Goal: Transaction & Acquisition: Purchase product/service

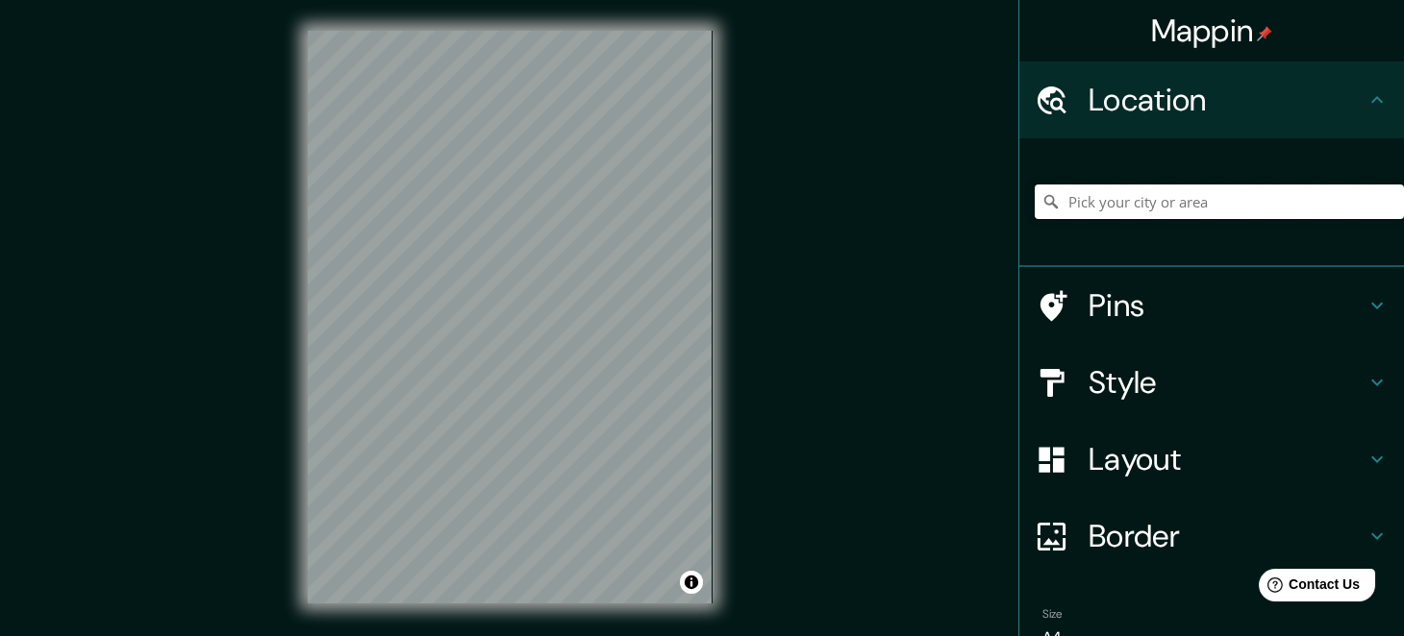
click at [1062, 195] on input "Pick your city or area" at bounding box center [1219, 202] width 369 height 35
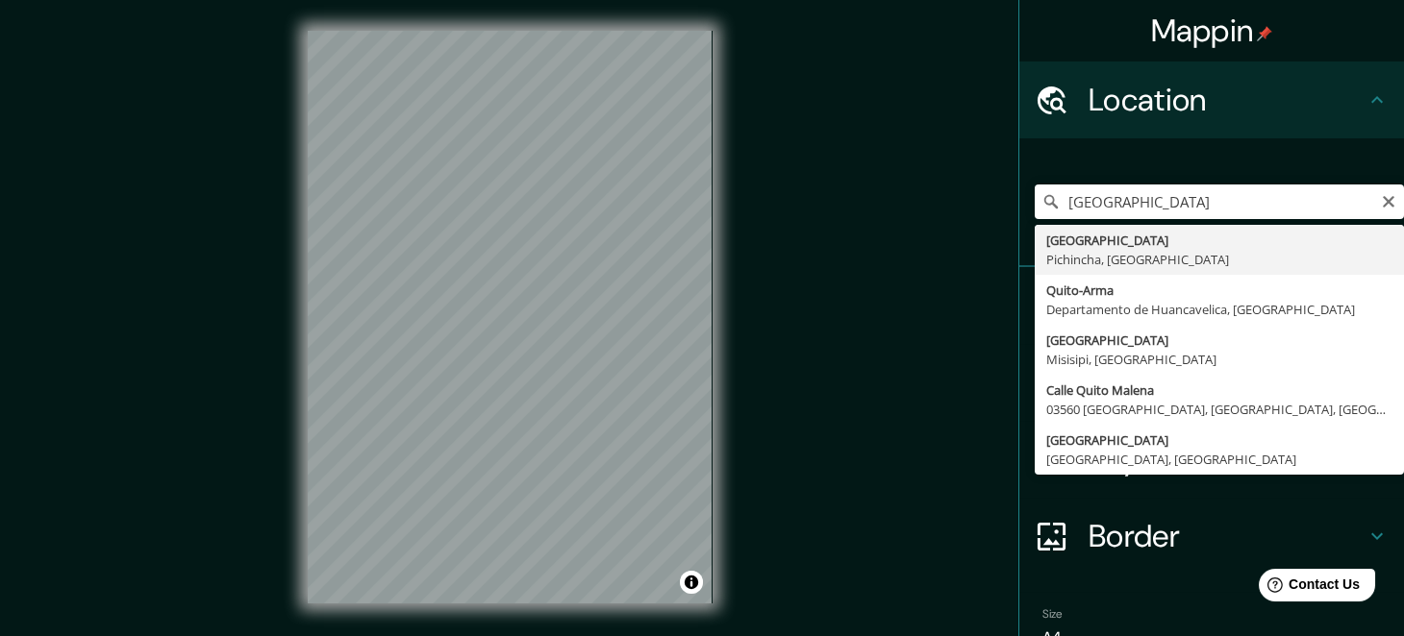
type input "[GEOGRAPHIC_DATA], [GEOGRAPHIC_DATA], [GEOGRAPHIC_DATA]"
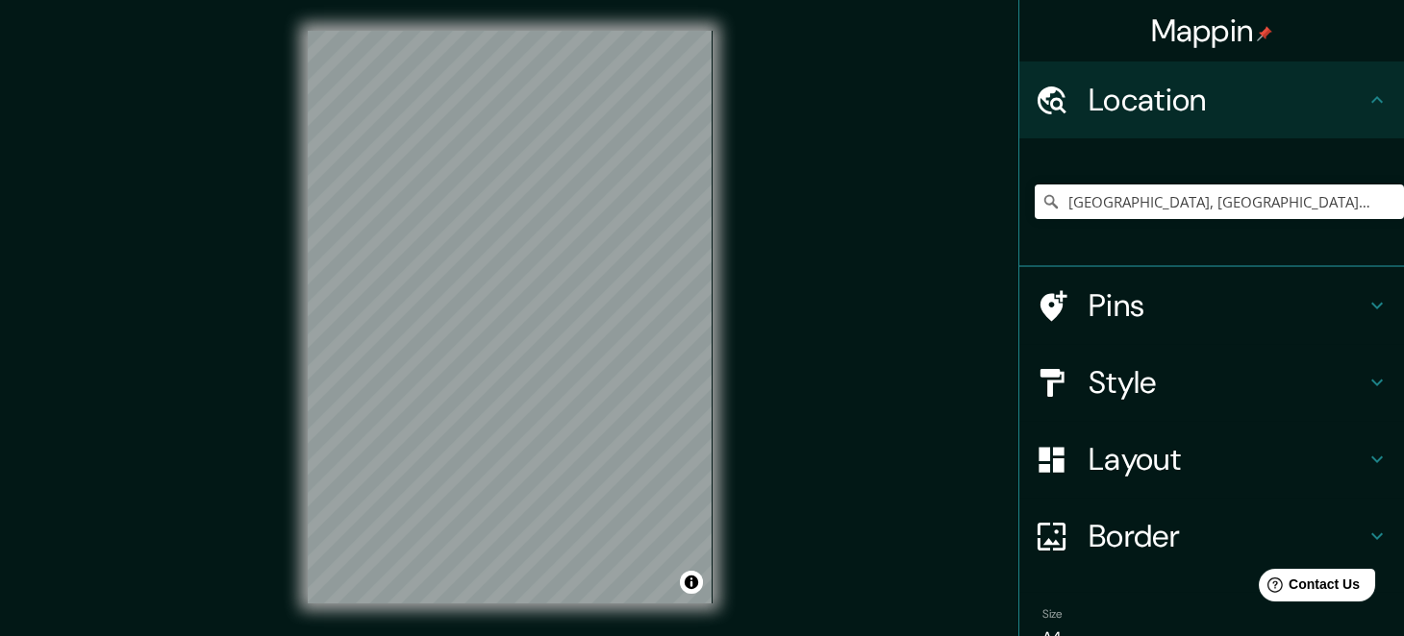
click at [1358, 288] on div "Pins" at bounding box center [1211, 305] width 385 height 77
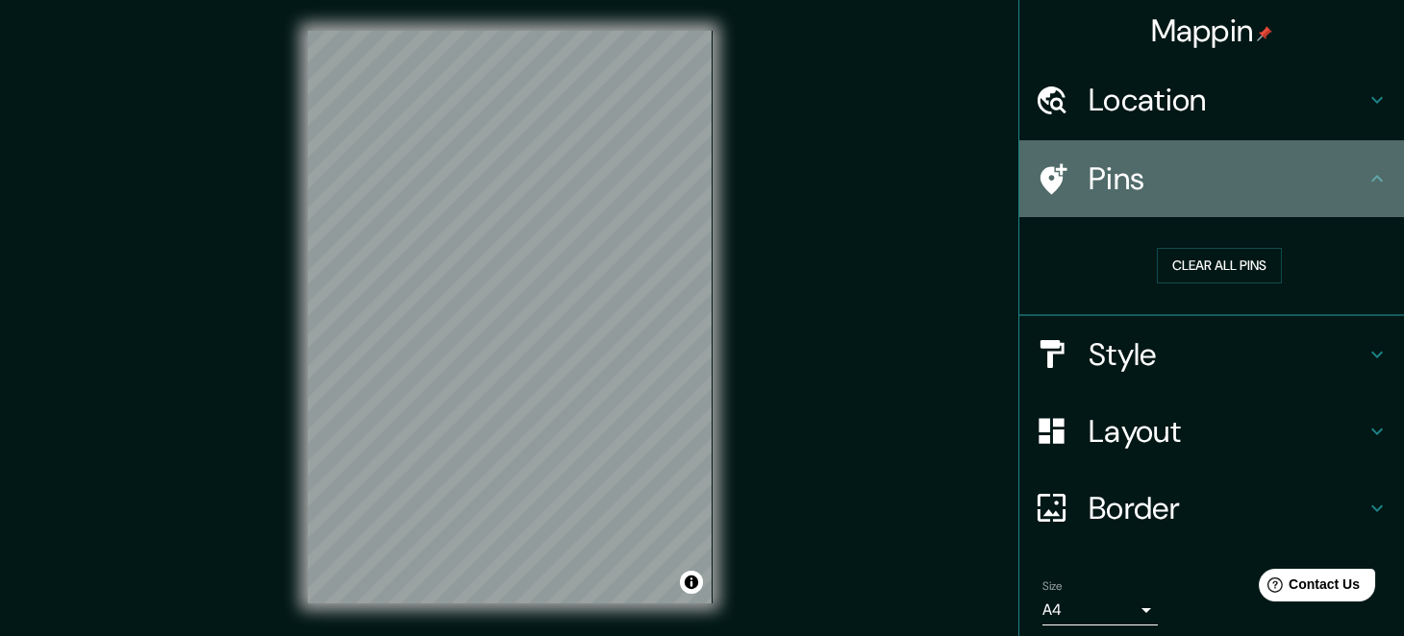
click at [1365, 173] on icon at bounding box center [1376, 178] width 23 height 23
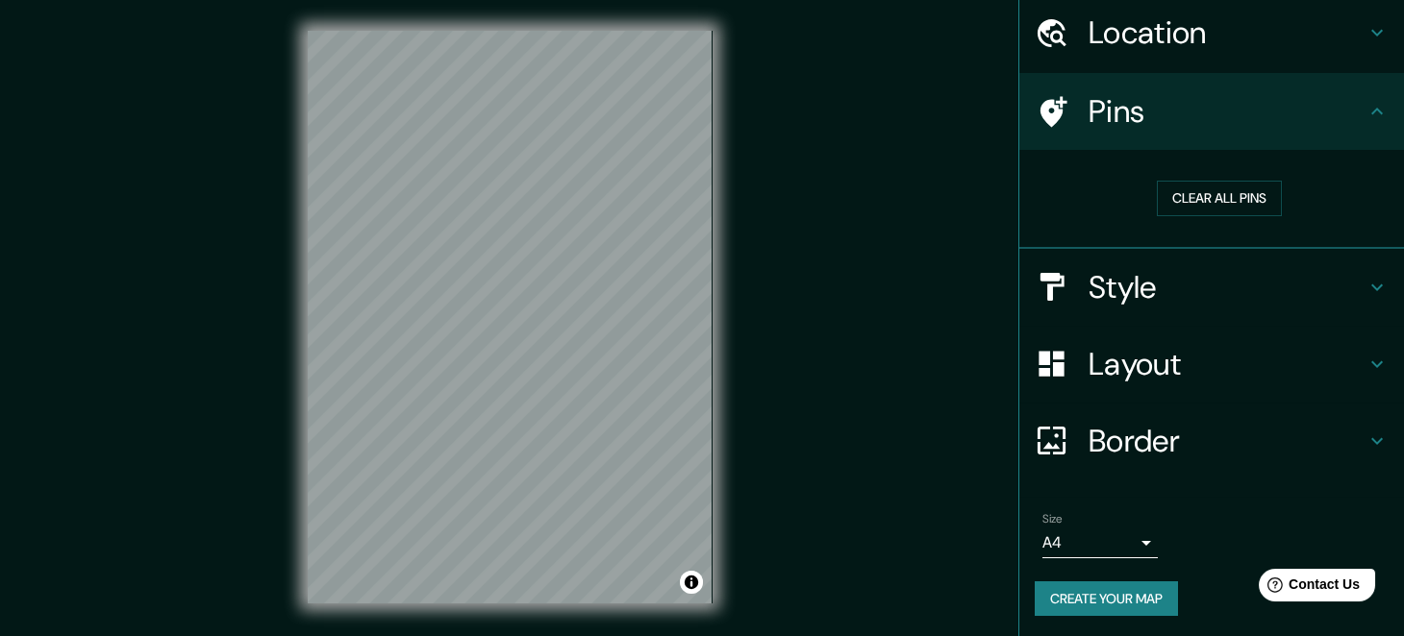
scroll to position [28, 0]
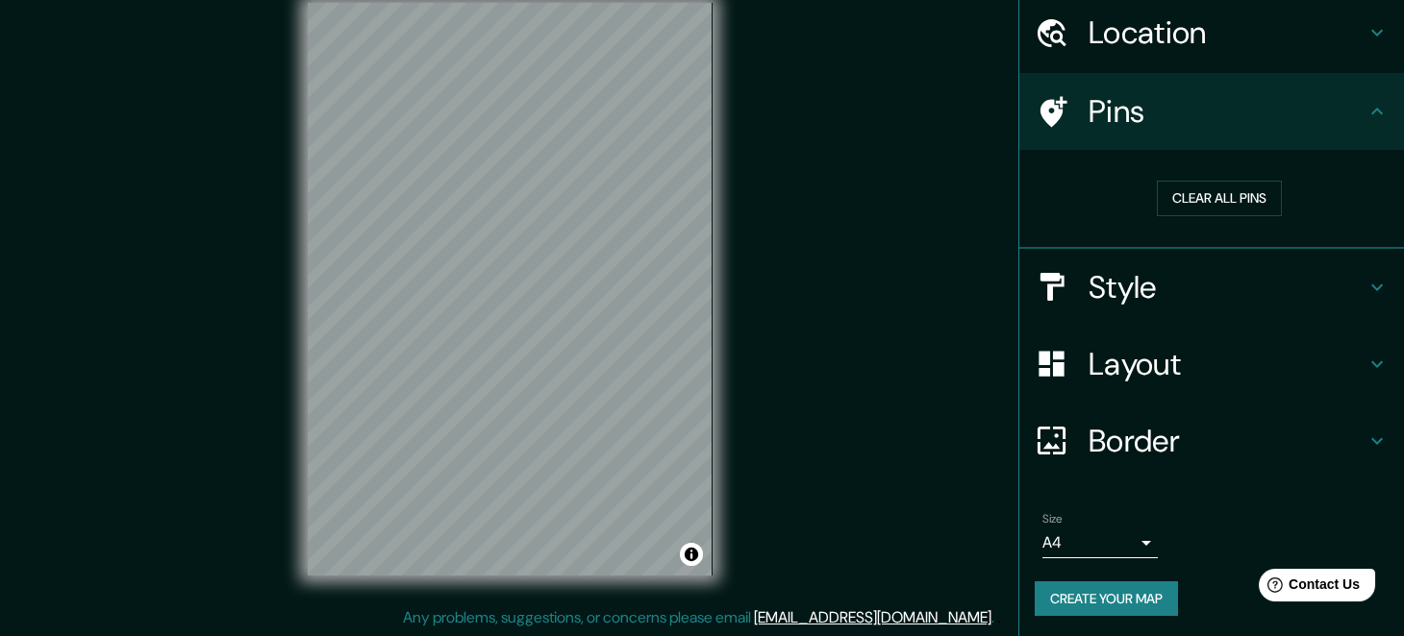
click at [1130, 536] on body "Mappin Location Quito, Pichincha, Ecuador Pins Clear all pins Style Layout Bord…" at bounding box center [702, 290] width 1404 height 636
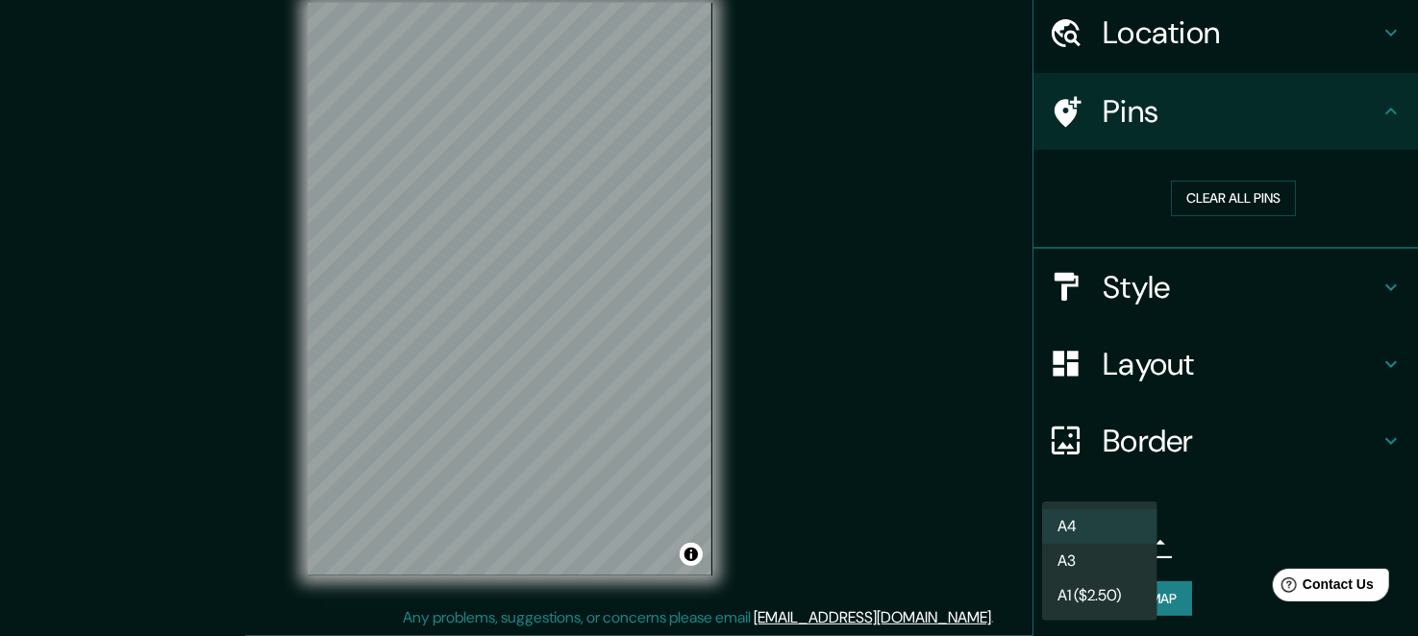
click at [1087, 555] on li "A3" at bounding box center [1099, 561] width 115 height 35
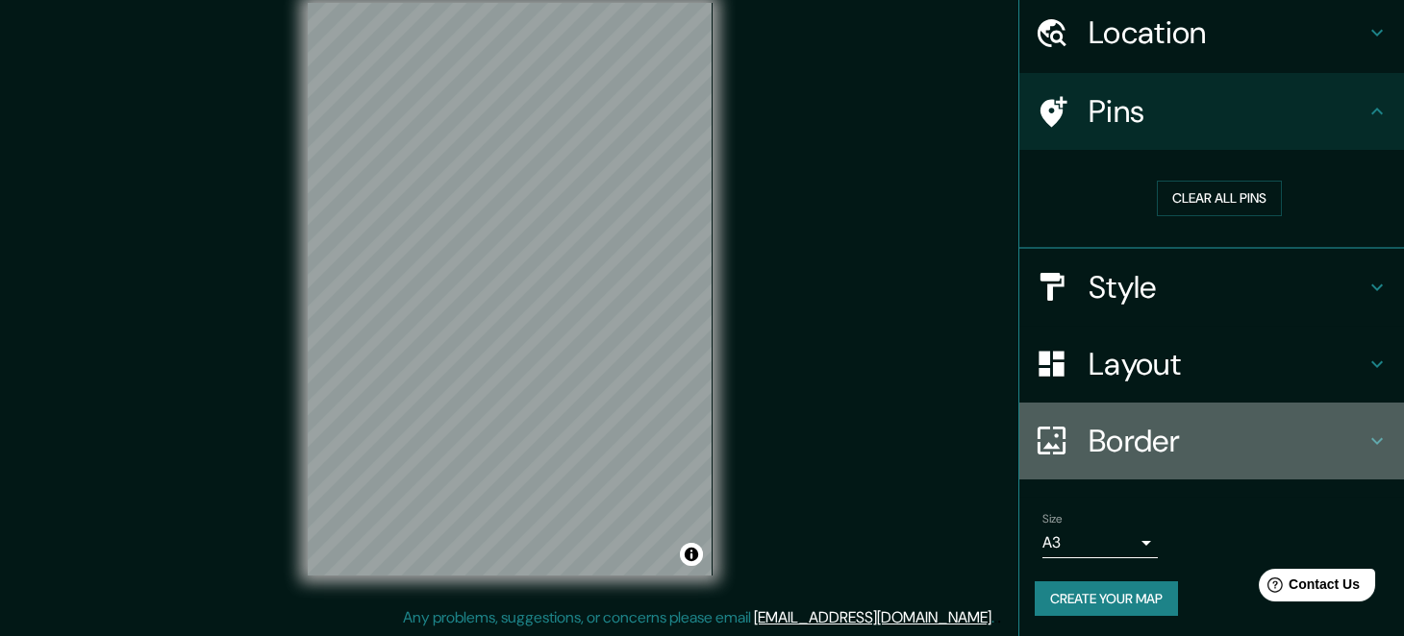
click at [1365, 431] on icon at bounding box center [1376, 441] width 23 height 23
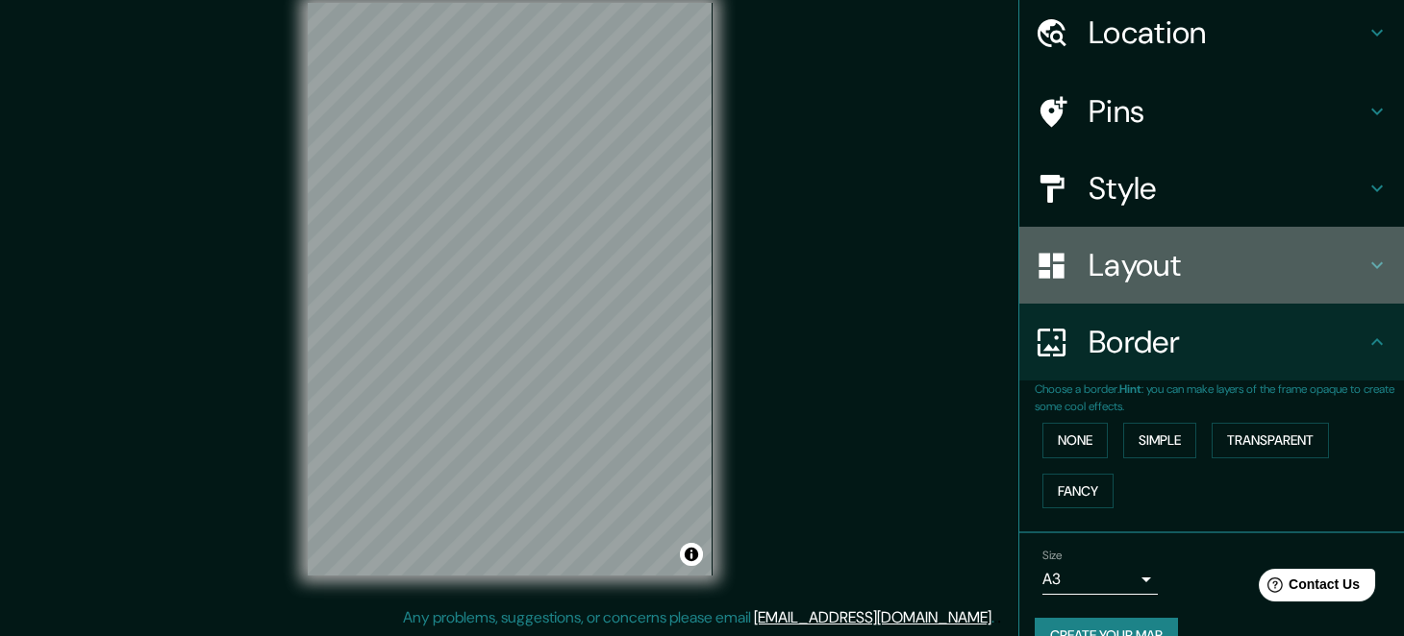
click at [1365, 257] on icon at bounding box center [1376, 265] width 23 height 23
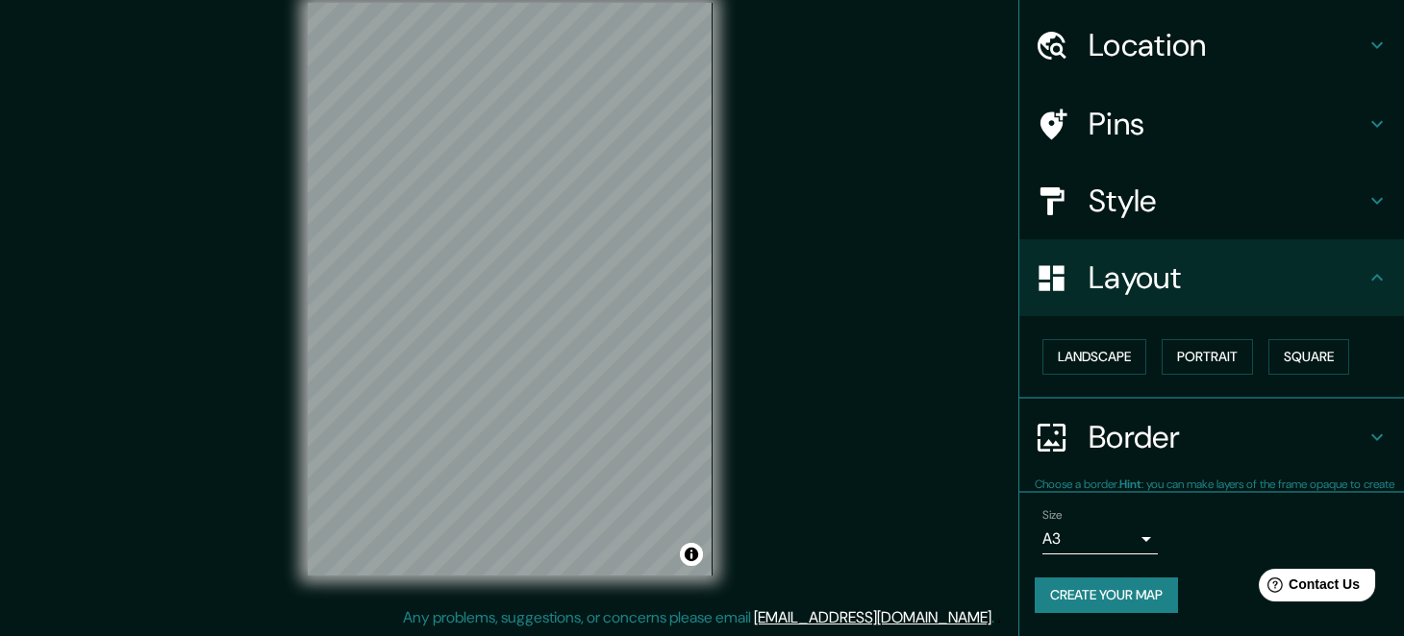
scroll to position [53, 0]
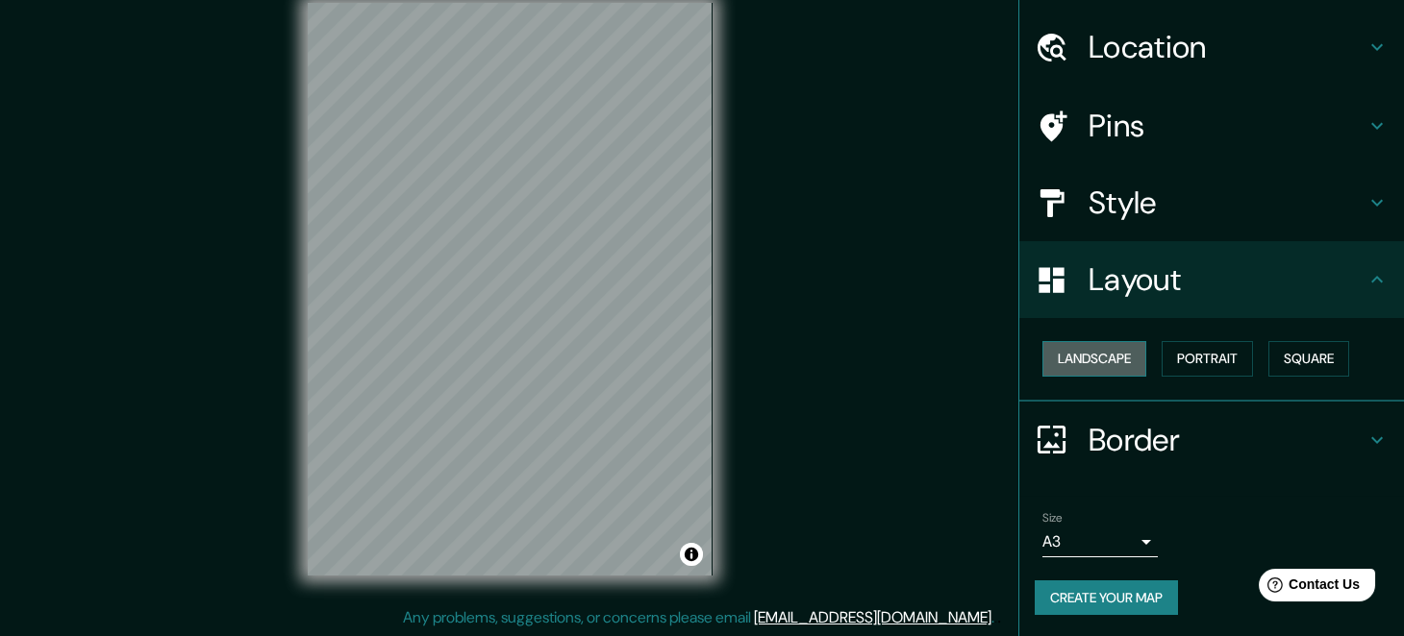
click at [1084, 360] on button "Landscape" at bounding box center [1094, 359] width 104 height 36
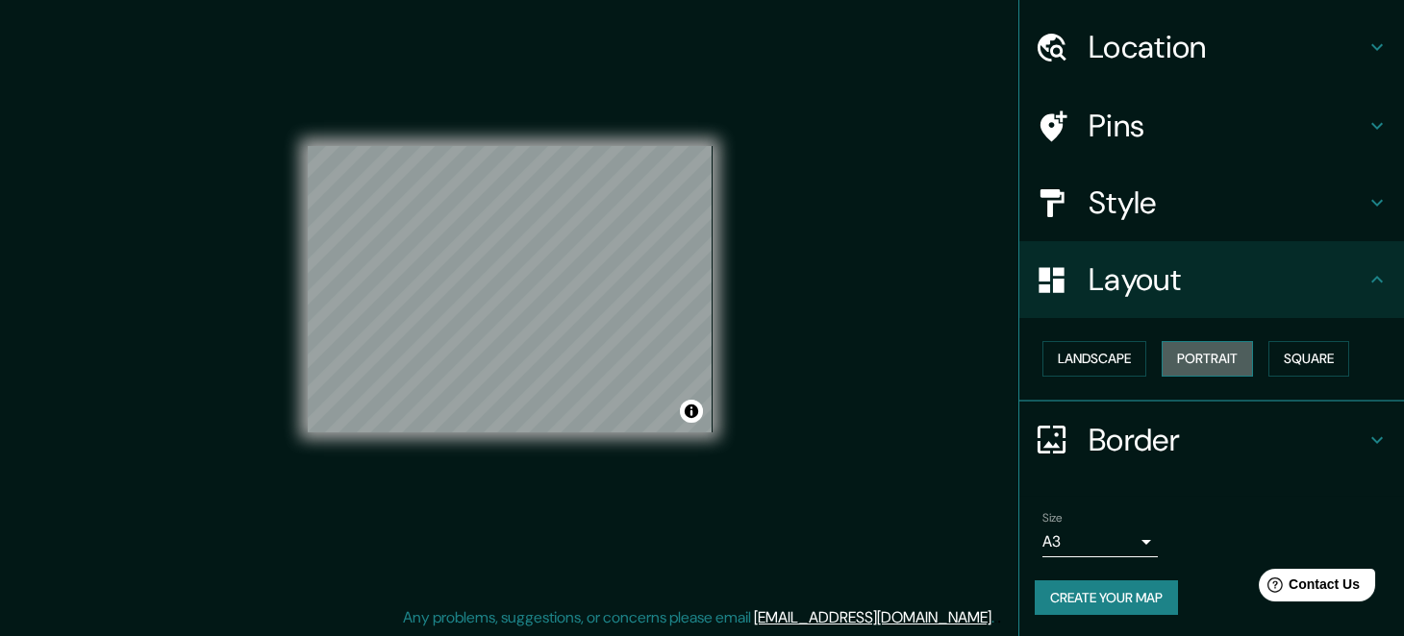
click at [1177, 352] on button "Portrait" at bounding box center [1206, 359] width 91 height 36
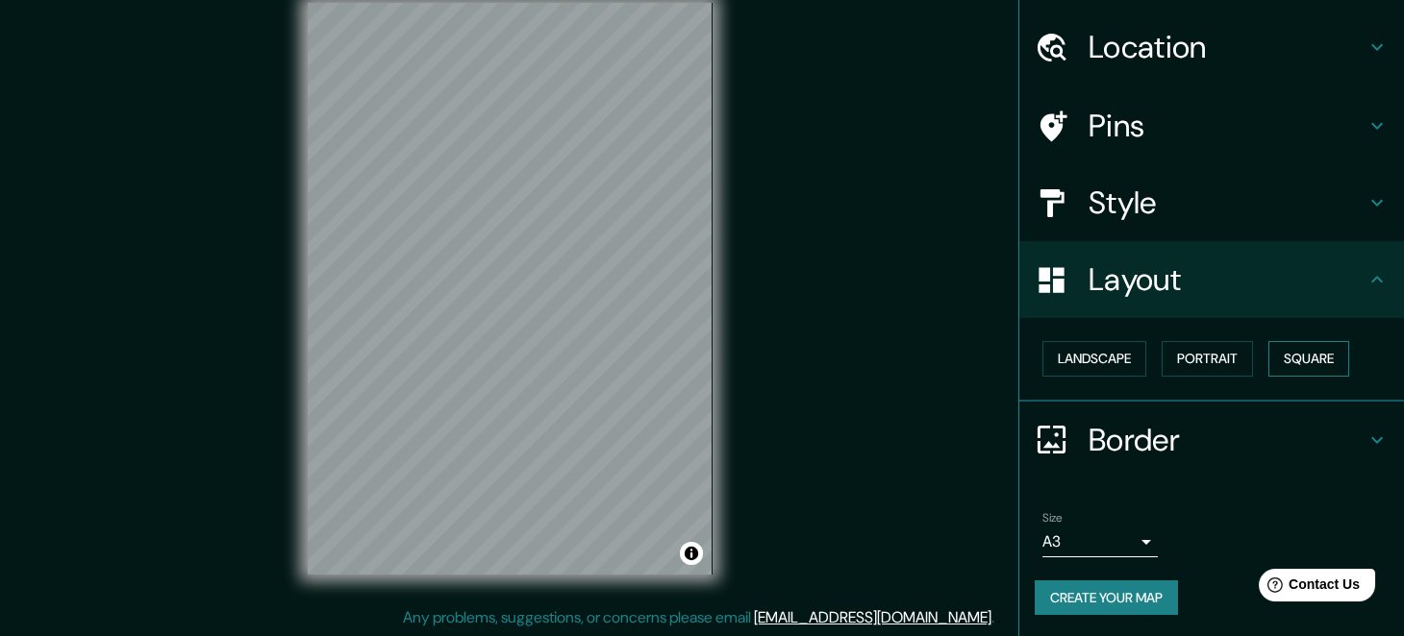
click at [1279, 354] on button "Square" at bounding box center [1308, 359] width 81 height 36
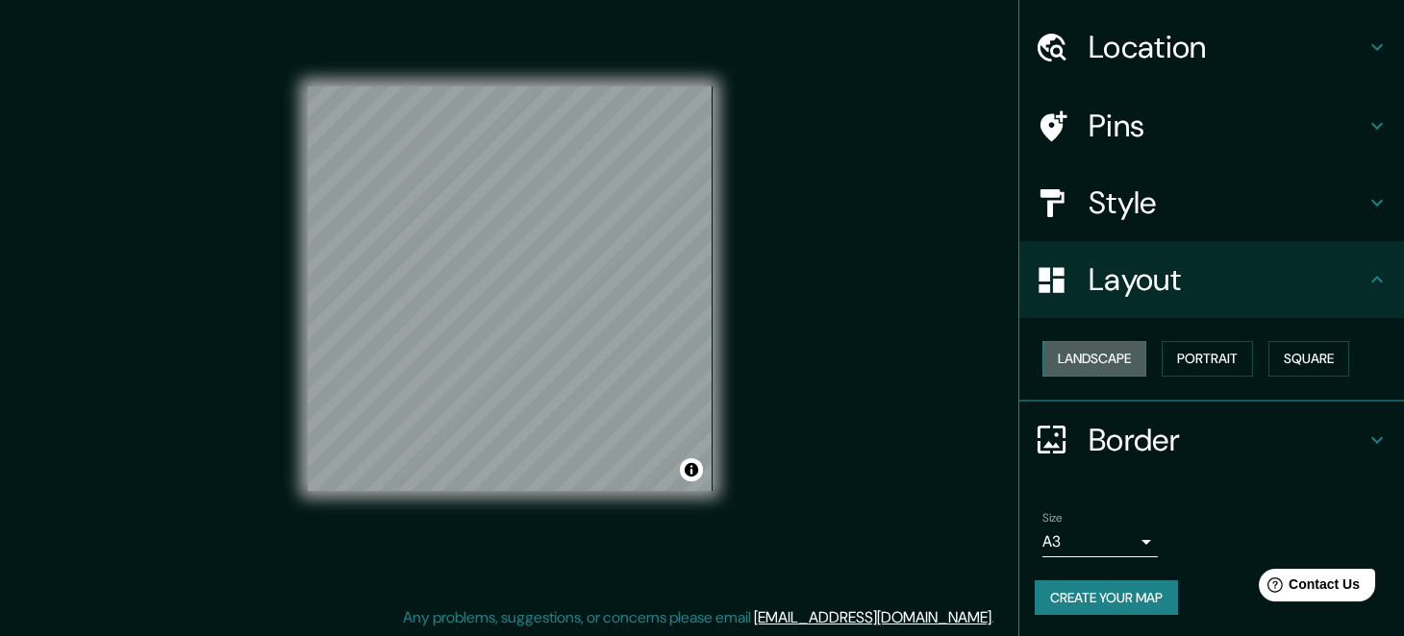
click at [1068, 358] on button "Landscape" at bounding box center [1094, 359] width 104 height 36
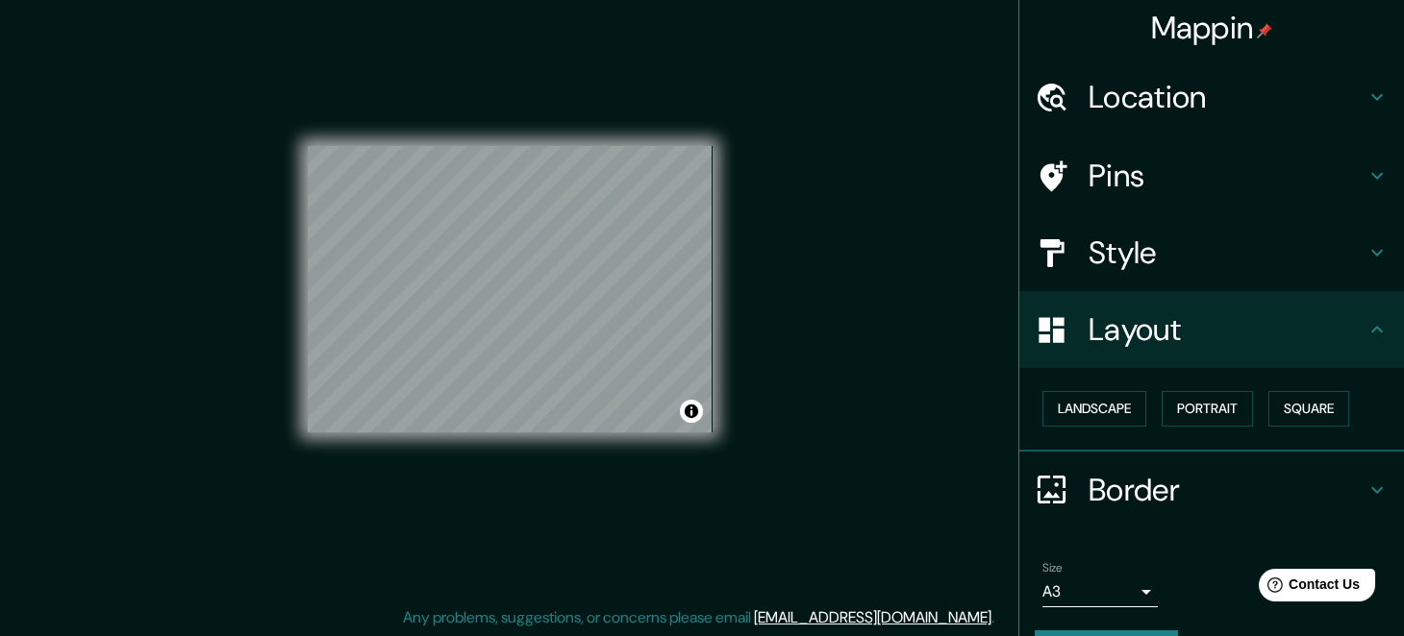
scroll to position [0, 0]
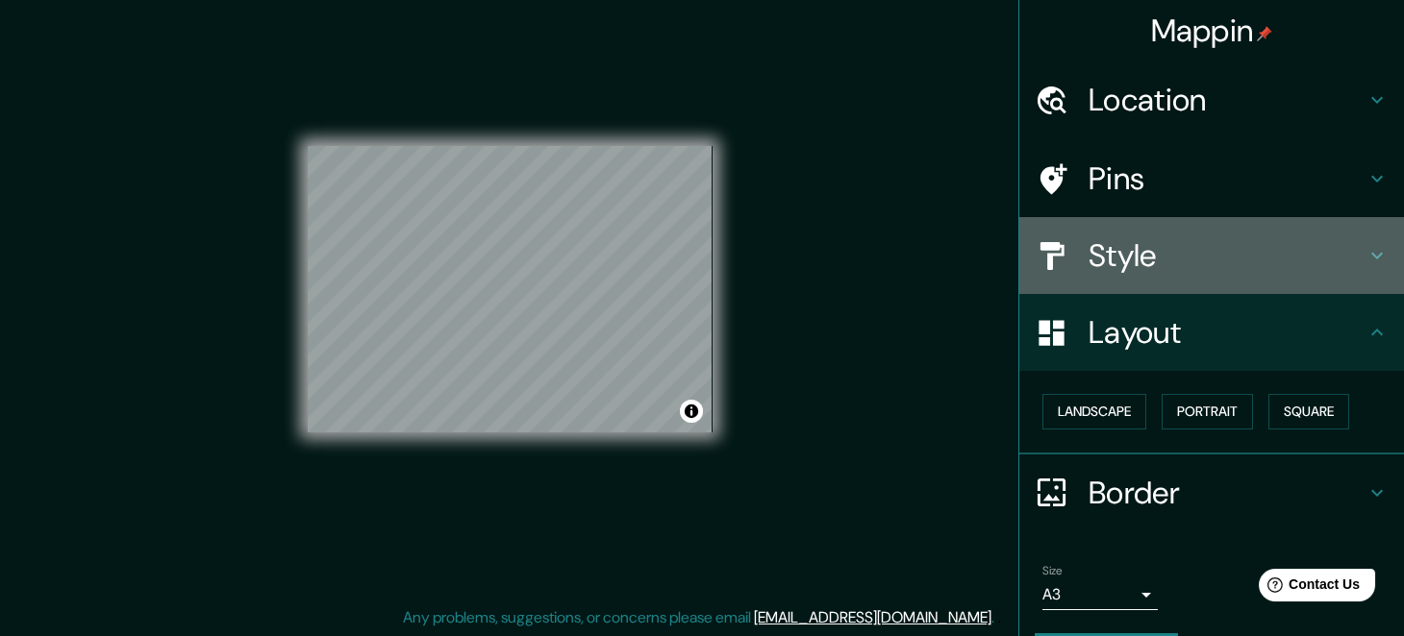
click at [1365, 257] on icon at bounding box center [1376, 255] width 23 height 23
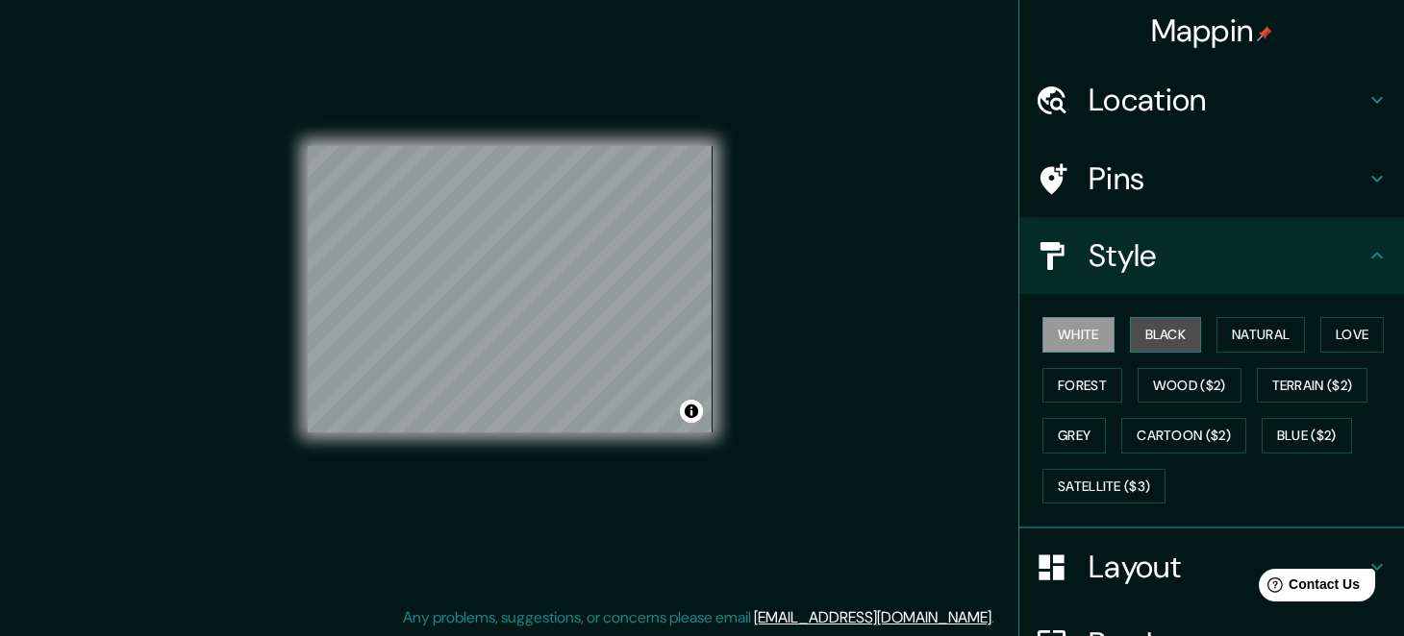
click at [1164, 341] on button "Black" at bounding box center [1166, 335] width 72 height 36
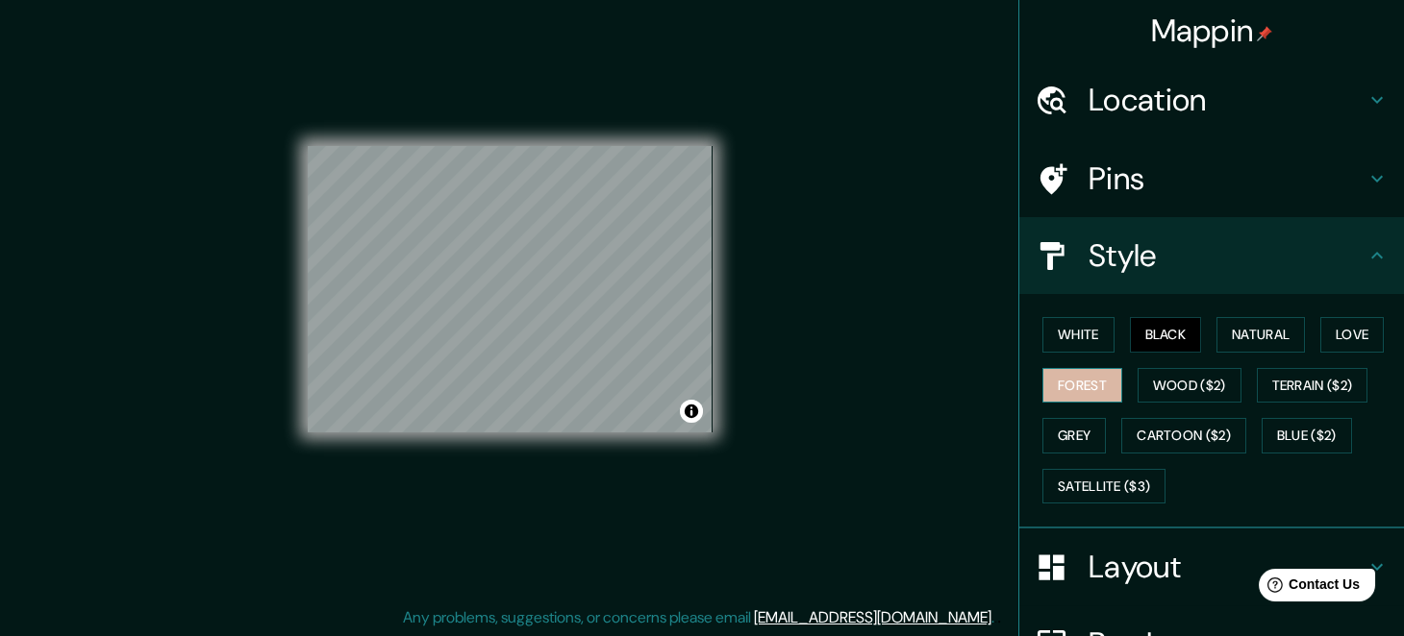
click at [1070, 389] on button "Forest" at bounding box center [1082, 386] width 80 height 36
click at [1062, 434] on button "Grey" at bounding box center [1073, 436] width 63 height 36
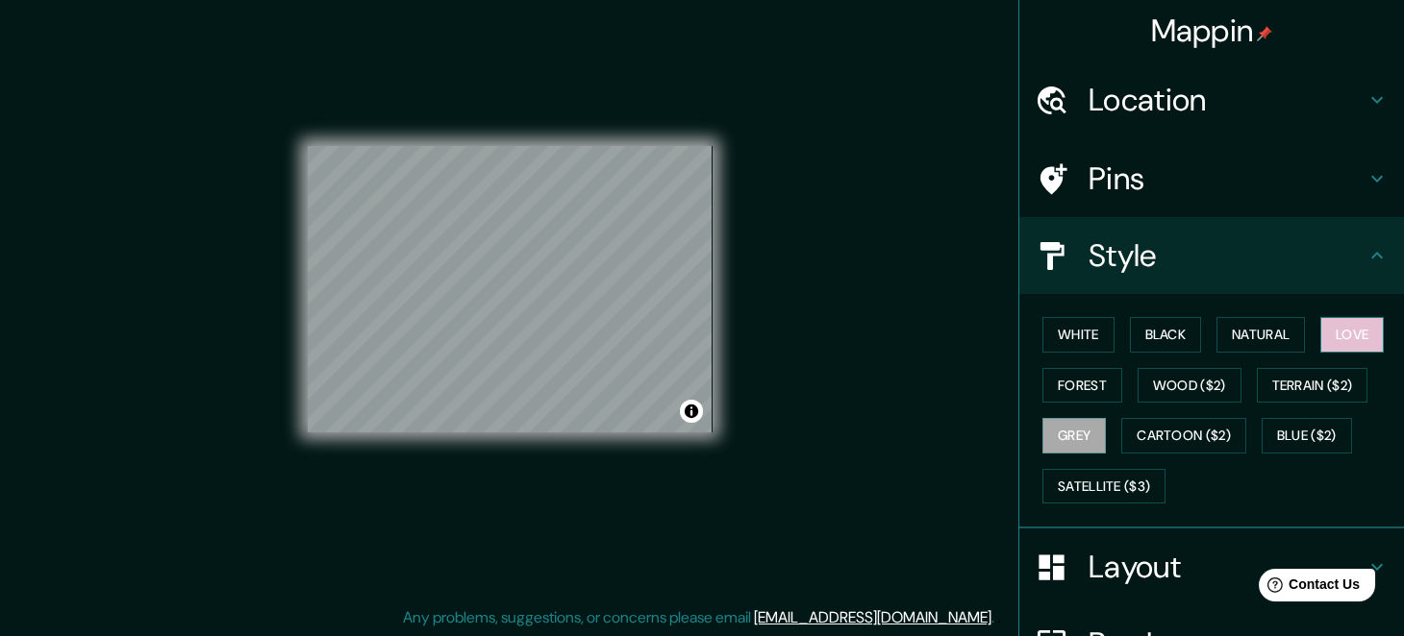
click at [1344, 323] on button "Love" at bounding box center [1351, 335] width 63 height 36
click at [1251, 323] on button "Natural" at bounding box center [1260, 335] width 88 height 36
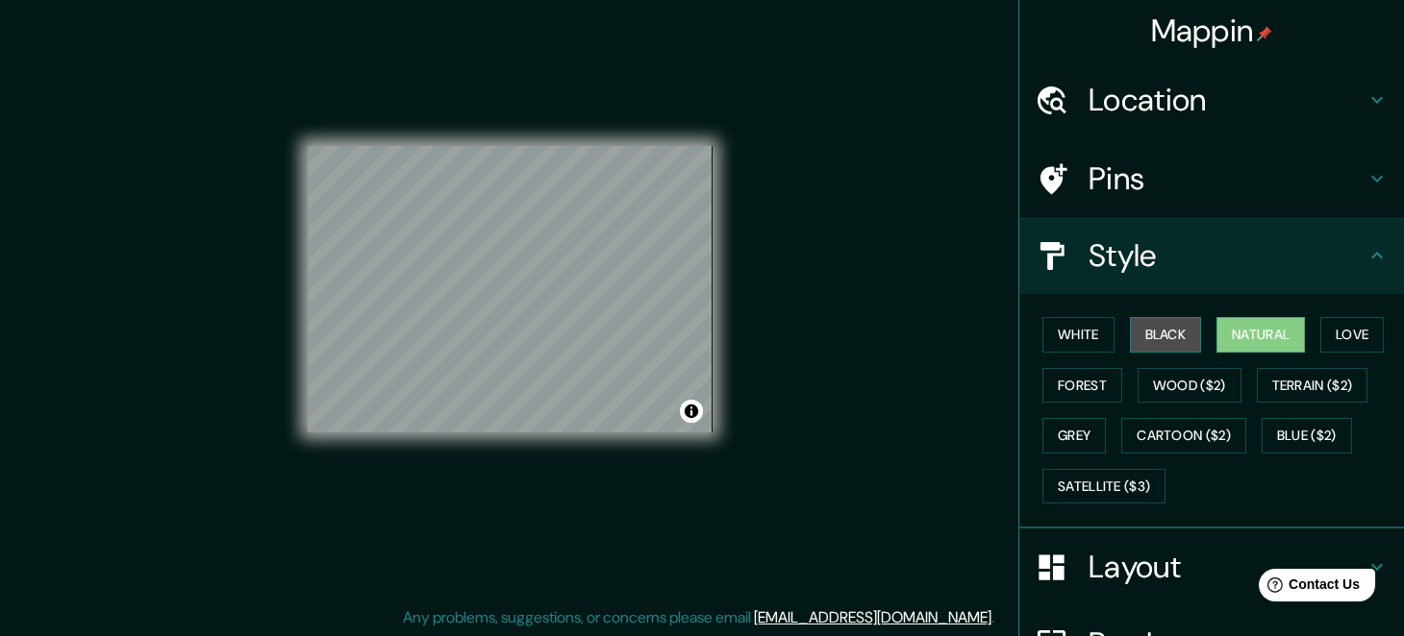
click at [1130, 329] on button "Black" at bounding box center [1166, 335] width 72 height 36
click at [1172, 405] on div "White Black Natural Love Forest Wood ($2) Terrain ($2) Grey Cartoon ($2) Blue (…" at bounding box center [1219, 411] width 369 height 202
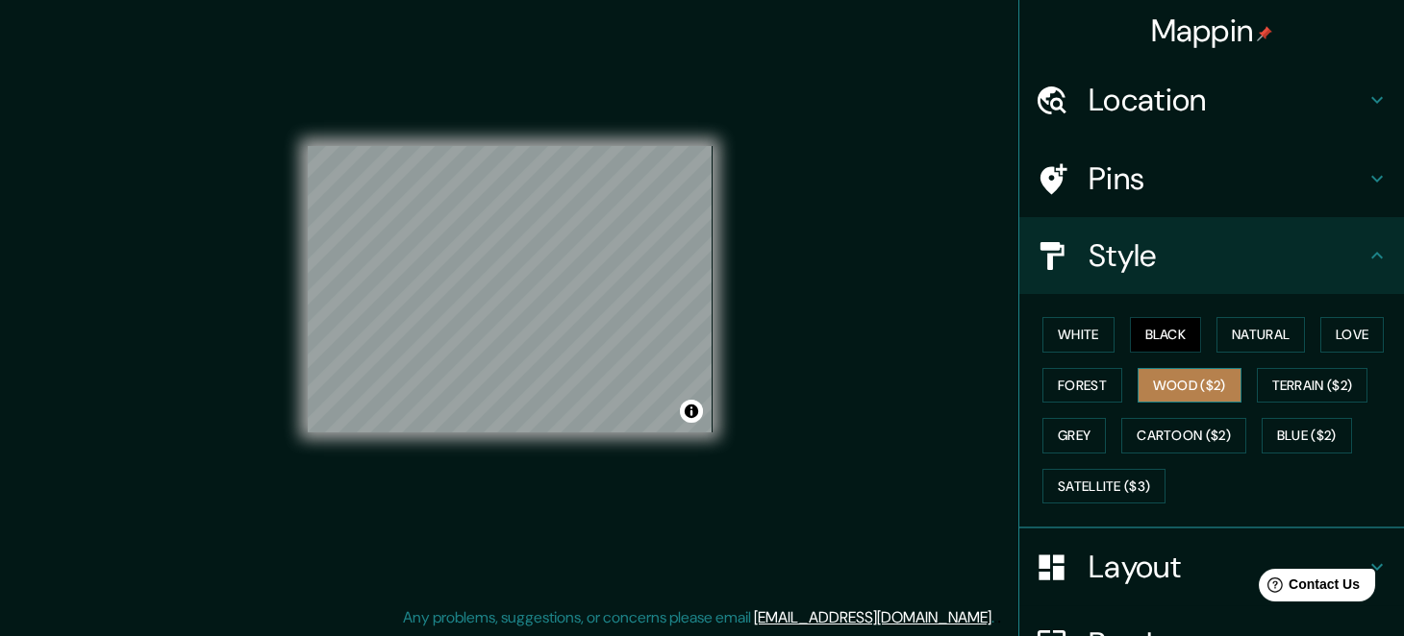
click at [1186, 386] on button "Wood ($2)" at bounding box center [1189, 386] width 104 height 36
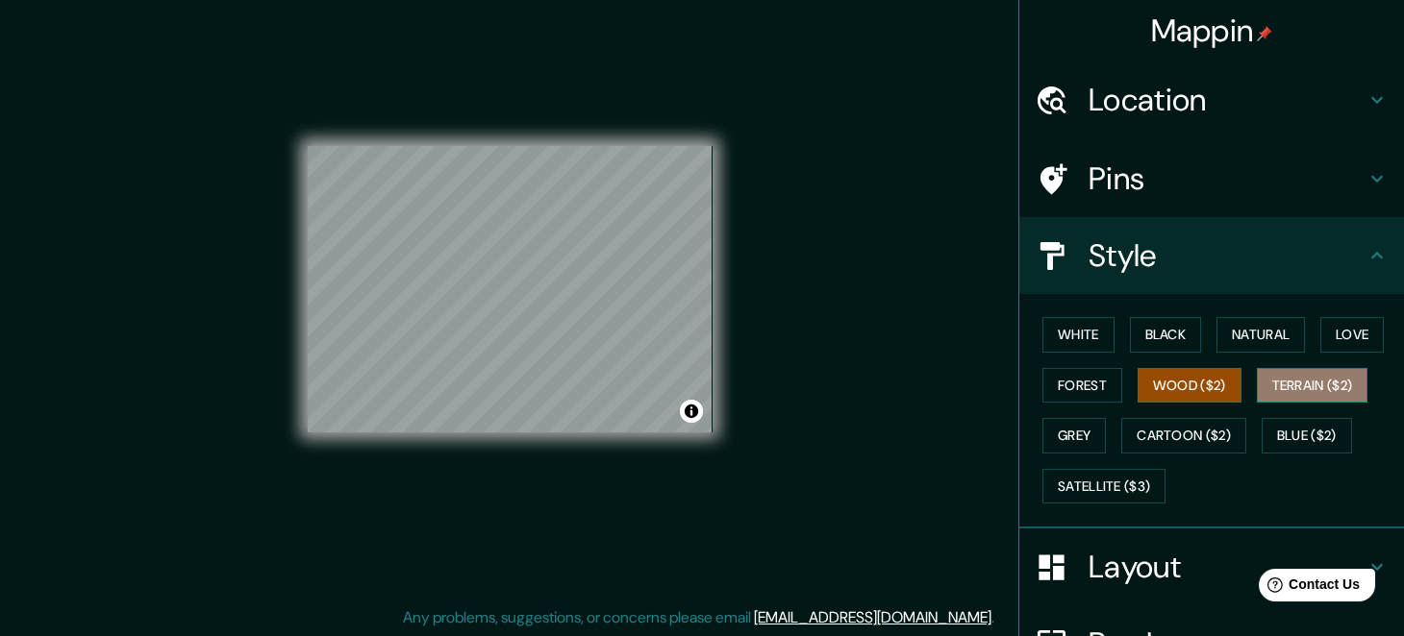
click at [1279, 370] on button "Terrain ($2)" at bounding box center [1313, 386] width 112 height 36
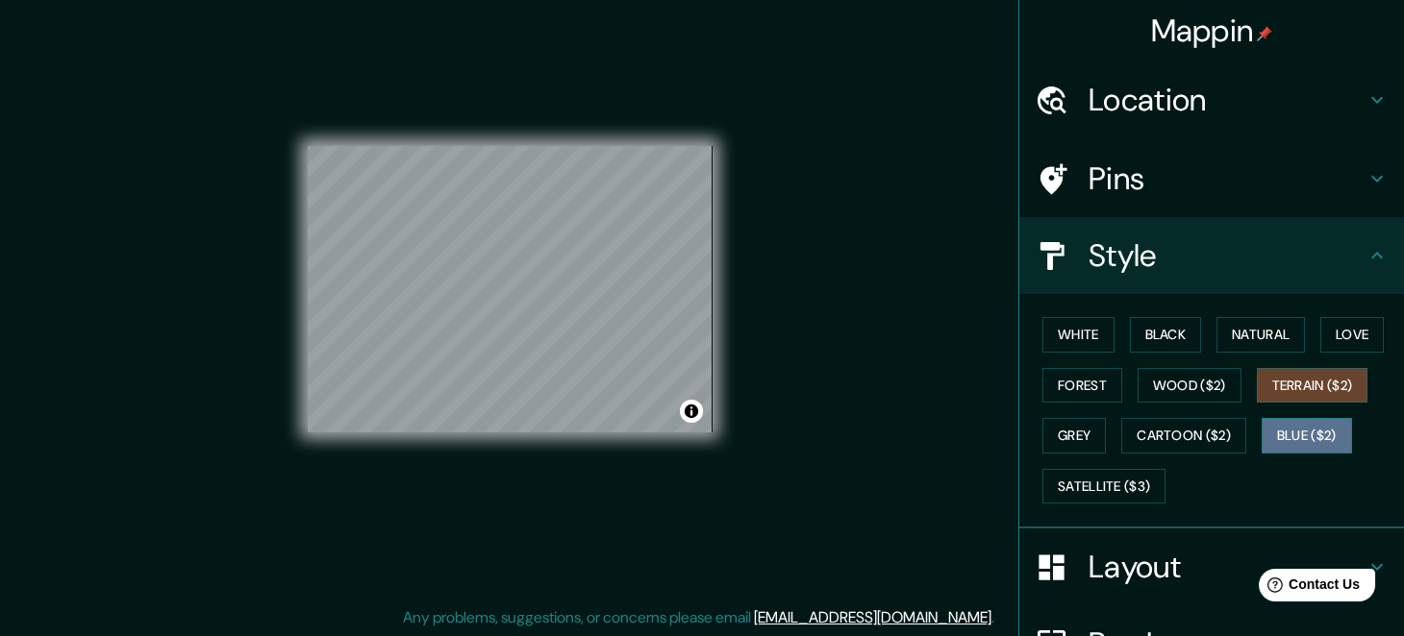
click at [1269, 427] on button "Blue ($2)" at bounding box center [1306, 436] width 90 height 36
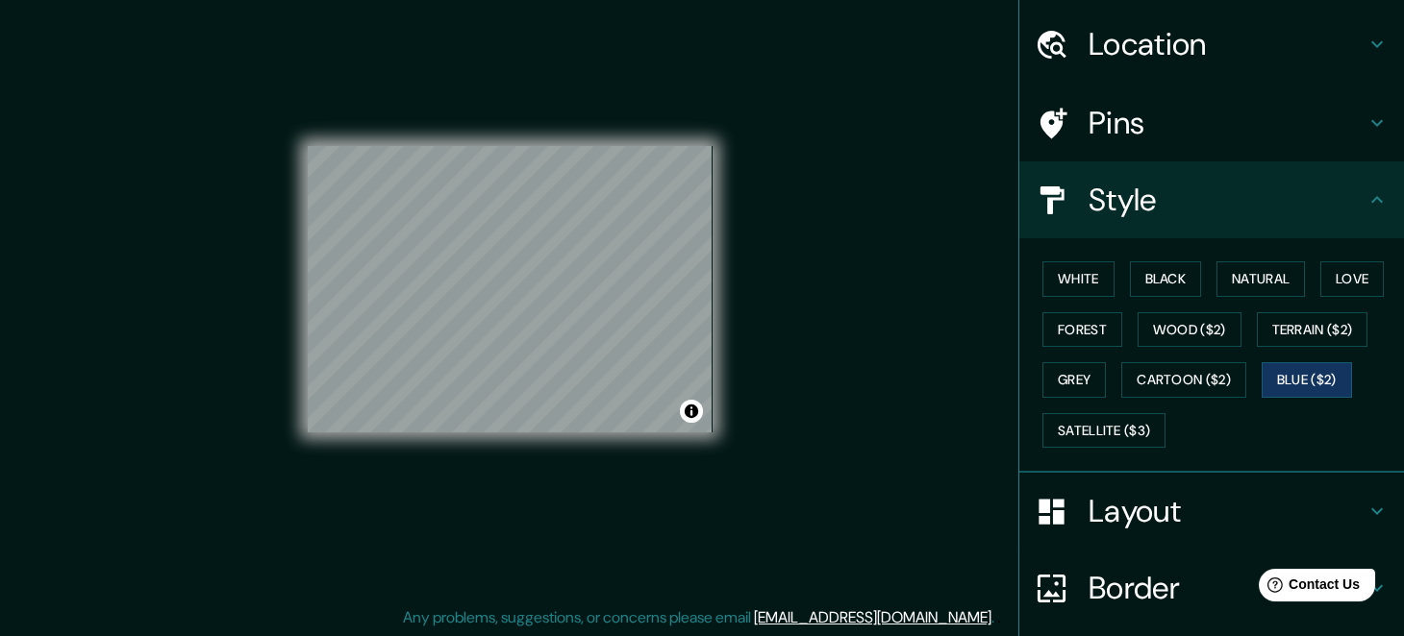
scroll to position [54, 0]
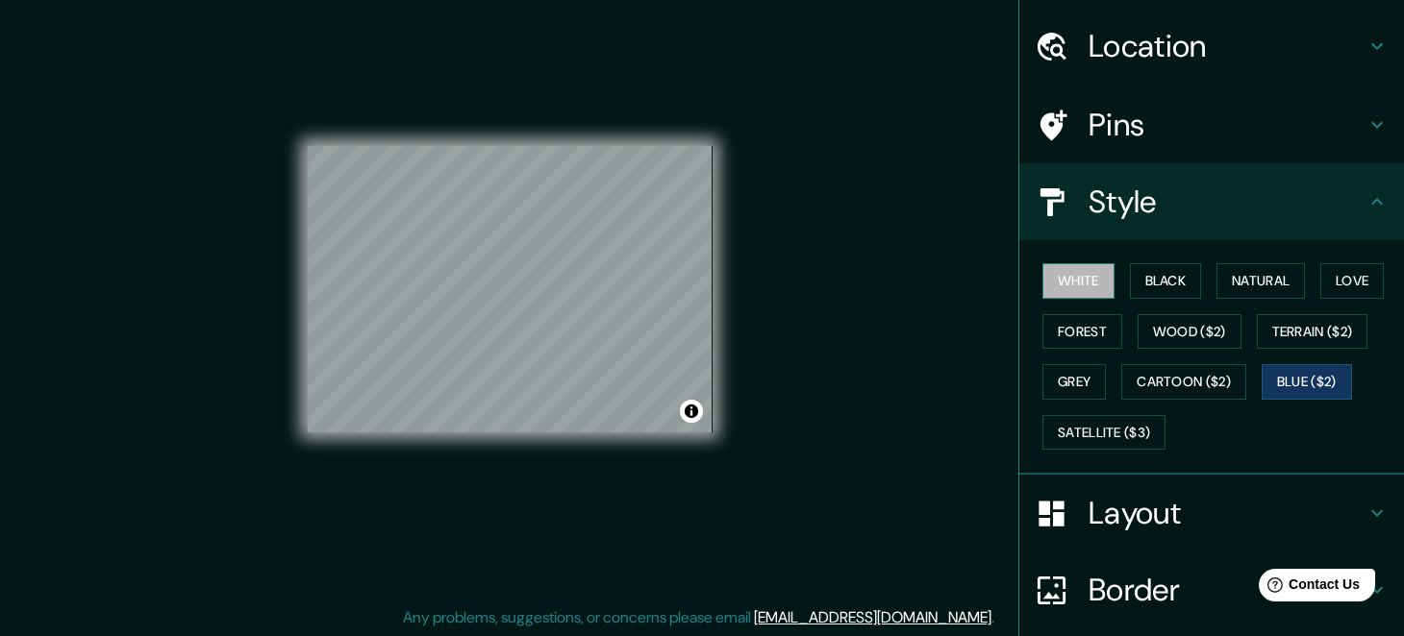
click at [1064, 286] on button "White" at bounding box center [1078, 281] width 72 height 36
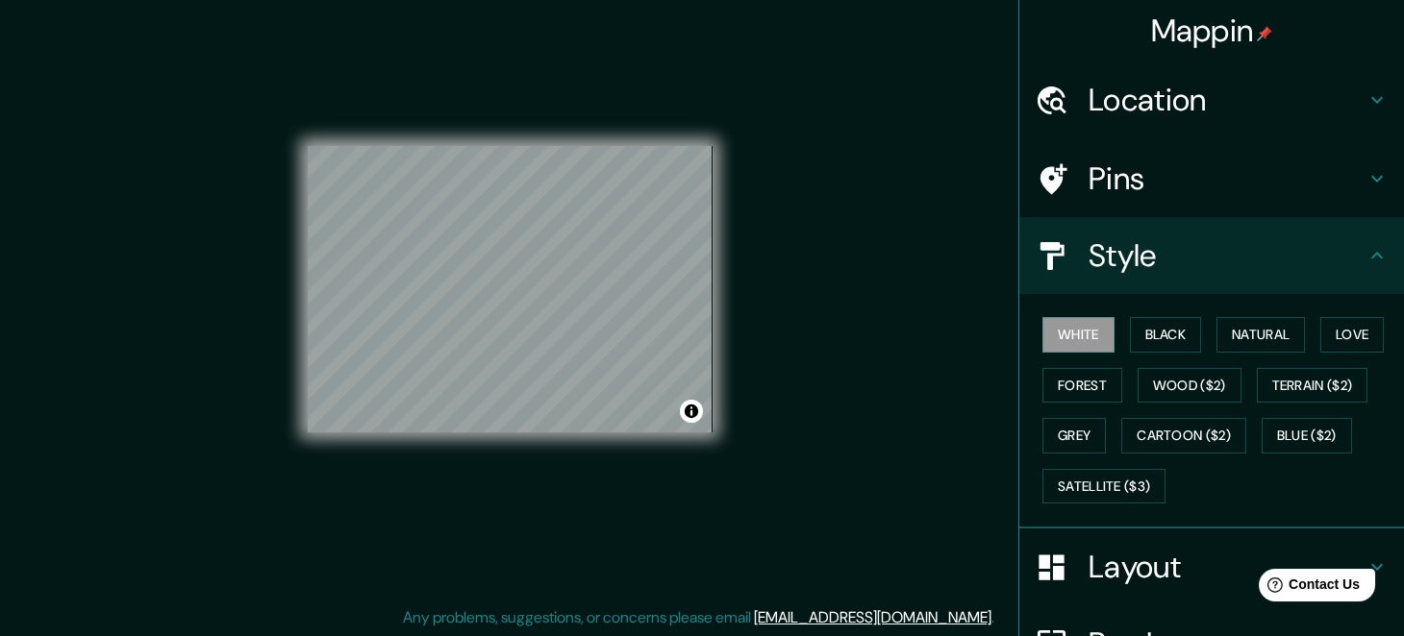
scroll to position [0, 0]
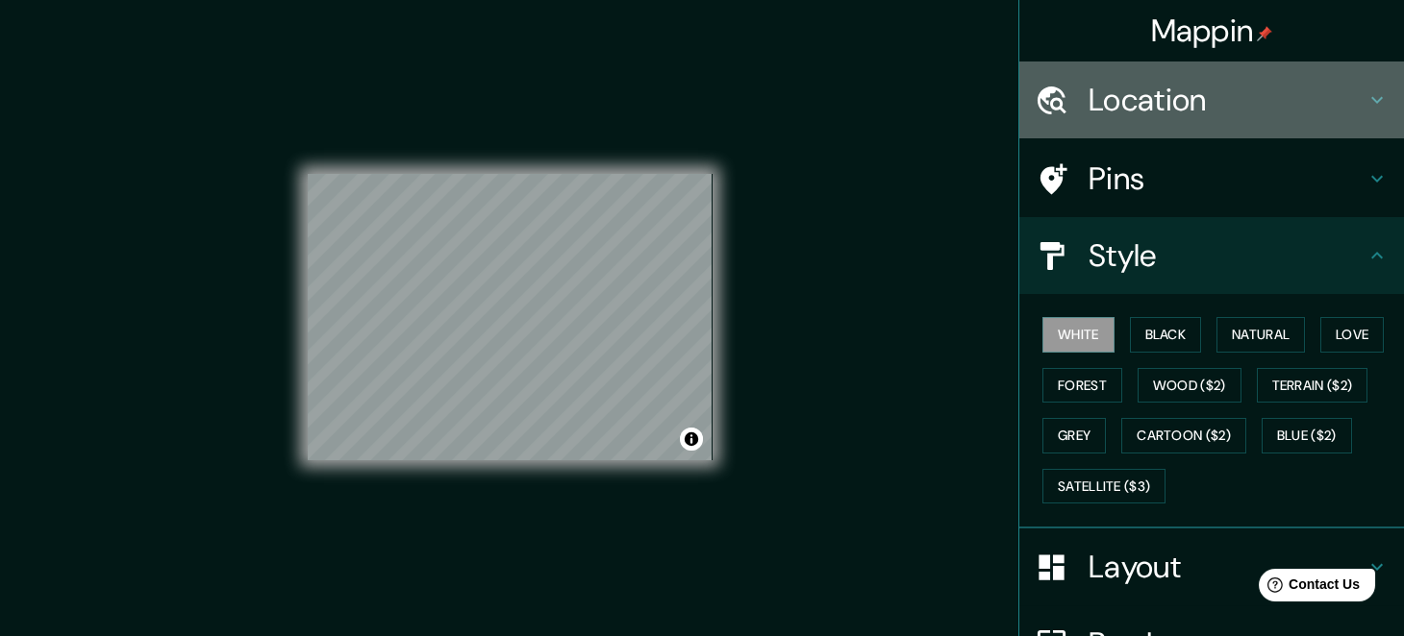
click at [1258, 90] on h4 "Location" at bounding box center [1226, 100] width 277 height 38
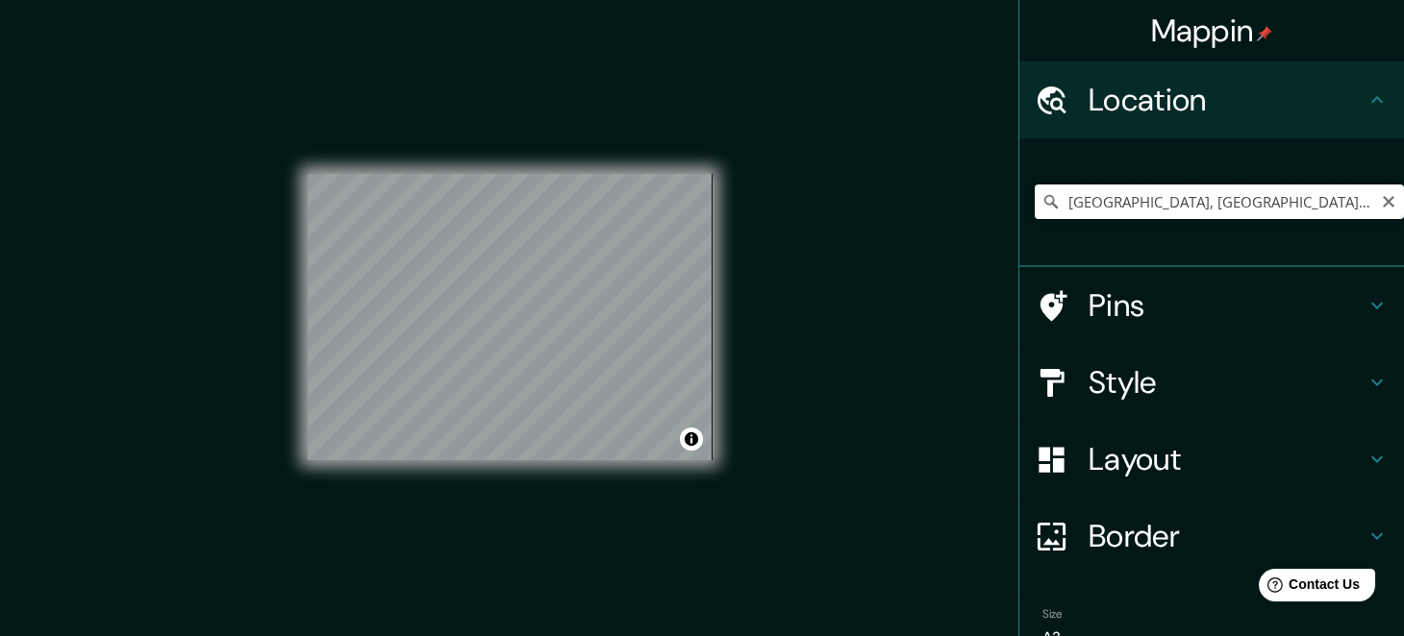
click at [1151, 202] on input "Quito, Pichincha, Ecuador" at bounding box center [1219, 202] width 369 height 35
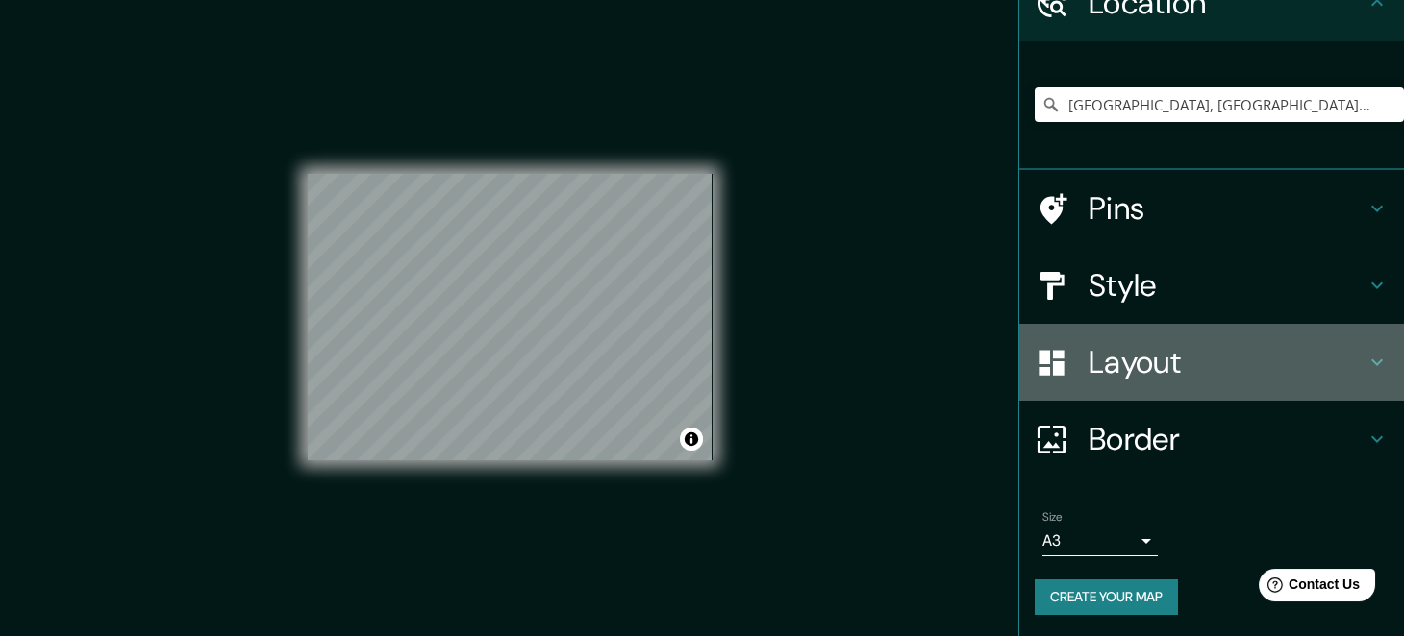
click at [1365, 361] on icon at bounding box center [1376, 362] width 23 height 23
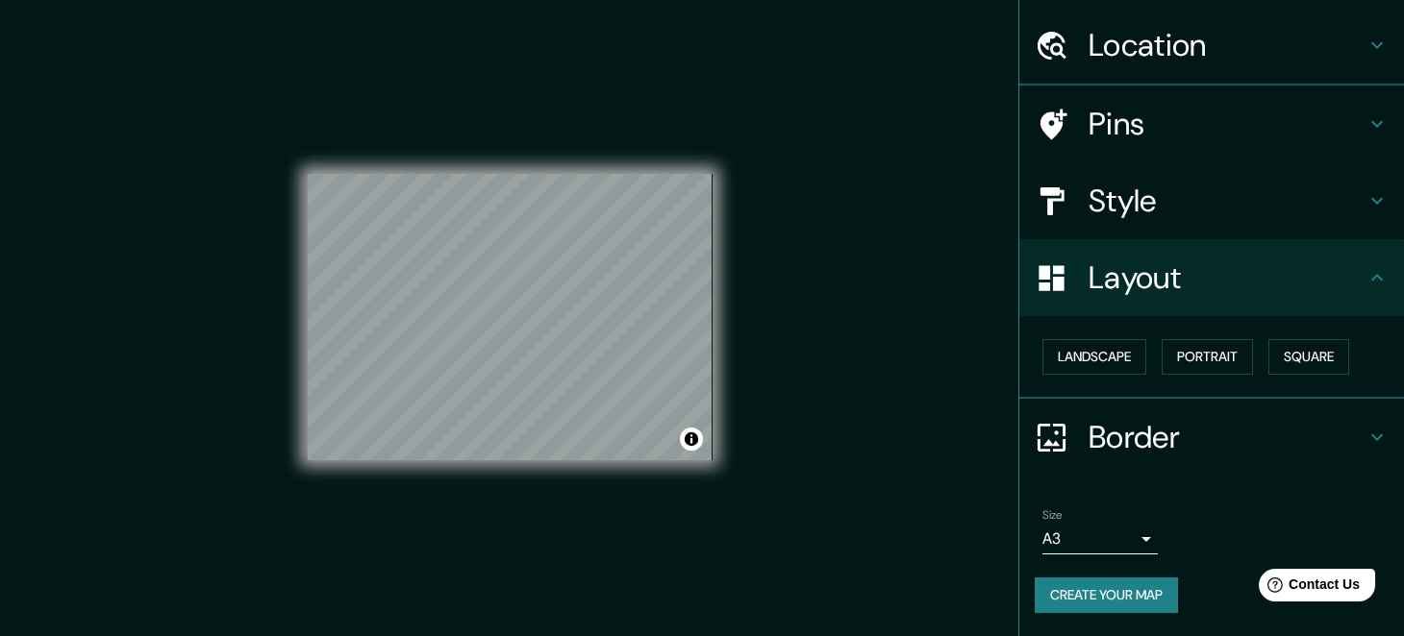
scroll to position [53, 0]
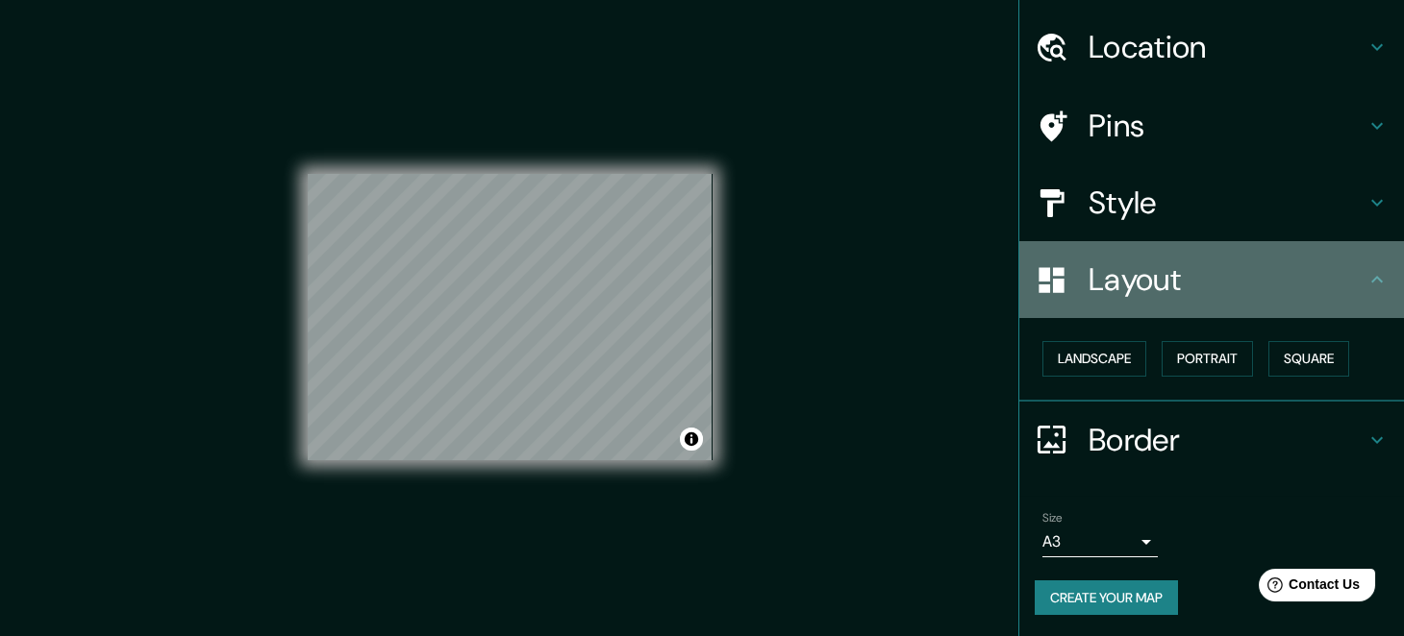
click at [1365, 276] on icon at bounding box center [1376, 279] width 23 height 23
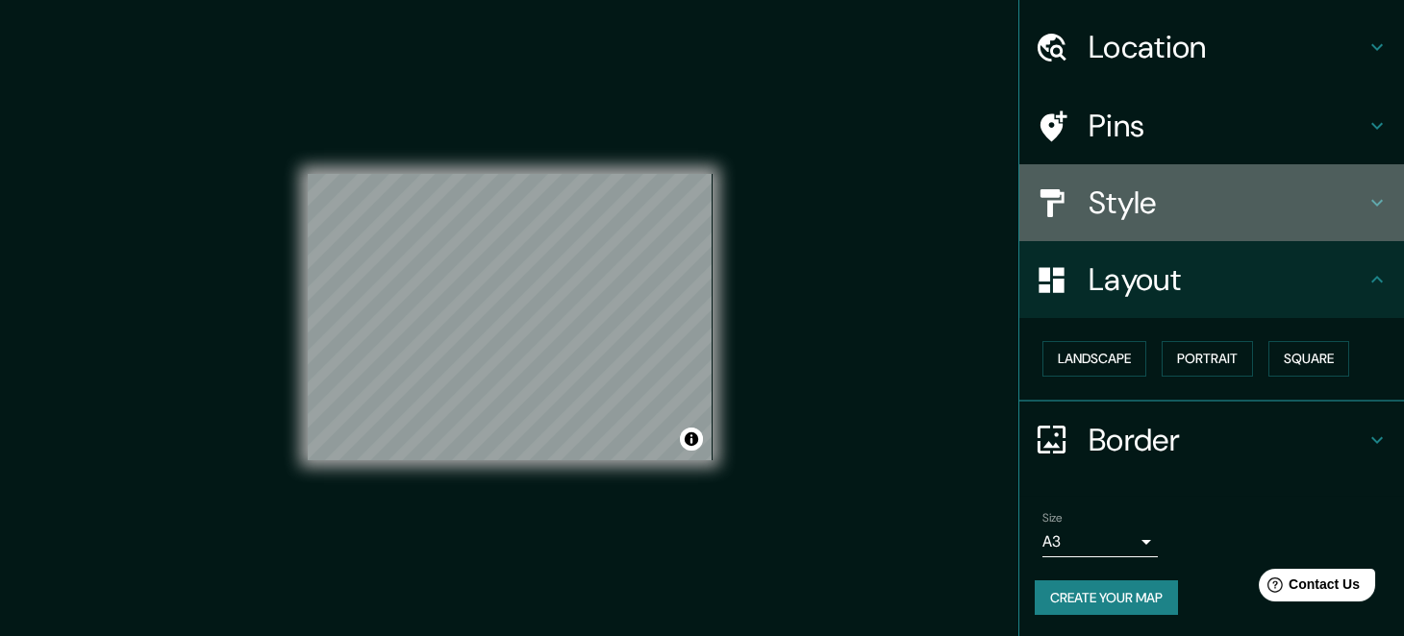
click at [1357, 221] on div "Style" at bounding box center [1211, 202] width 385 height 77
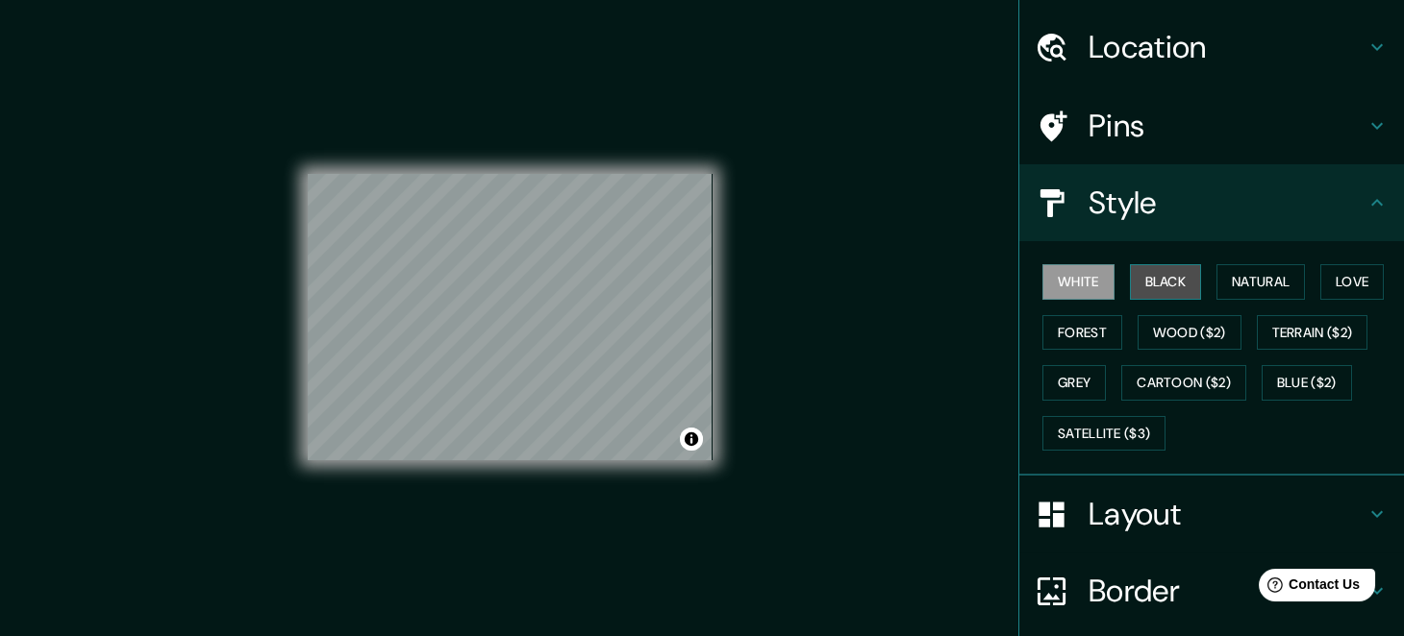
click at [1151, 278] on button "Black" at bounding box center [1166, 282] width 72 height 36
click at [1256, 278] on button "Natural" at bounding box center [1260, 282] width 88 height 36
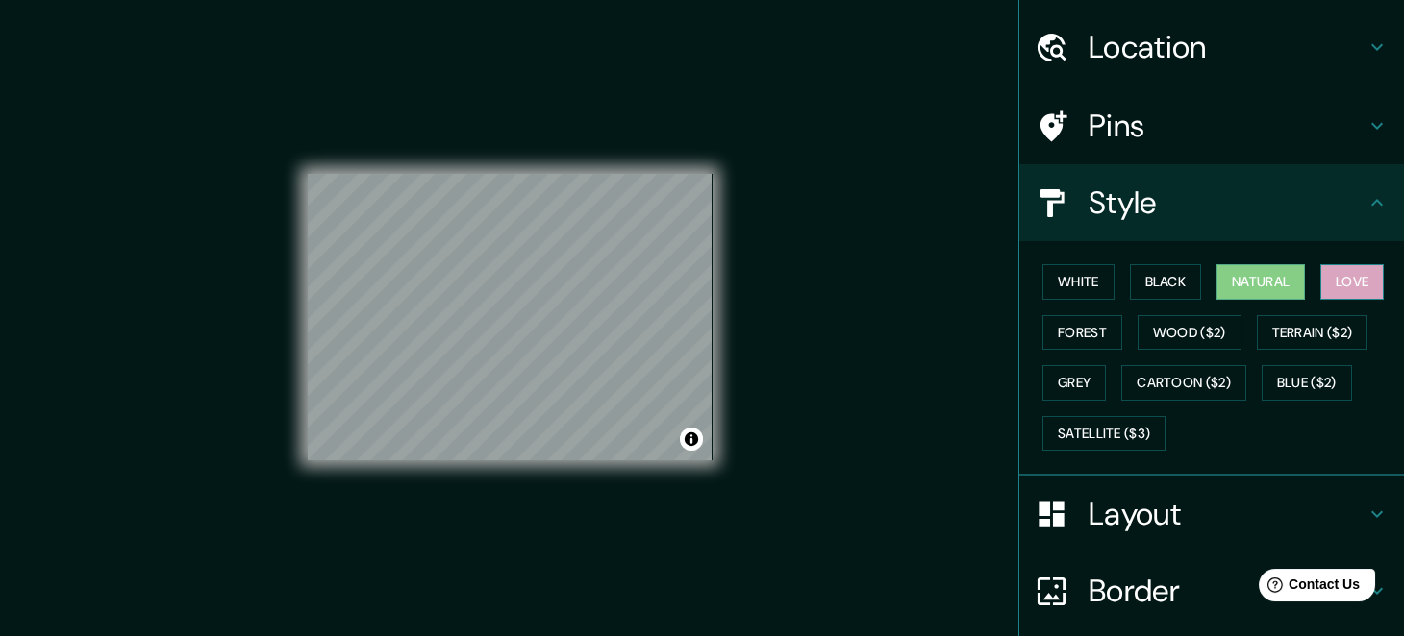
click at [1337, 269] on button "Love" at bounding box center [1351, 282] width 63 height 36
click at [1050, 325] on button "Forest" at bounding box center [1082, 333] width 80 height 36
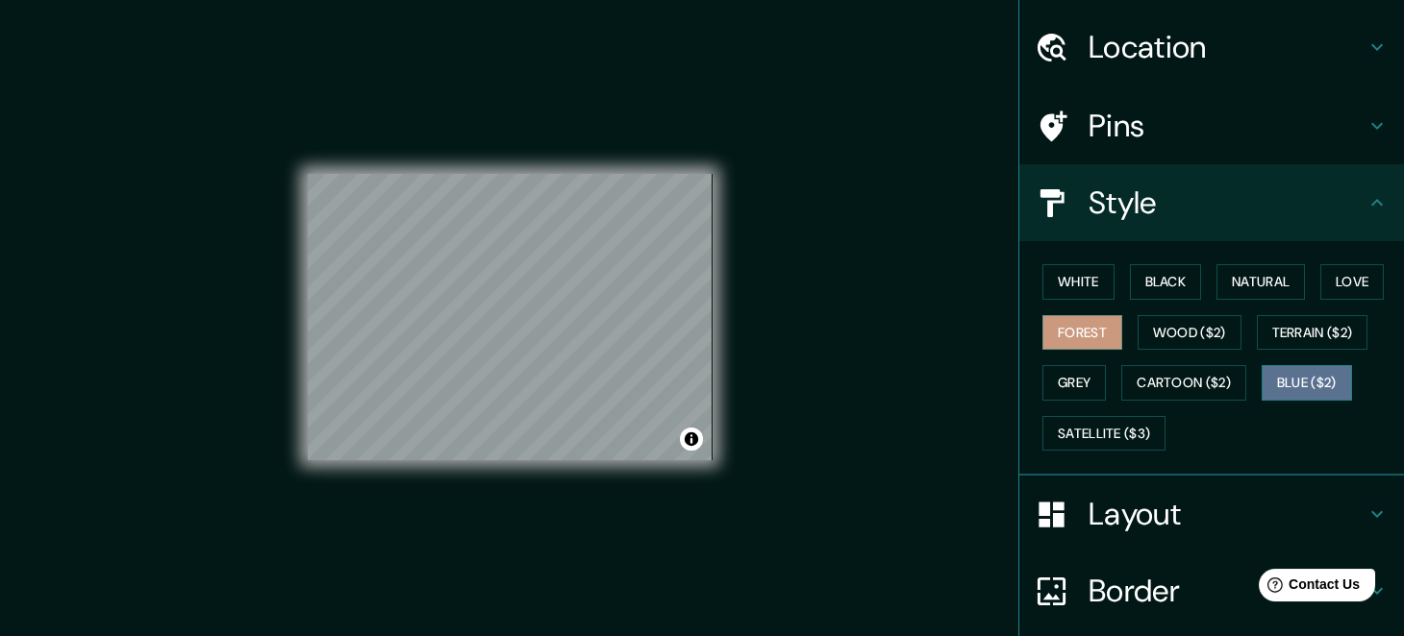
click at [1291, 377] on button "Blue ($2)" at bounding box center [1306, 383] width 90 height 36
click at [1085, 325] on button "Forest" at bounding box center [1082, 333] width 80 height 36
click at [1303, 380] on button "Blue ($2)" at bounding box center [1306, 383] width 90 height 36
click at [1067, 322] on button "Forest" at bounding box center [1082, 333] width 80 height 36
click at [1339, 271] on button "Love" at bounding box center [1351, 282] width 63 height 36
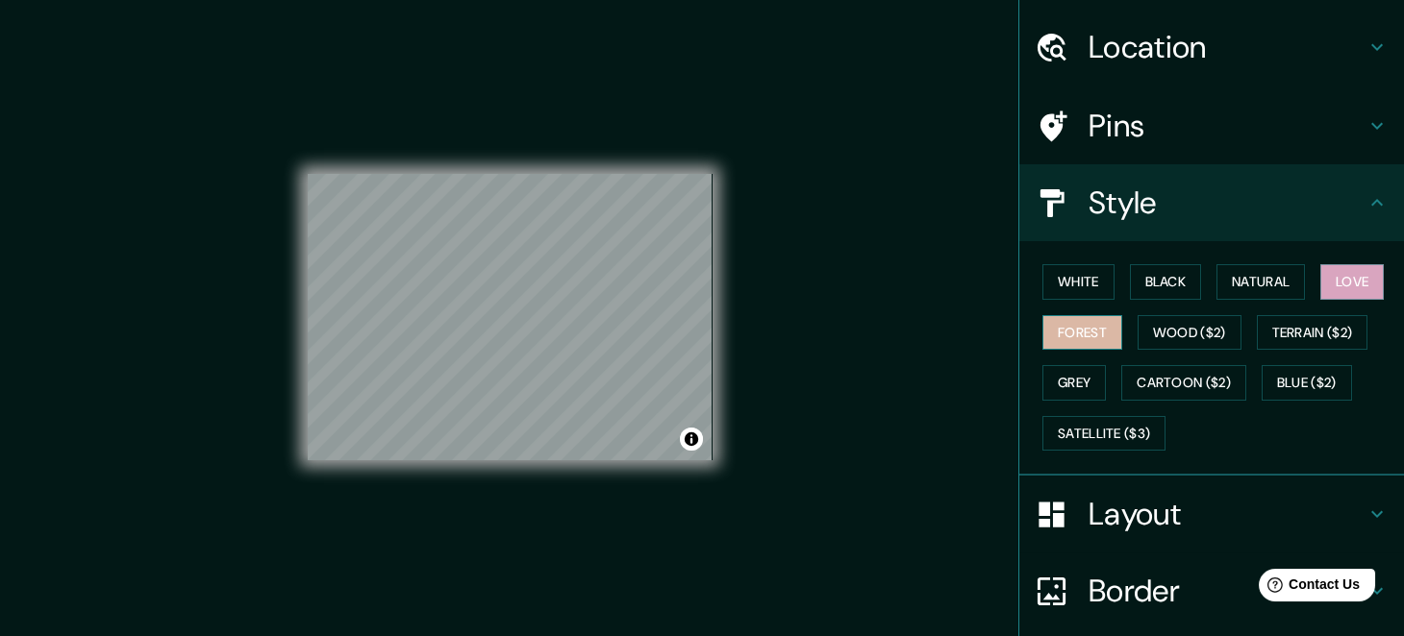
click at [1071, 336] on button "Forest" at bounding box center [1082, 333] width 80 height 36
click at [1287, 377] on button "Blue ($2)" at bounding box center [1306, 383] width 90 height 36
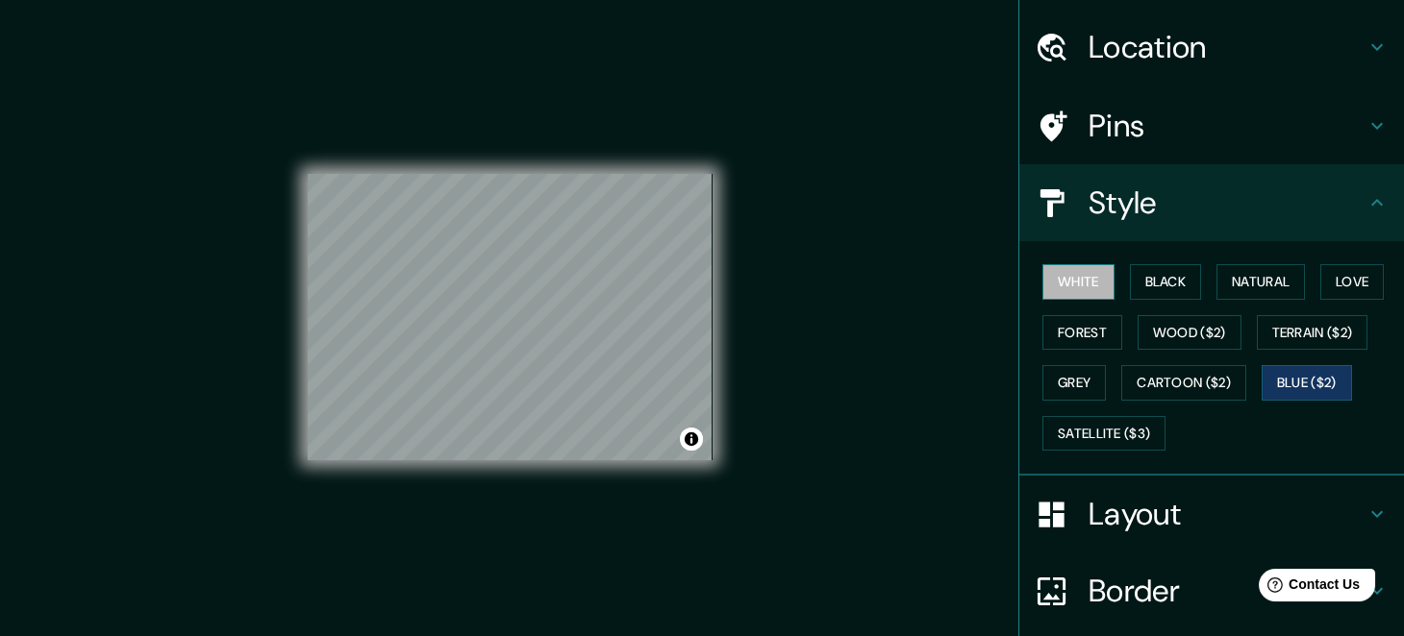
click at [1064, 279] on button "White" at bounding box center [1078, 282] width 72 height 36
click at [1130, 274] on button "Black" at bounding box center [1166, 282] width 72 height 36
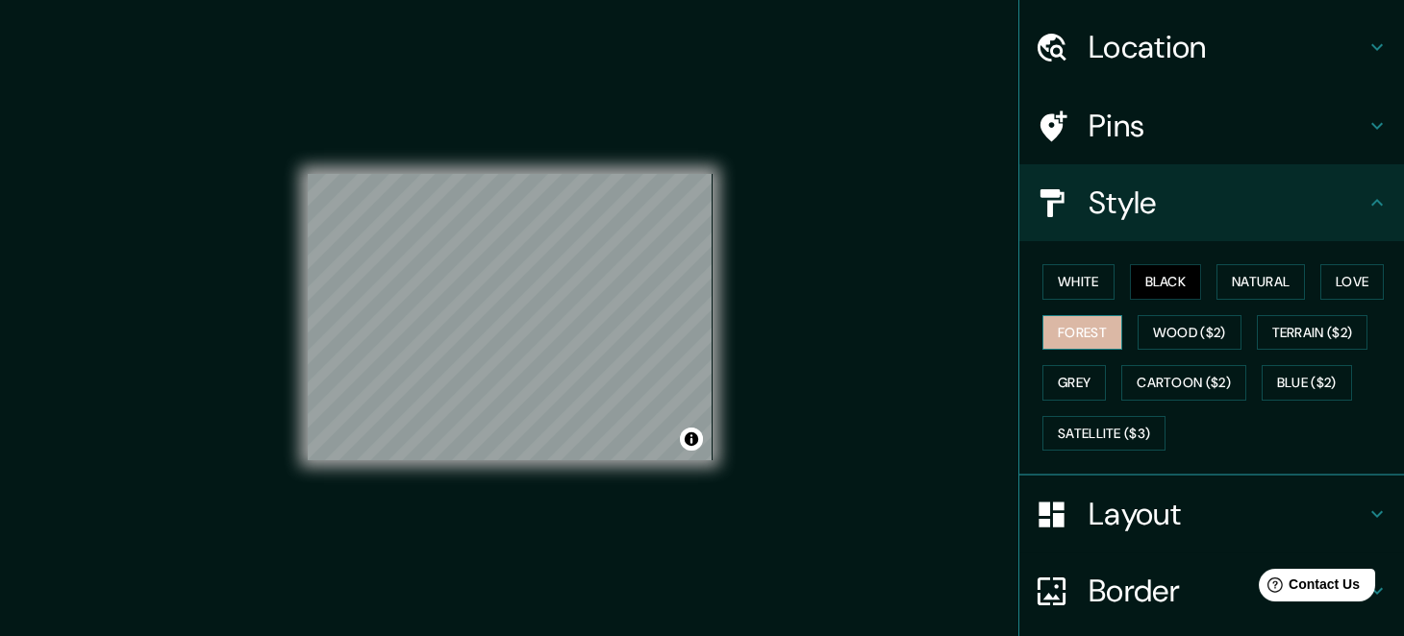
click at [1080, 338] on button "Forest" at bounding box center [1082, 333] width 80 height 36
click at [1144, 265] on button "Black" at bounding box center [1166, 282] width 72 height 36
click at [1091, 322] on button "Forest" at bounding box center [1082, 333] width 80 height 36
click at [1139, 273] on button "Black" at bounding box center [1166, 282] width 72 height 36
click at [1243, 278] on button "Natural" at bounding box center [1260, 282] width 88 height 36
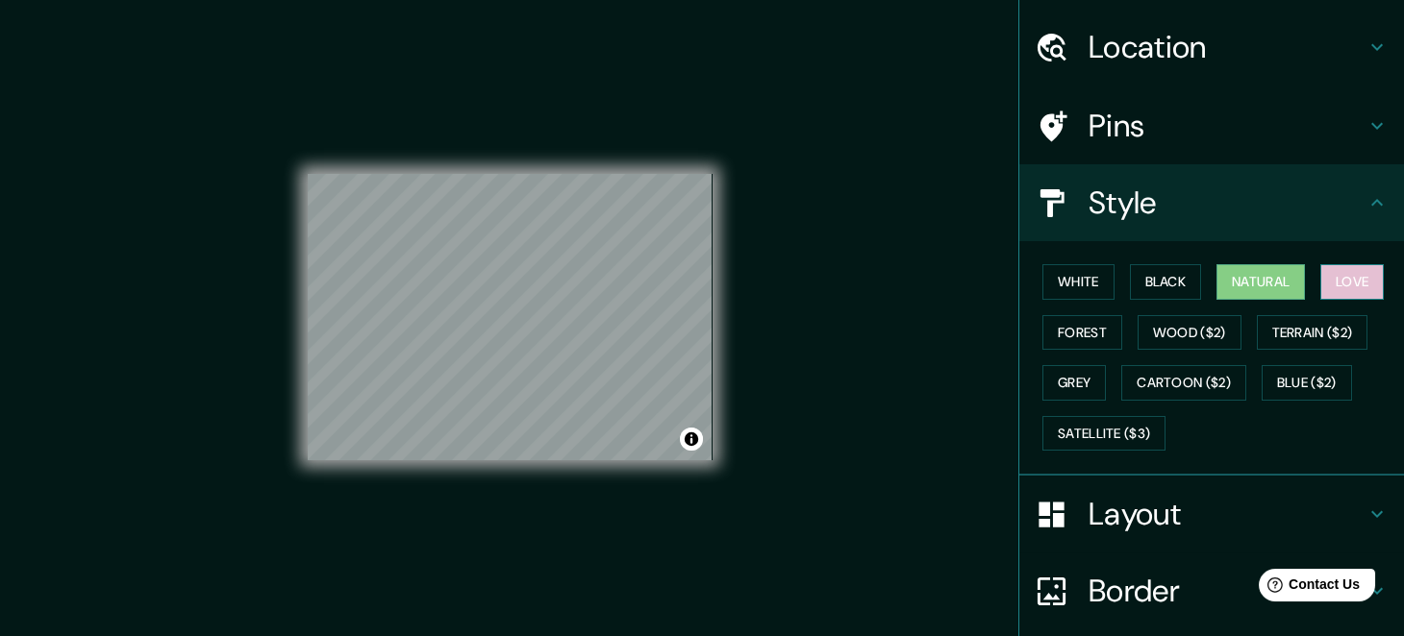
click at [1345, 275] on button "Love" at bounding box center [1351, 282] width 63 height 36
click at [1096, 326] on button "Forest" at bounding box center [1082, 333] width 80 height 36
click at [1345, 273] on button "Love" at bounding box center [1351, 282] width 63 height 36
click at [1072, 380] on button "Grey" at bounding box center [1073, 383] width 63 height 36
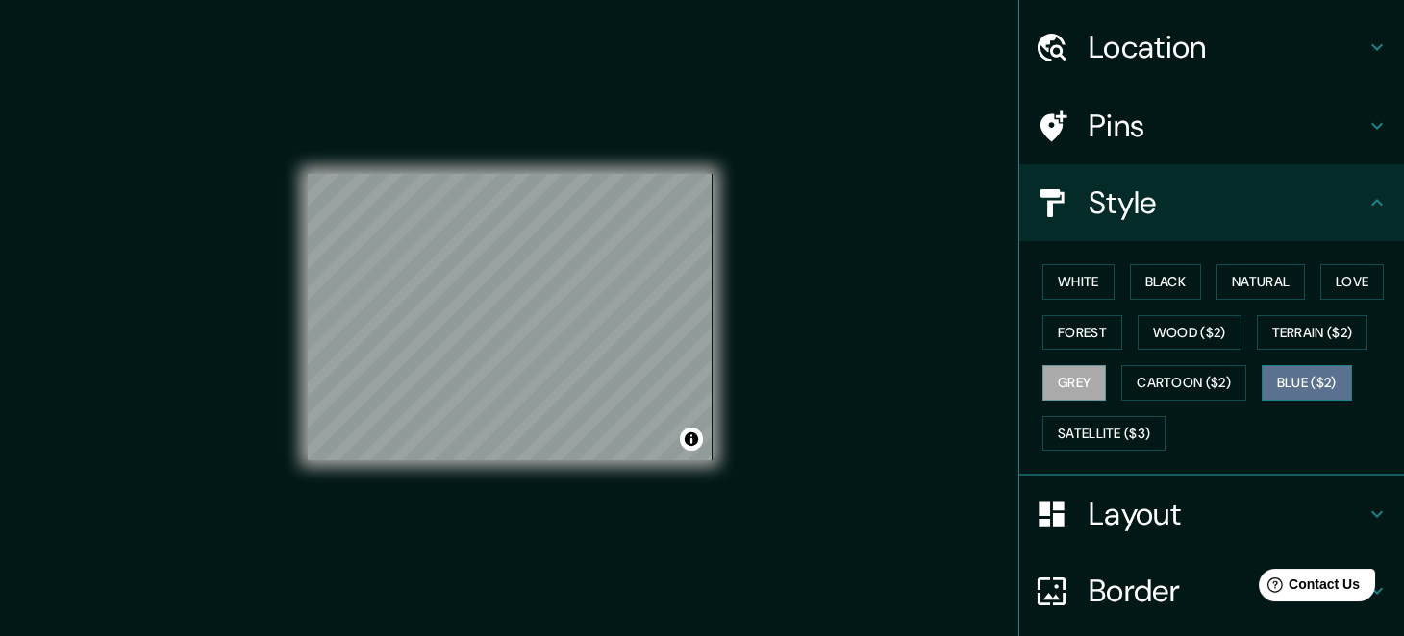
click at [1288, 378] on button "Blue ($2)" at bounding box center [1306, 383] width 90 height 36
click at [1045, 370] on button "Grey" at bounding box center [1073, 383] width 63 height 36
click at [1261, 383] on button "Blue ($2)" at bounding box center [1306, 383] width 90 height 36
click at [1047, 377] on button "Grey" at bounding box center [1073, 383] width 63 height 36
click at [1287, 369] on button "Blue ($2)" at bounding box center [1306, 383] width 90 height 36
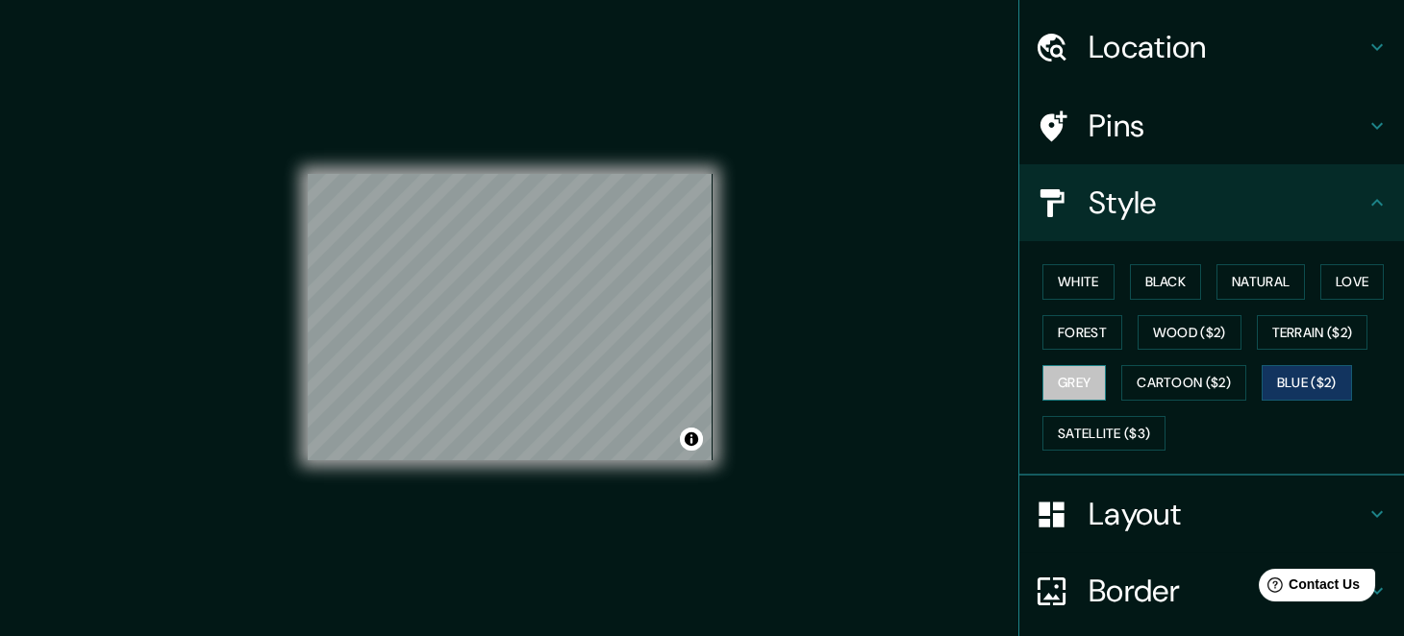
click at [1057, 376] on button "Grey" at bounding box center [1073, 383] width 63 height 36
click at [1286, 380] on button "Blue ($2)" at bounding box center [1306, 383] width 90 height 36
click at [1060, 381] on button "Grey" at bounding box center [1073, 383] width 63 height 36
click at [1308, 389] on button "Blue ($2)" at bounding box center [1306, 383] width 90 height 36
click at [1060, 373] on button "Grey" at bounding box center [1073, 383] width 63 height 36
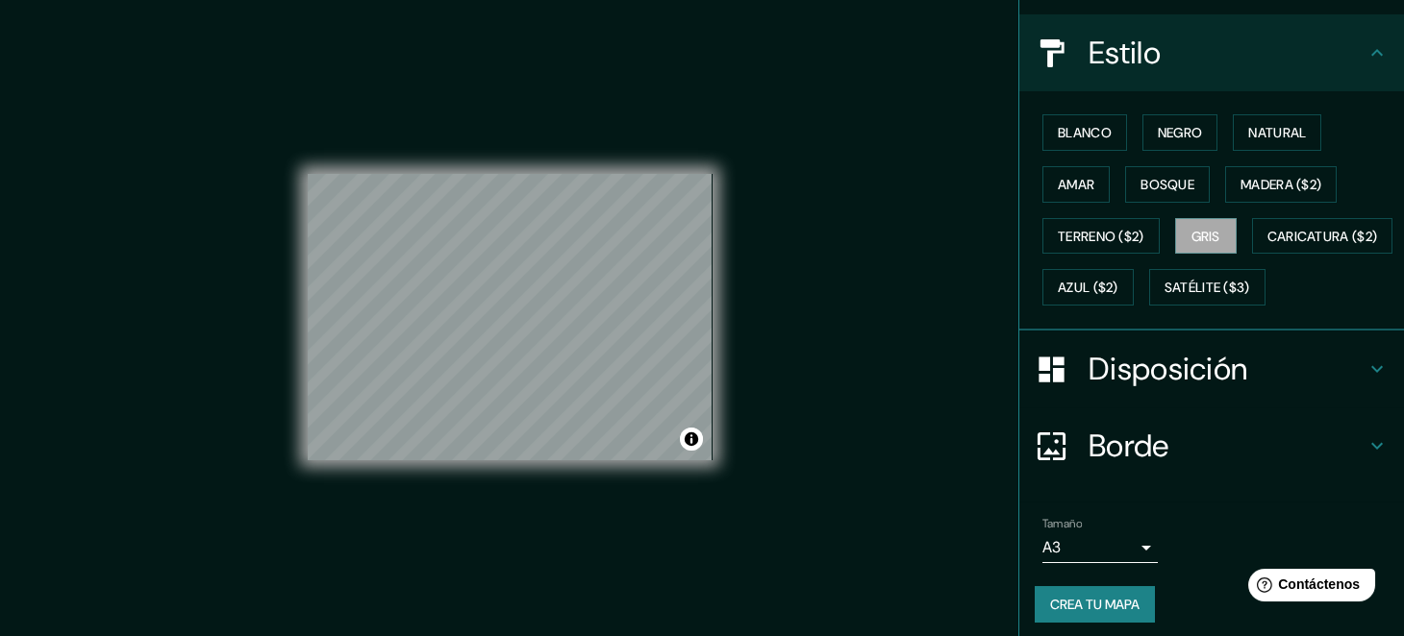
scroll to position [254, 0]
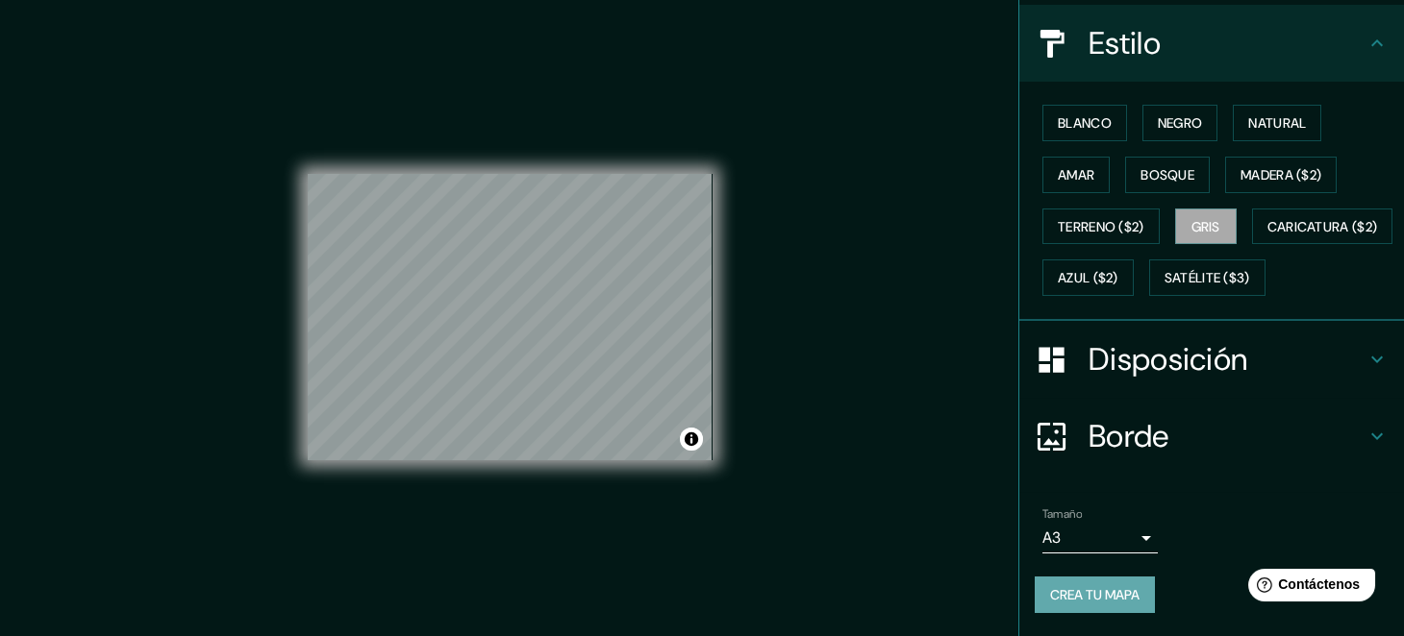
click at [1062, 595] on font "Crea tu mapa" at bounding box center [1094, 594] width 89 height 17
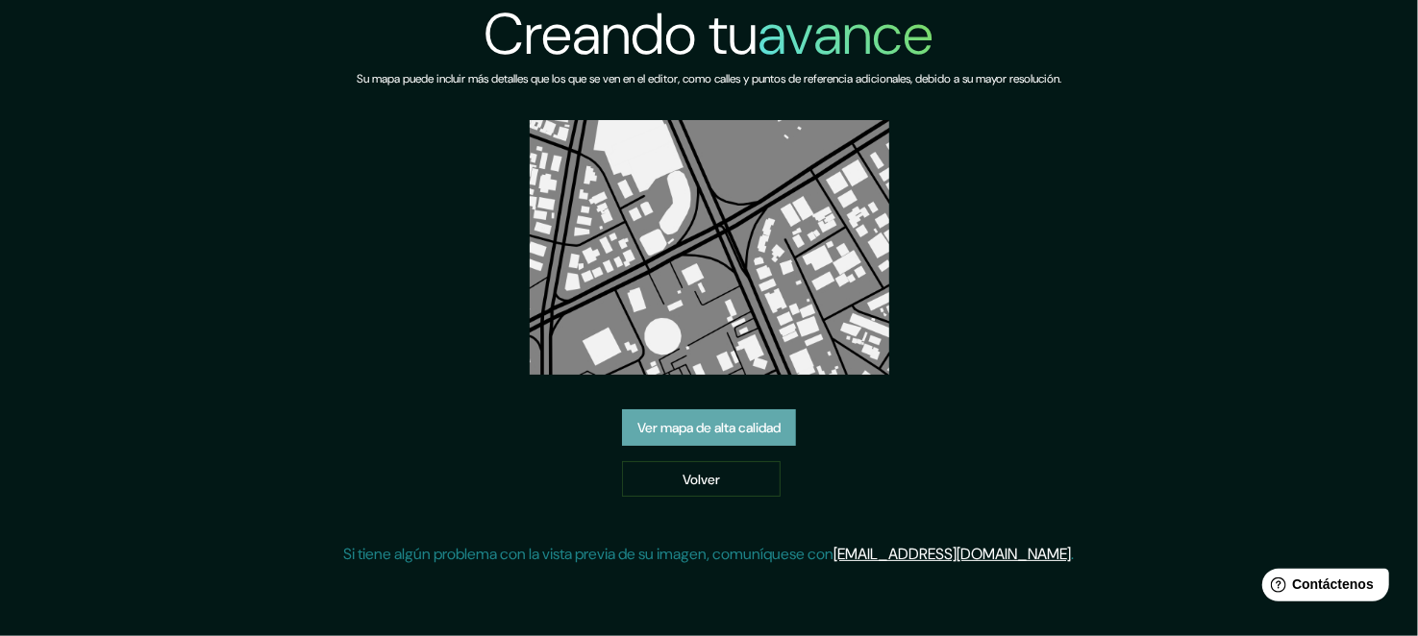
click at [709, 436] on font "Ver mapa de alta calidad" at bounding box center [708, 427] width 143 height 25
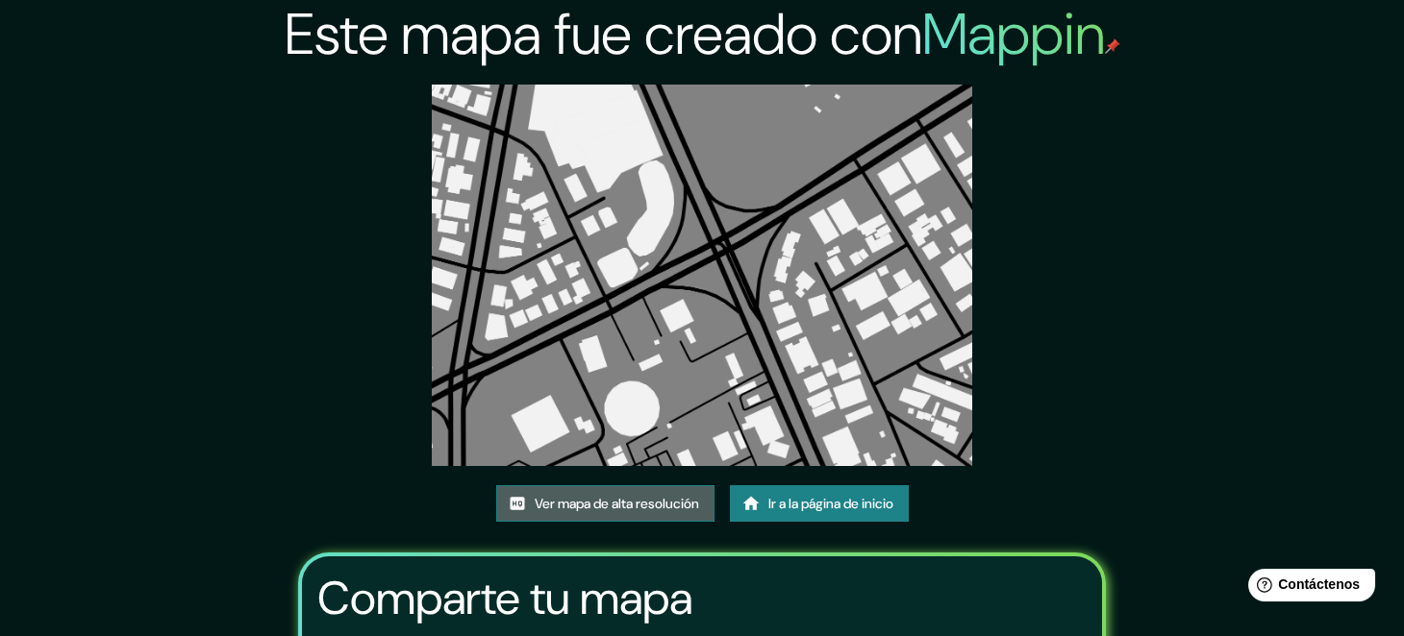
click at [635, 505] on font "Ver mapa de alta resolución" at bounding box center [617, 503] width 164 height 17
click at [785, 513] on font "Ir a la página de inicio" at bounding box center [830, 503] width 125 height 25
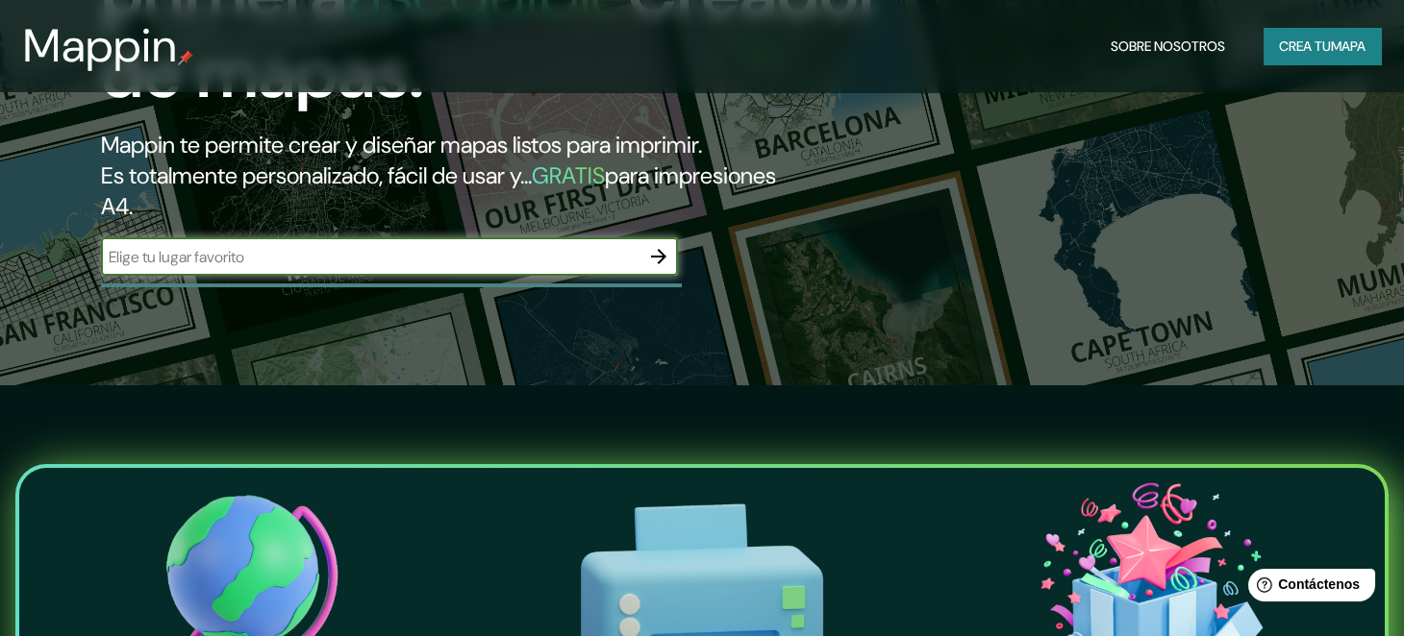
scroll to position [254, 0]
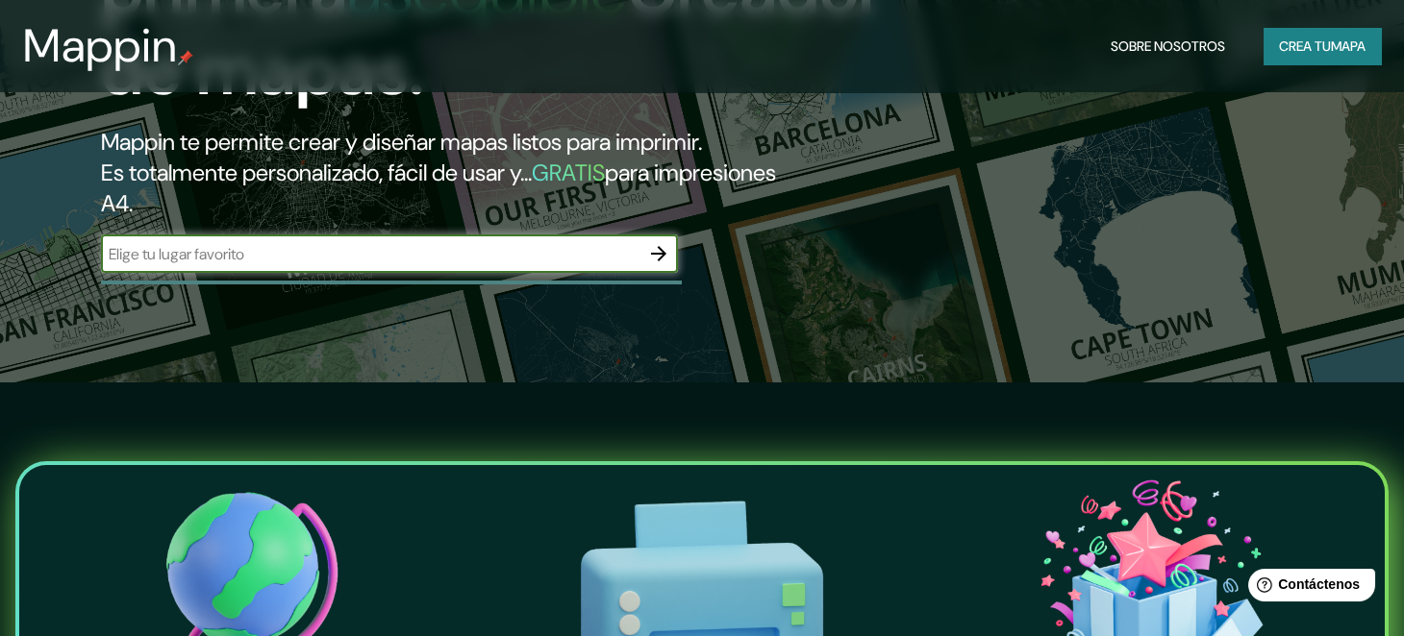
click at [655, 246] on icon "button" at bounding box center [658, 253] width 23 height 23
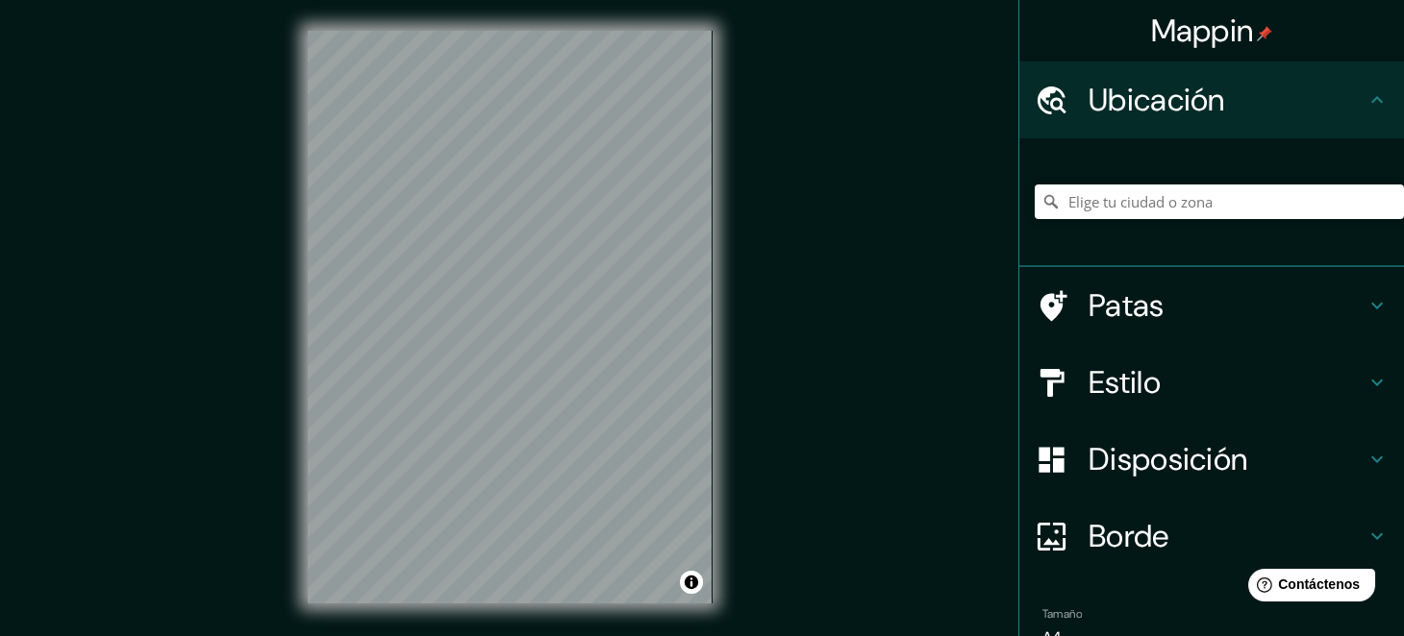
scroll to position [97, 0]
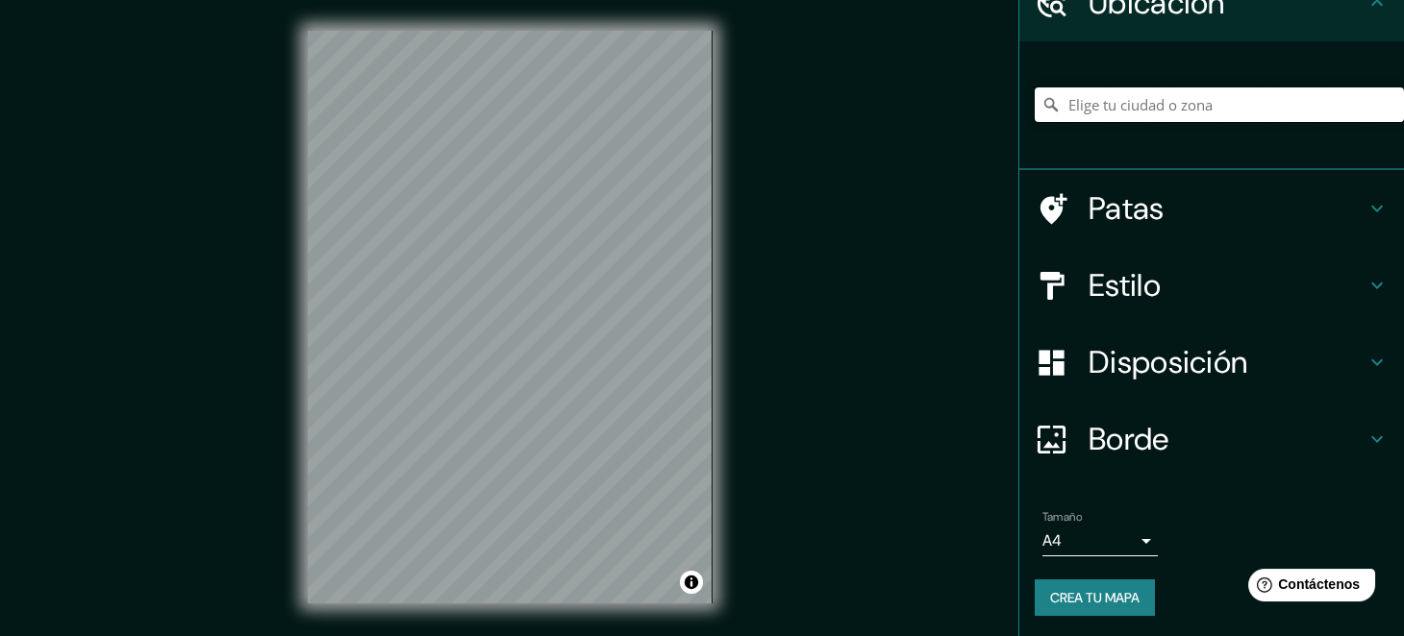
click at [1110, 106] on input "Elige tu ciudad o zona" at bounding box center [1219, 104] width 369 height 35
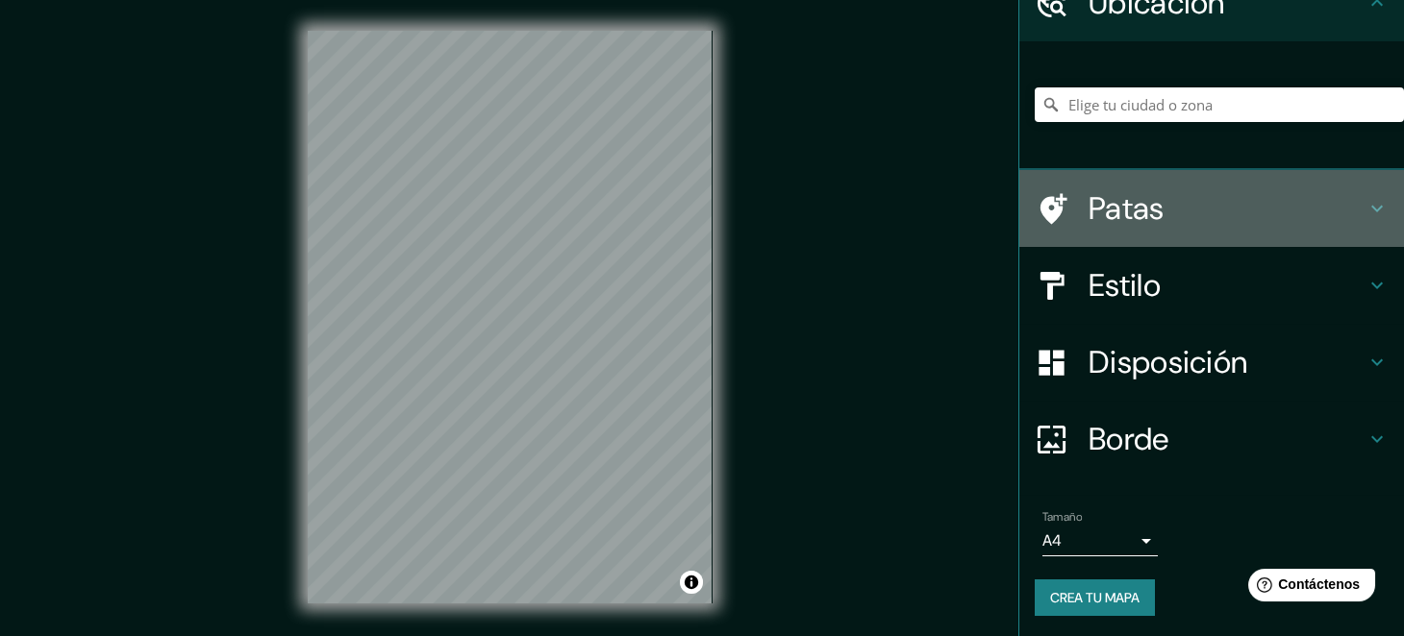
click at [1158, 198] on h4 "Patas" at bounding box center [1226, 208] width 277 height 38
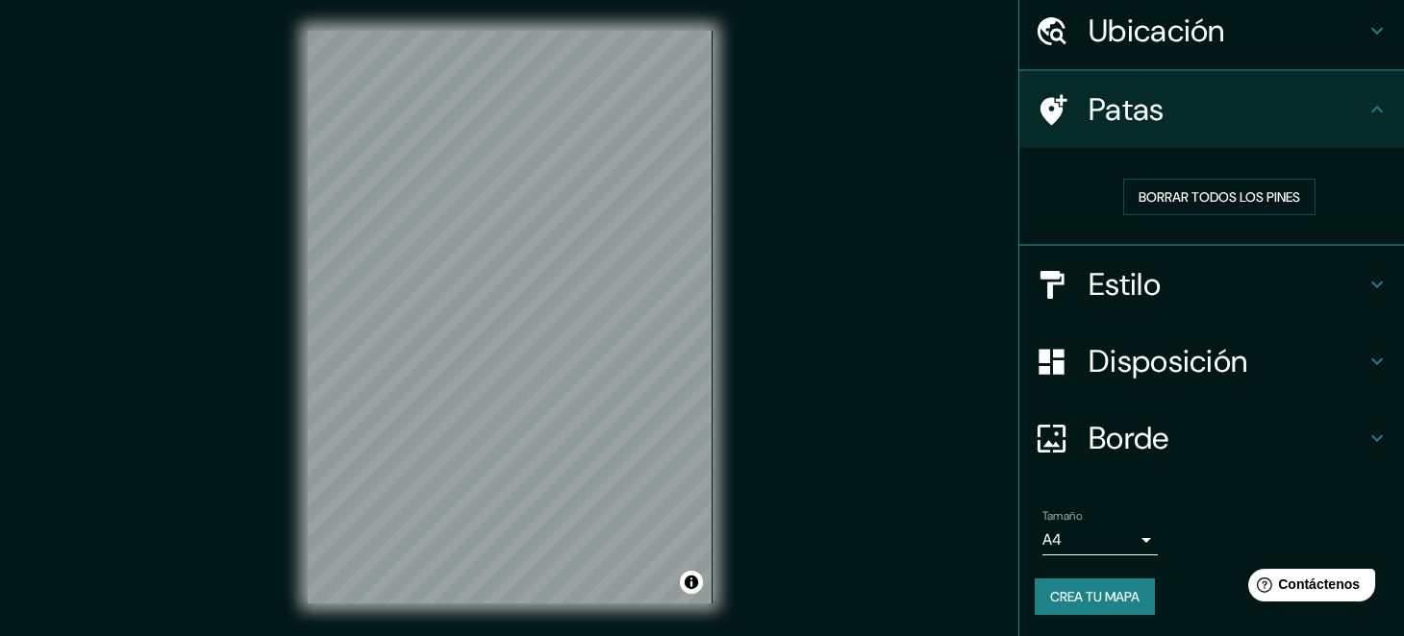
scroll to position [68, 0]
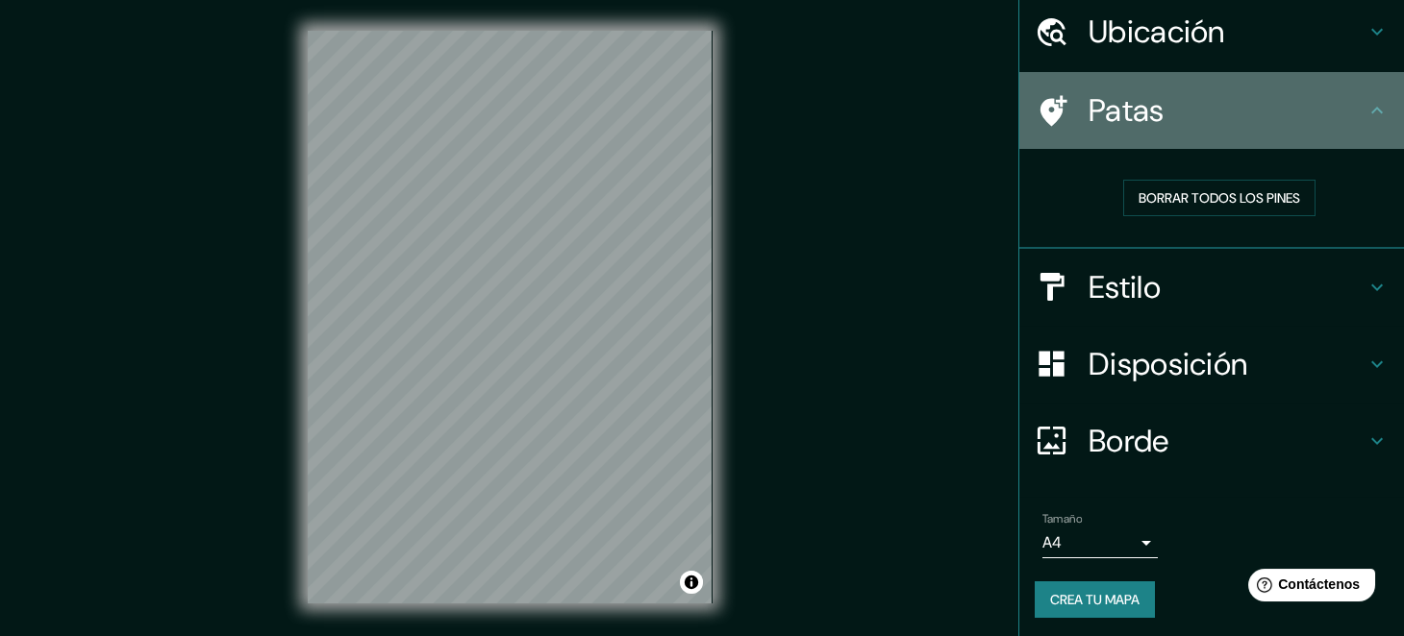
click at [1369, 115] on icon at bounding box center [1376, 110] width 23 height 23
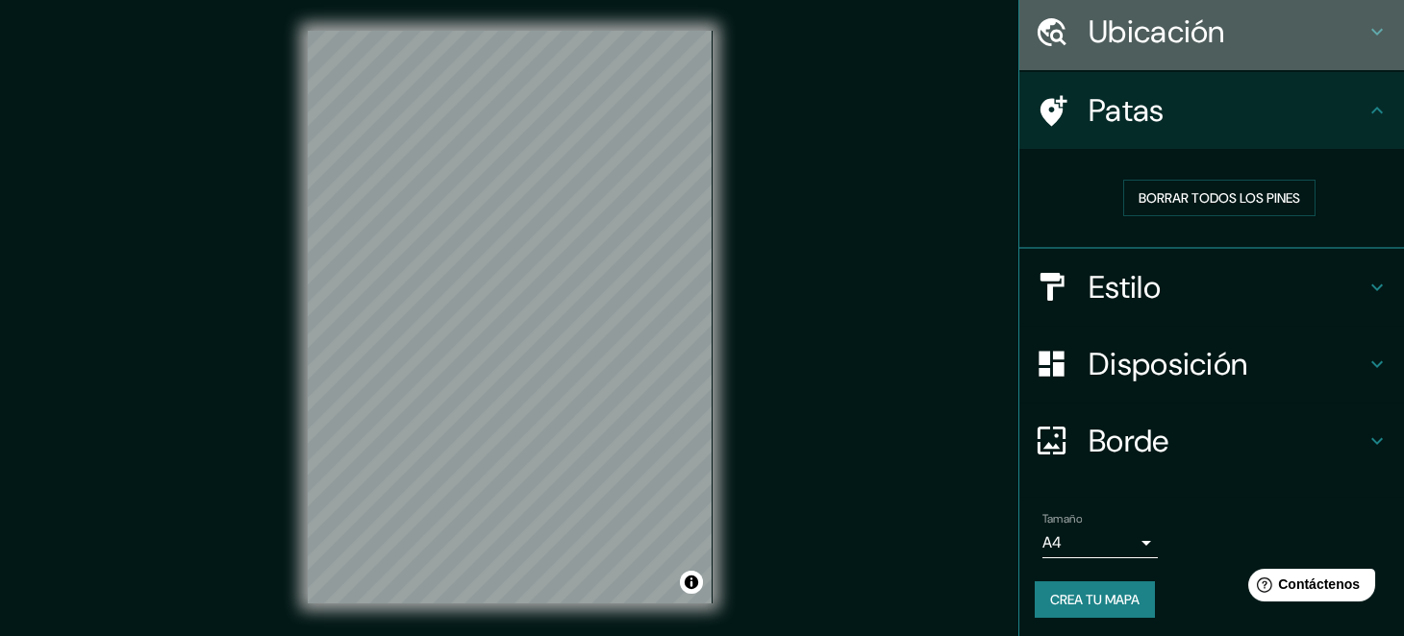
click at [1359, 46] on div "Ubicación" at bounding box center [1211, 31] width 385 height 77
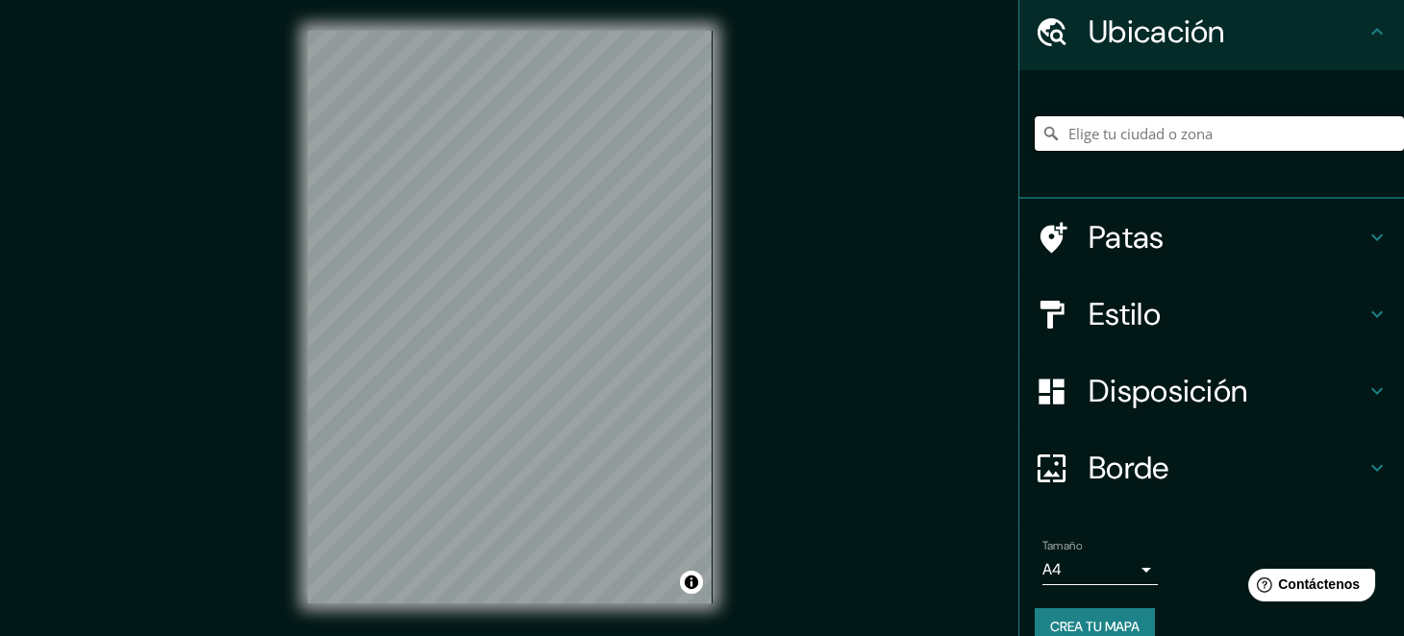
click at [1161, 136] on input "Elige tu ciudad o zona" at bounding box center [1219, 133] width 369 height 35
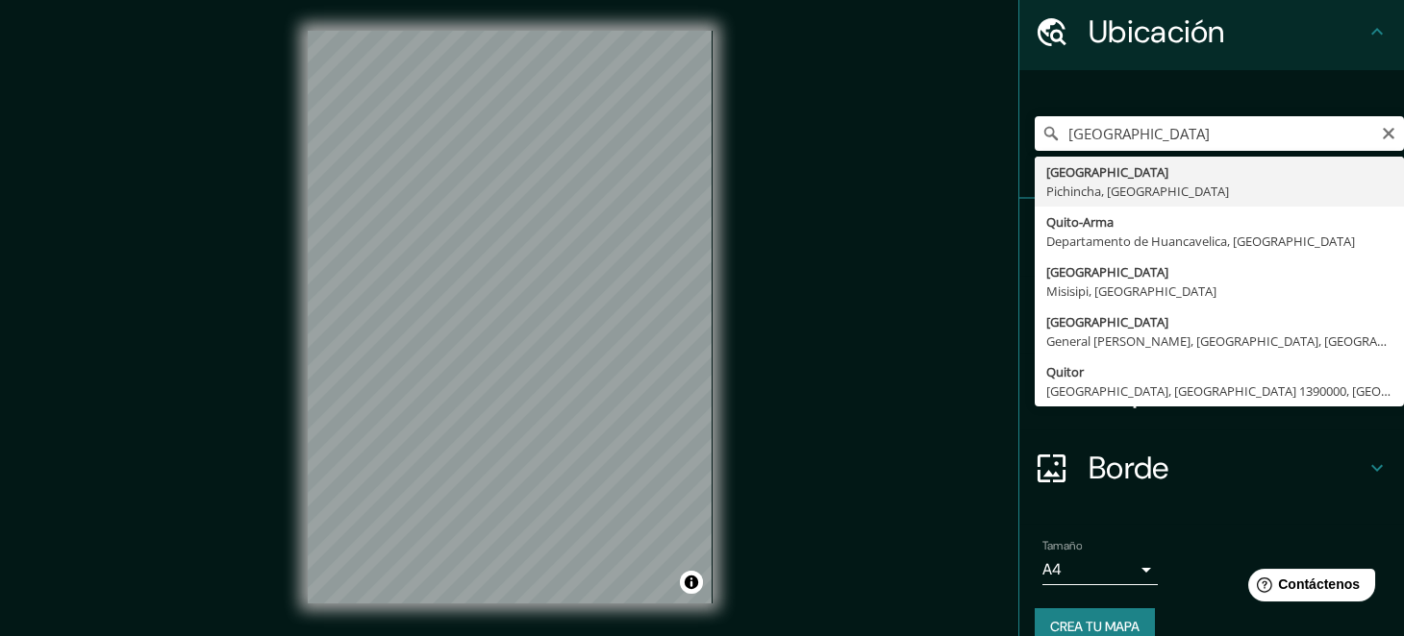
type input "Quito, Pichincha, Ecuador"
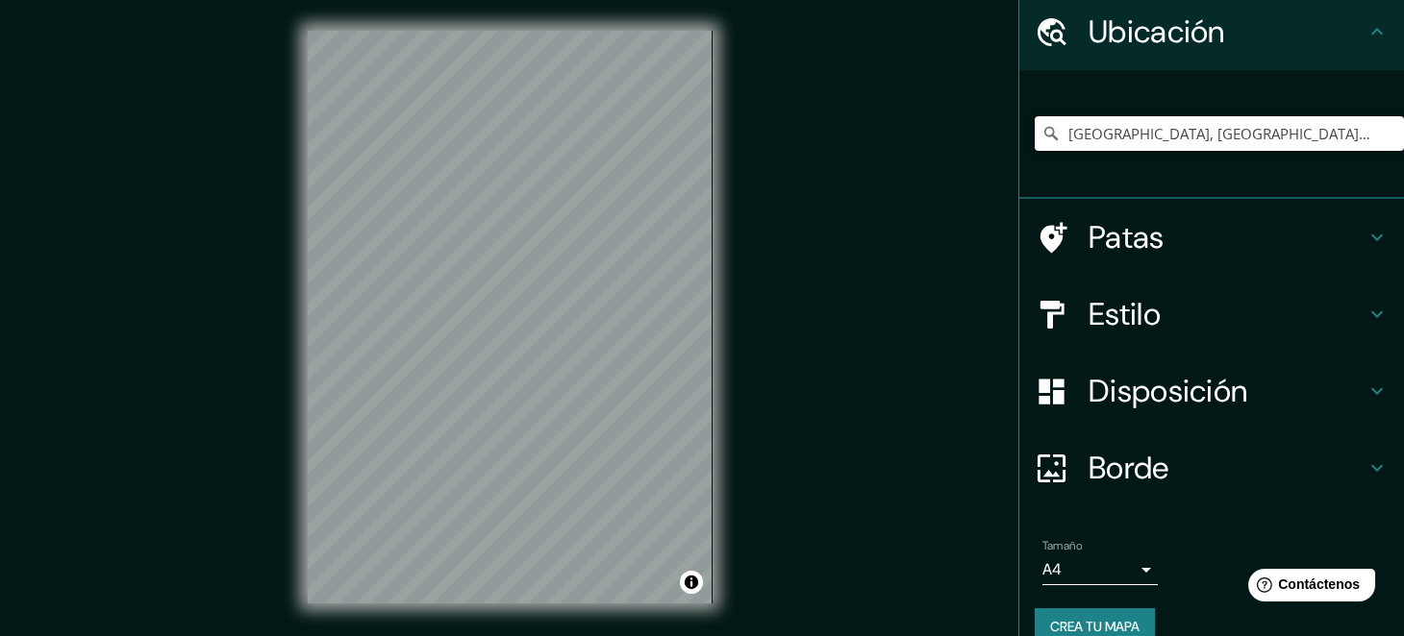
scroll to position [97, 0]
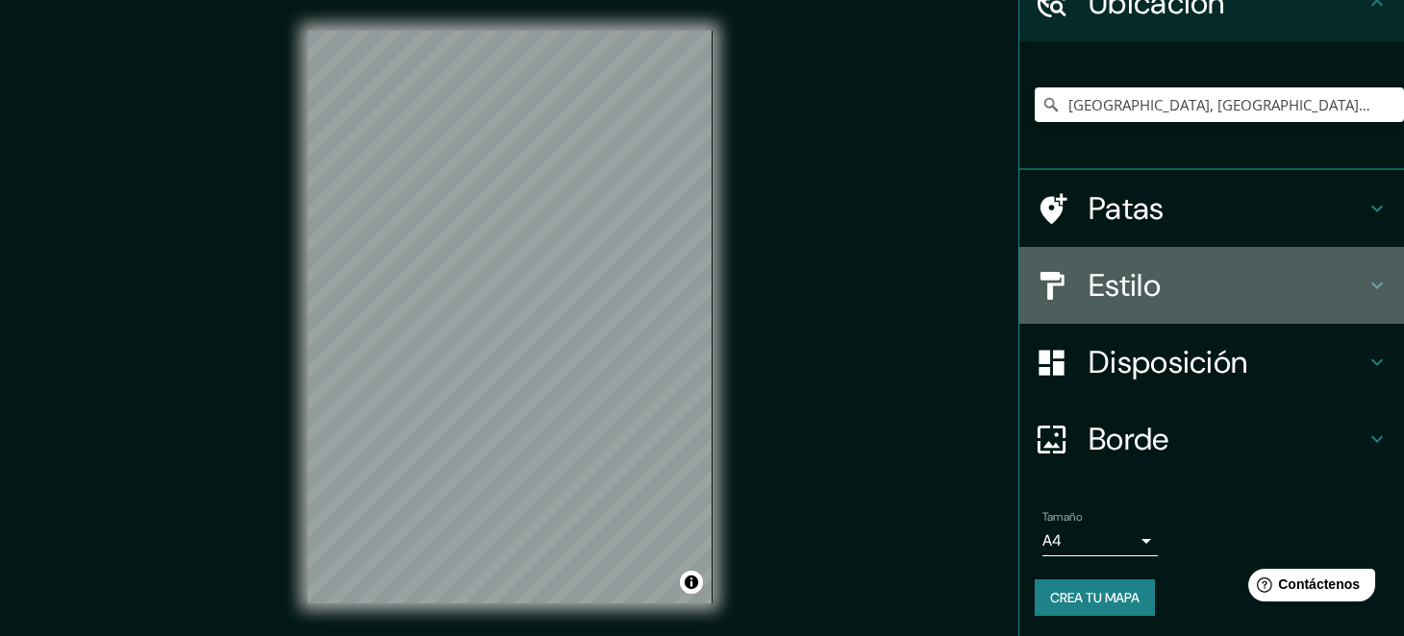
click at [1365, 275] on icon at bounding box center [1376, 285] width 23 height 23
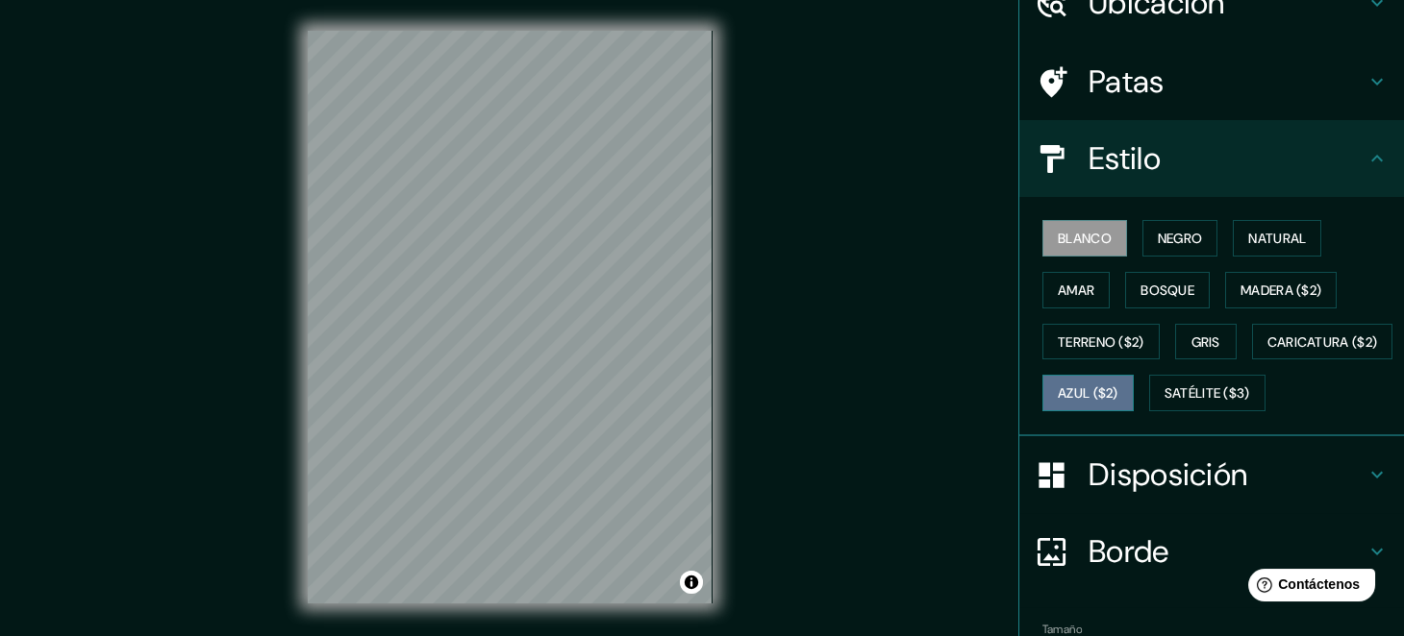
click at [1118, 381] on font "Azul ($2)" at bounding box center [1088, 393] width 61 height 25
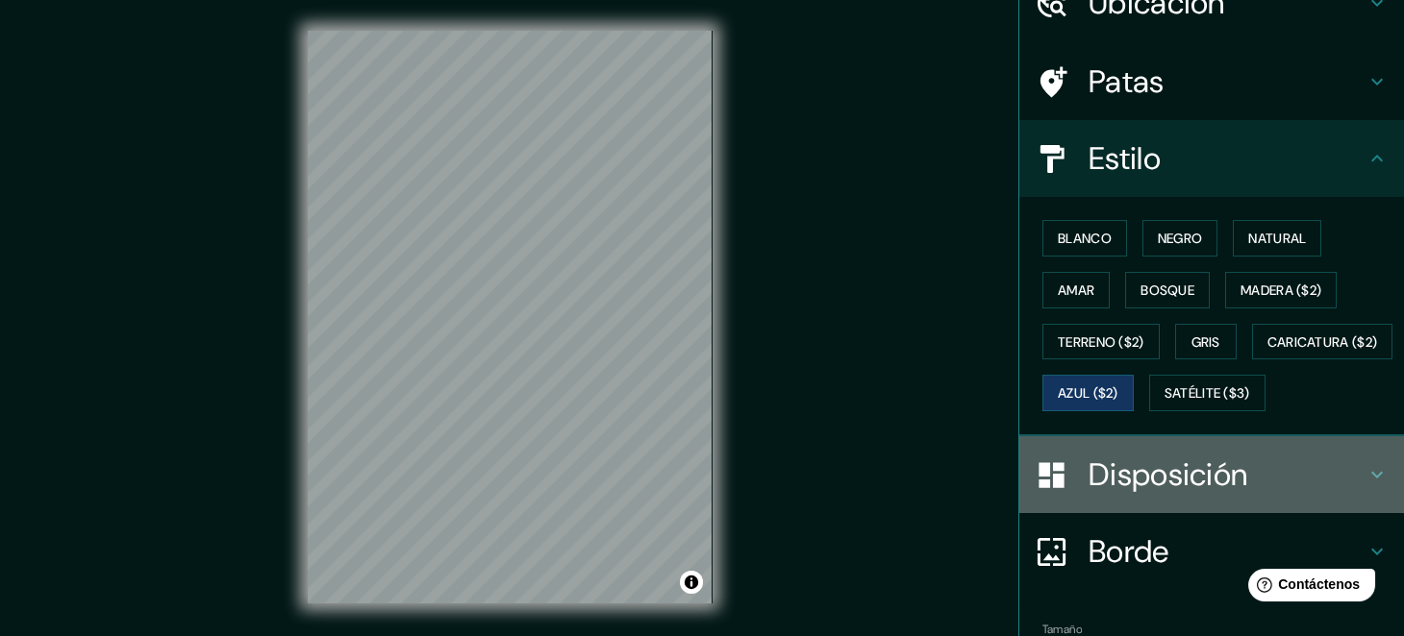
click at [1135, 495] on font "Disposición" at bounding box center [1167, 475] width 159 height 40
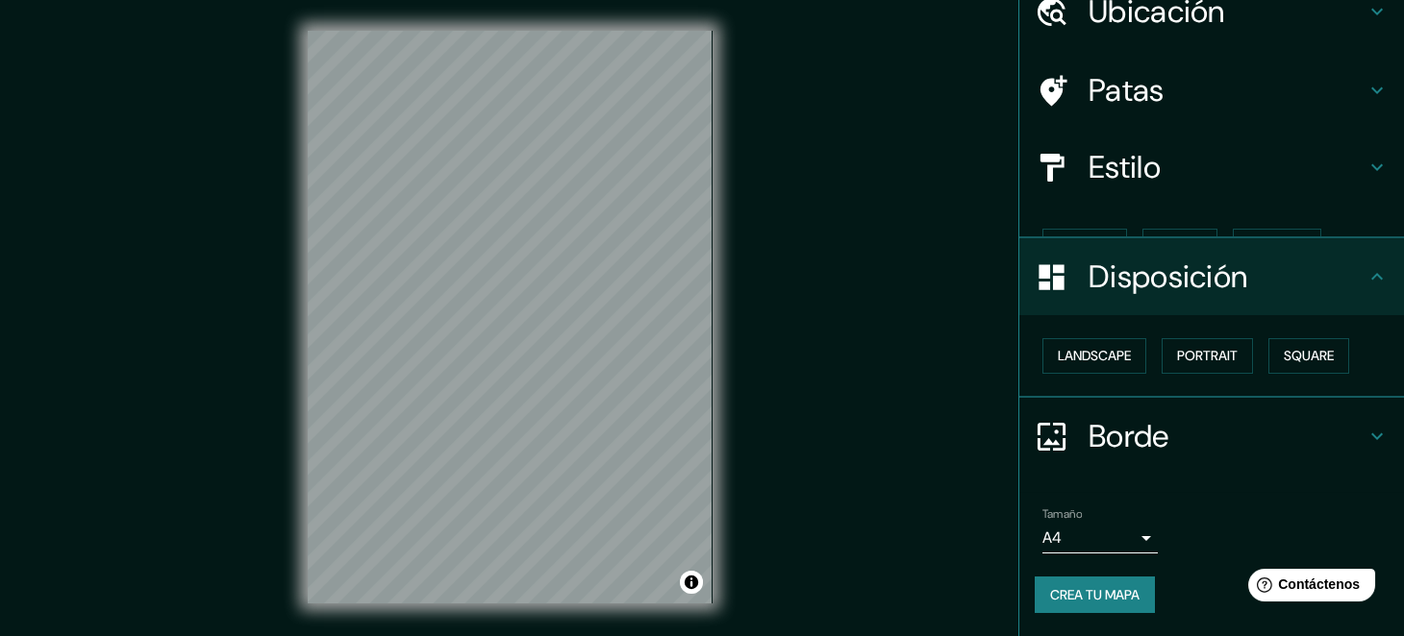
scroll to position [53, 0]
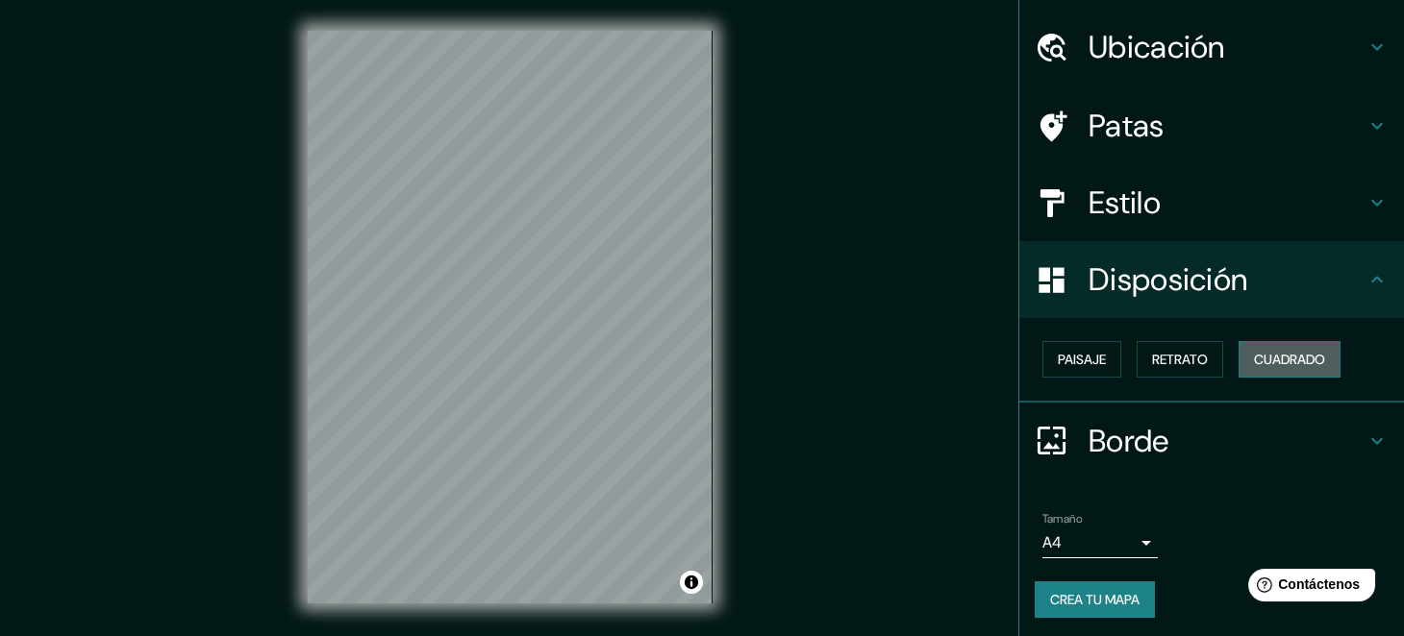
click at [1287, 354] on font "Cuadrado" at bounding box center [1289, 359] width 71 height 17
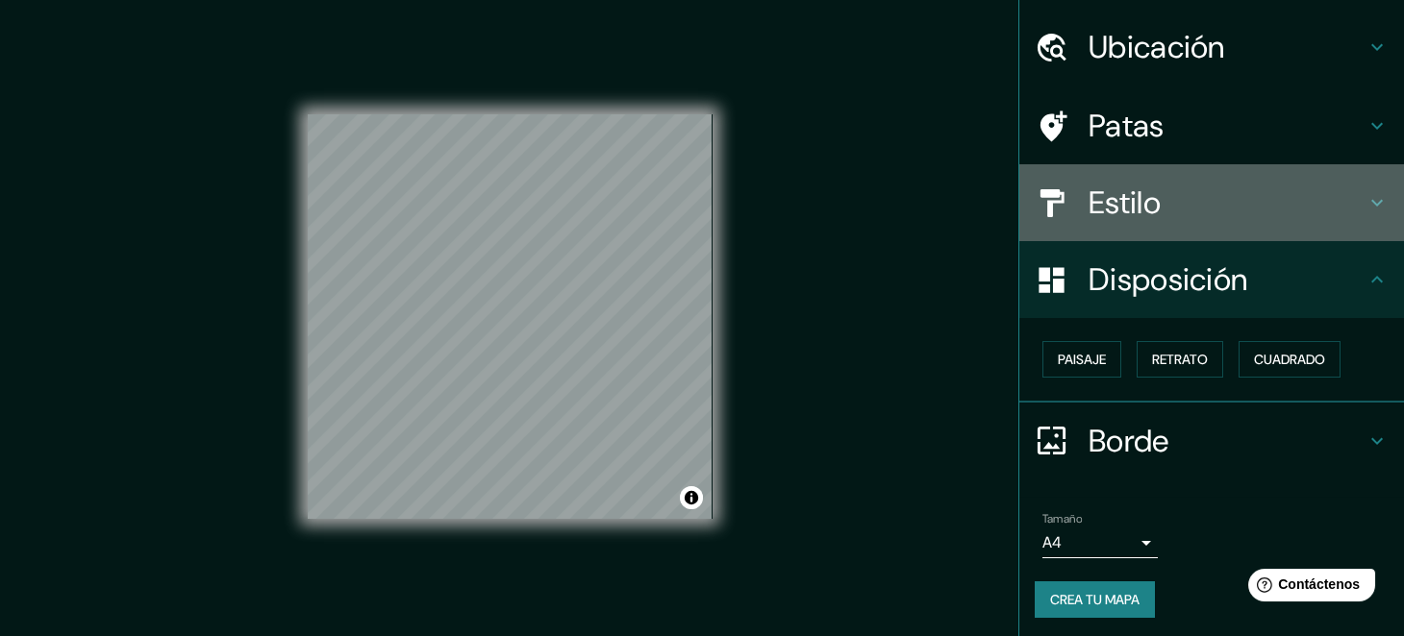
click at [1356, 215] on div "Estilo" at bounding box center [1211, 202] width 385 height 77
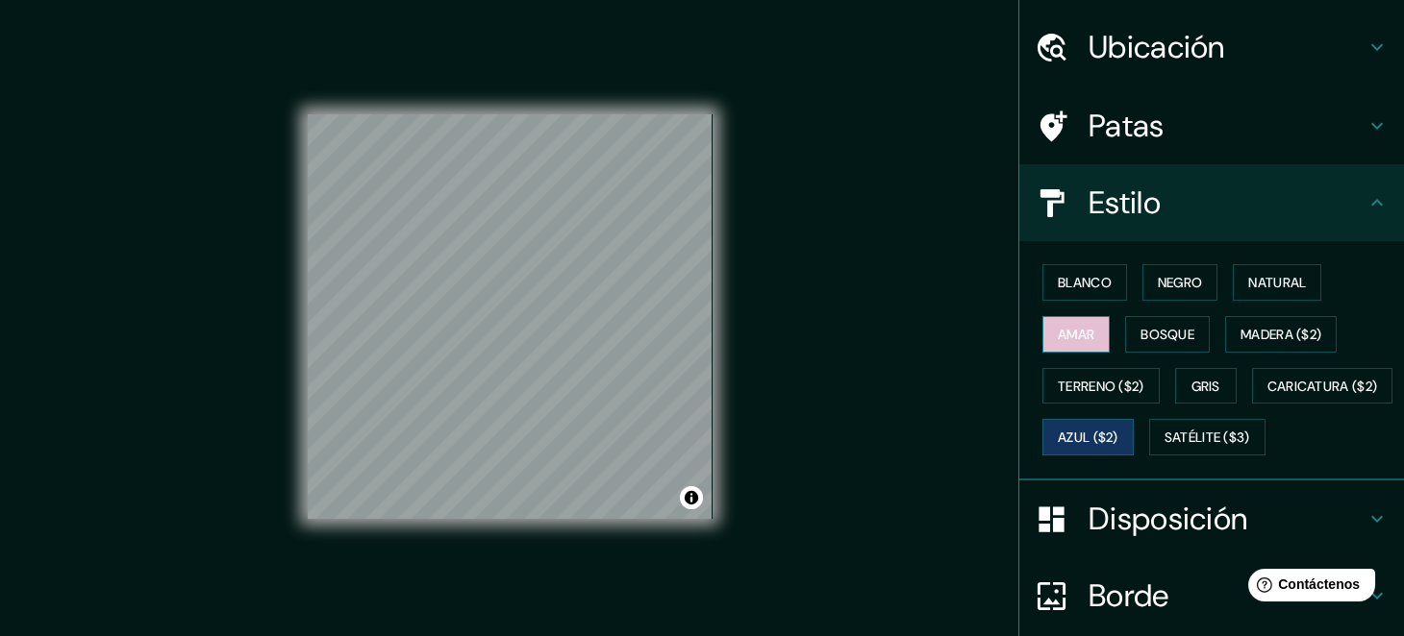
click at [1077, 332] on font "Amar" at bounding box center [1076, 334] width 37 height 17
click at [1175, 379] on button "Gris" at bounding box center [1206, 386] width 62 height 37
click at [1118, 437] on font "Azul ($2)" at bounding box center [1088, 438] width 61 height 17
click at [1191, 378] on font "Gris" at bounding box center [1205, 386] width 29 height 17
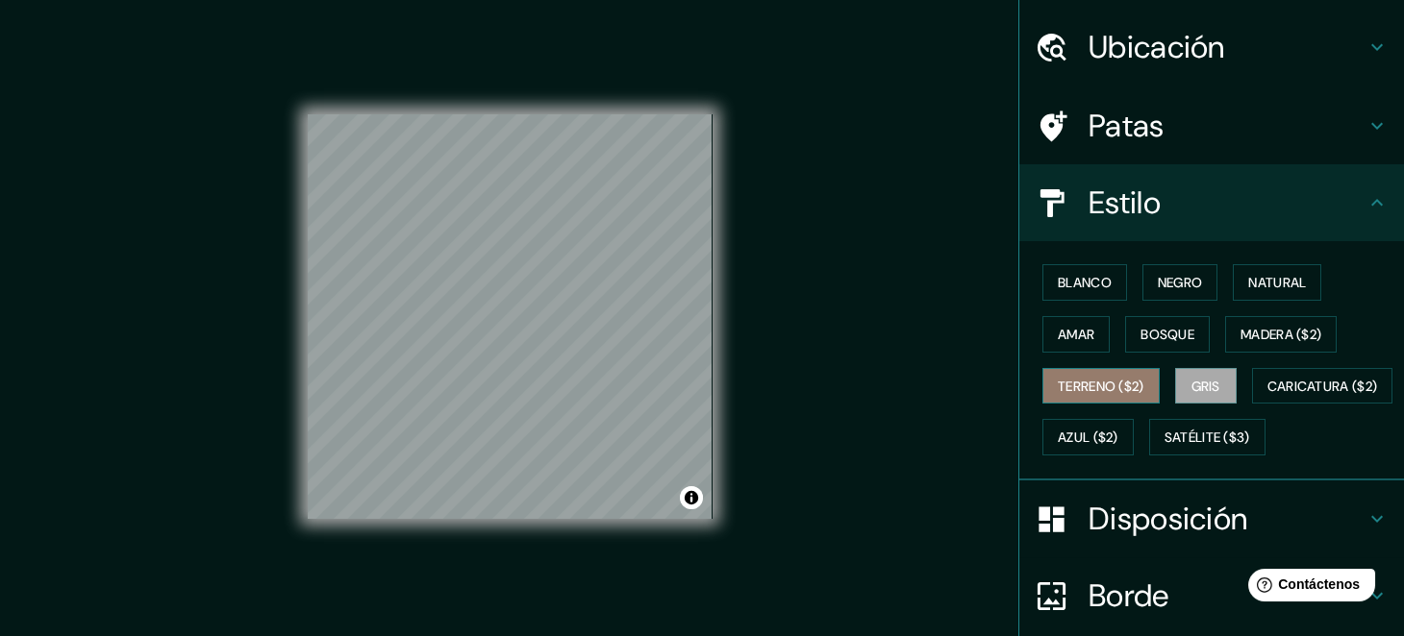
click at [1122, 386] on font "Terreno ($2)" at bounding box center [1101, 386] width 87 height 17
click at [1191, 374] on font "Gris" at bounding box center [1205, 386] width 29 height 25
click at [1118, 430] on font "Azul ($2)" at bounding box center [1088, 438] width 61 height 17
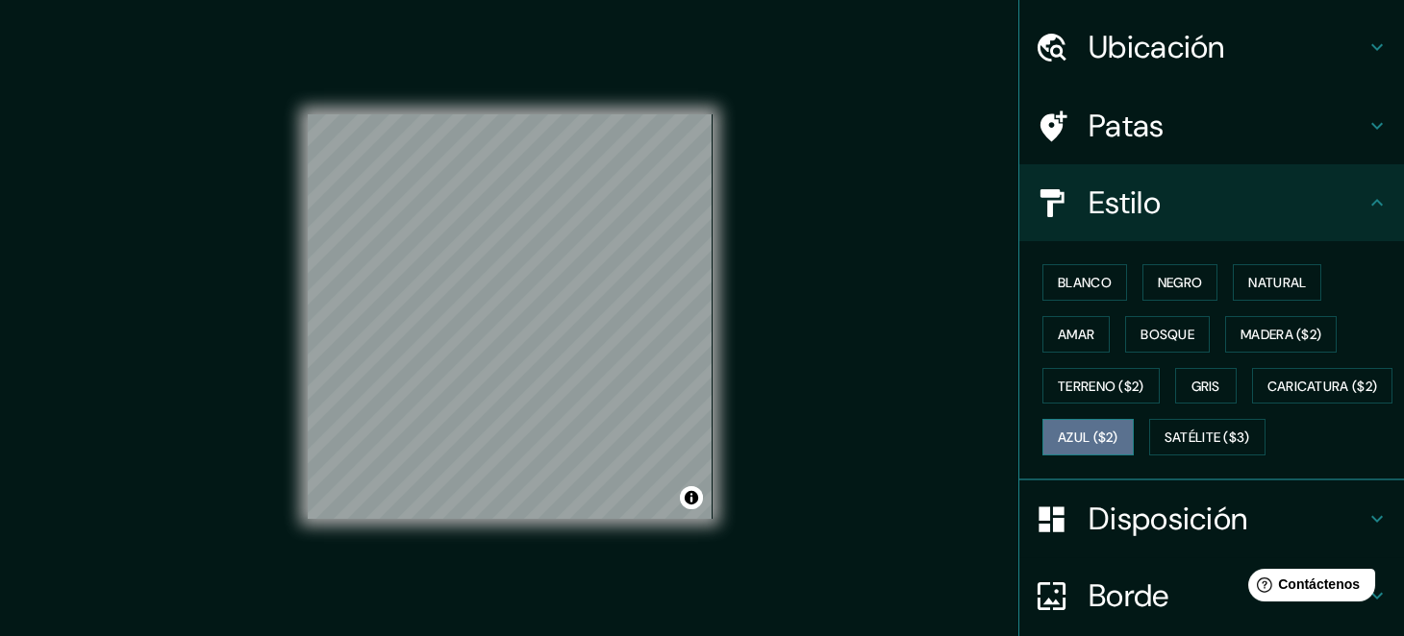
click at [1118, 430] on font "Azul ($2)" at bounding box center [1088, 438] width 61 height 17
click at [1075, 286] on font "Blanco" at bounding box center [1085, 282] width 54 height 17
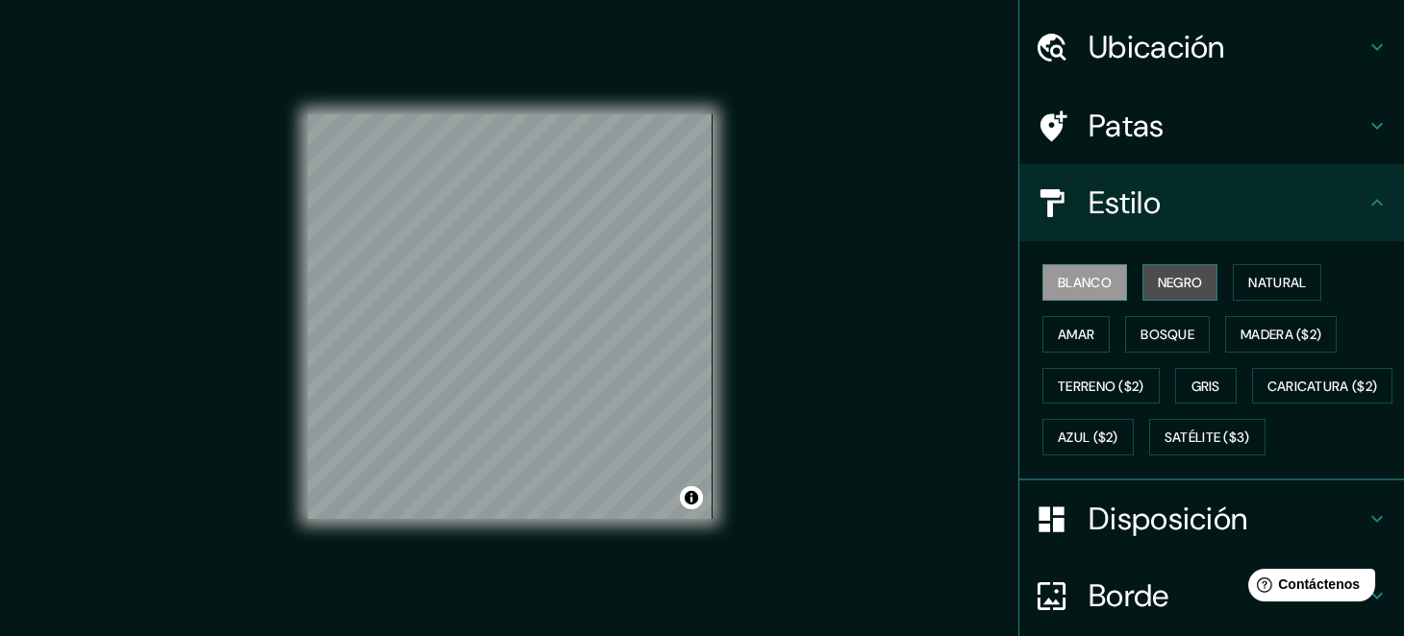
click at [1161, 275] on font "Negro" at bounding box center [1180, 282] width 45 height 17
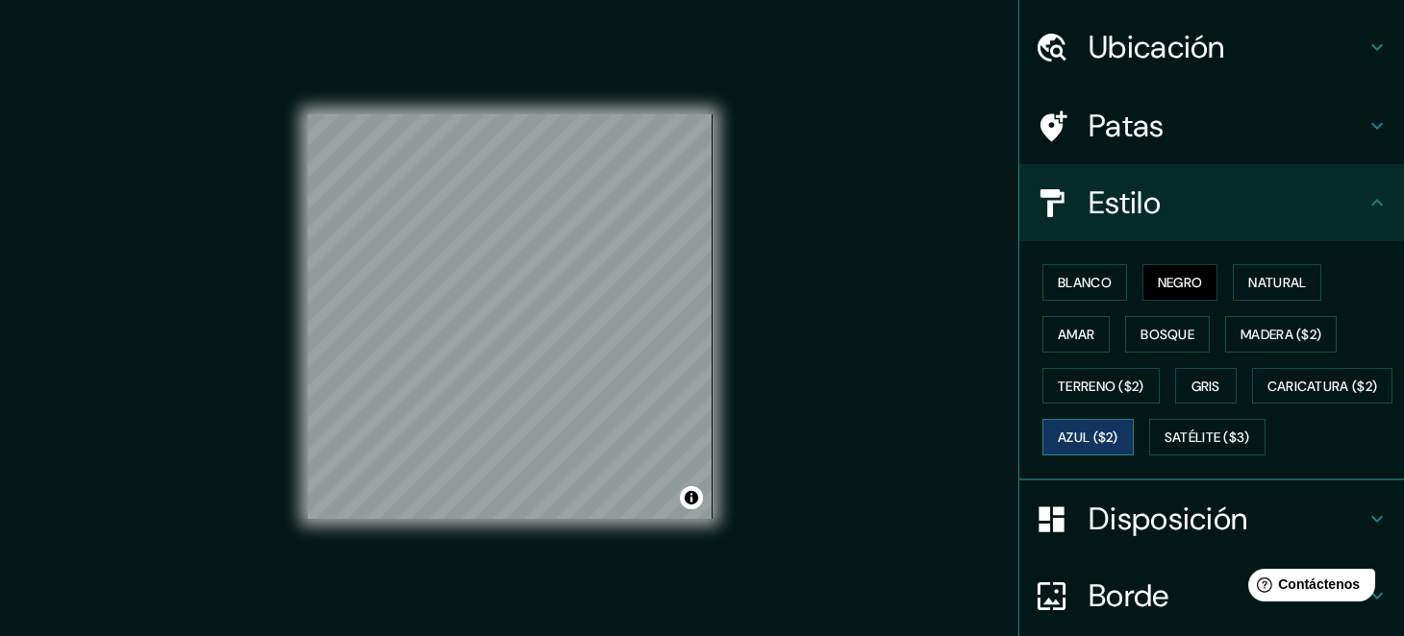
scroll to position [254, 0]
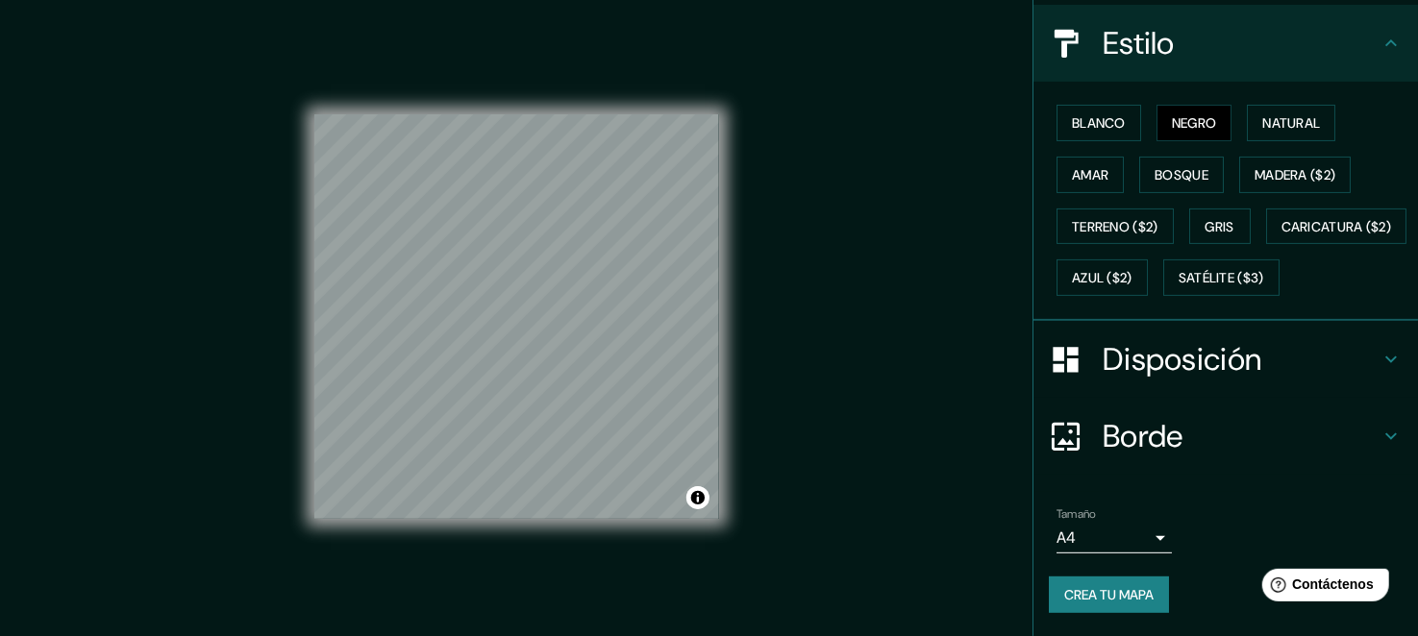
click at [1127, 536] on body "Mappin Ubicación Quito, Pichincha, Ecuador Patas Estilo Blanco Negro Natural Am…" at bounding box center [709, 318] width 1418 height 636
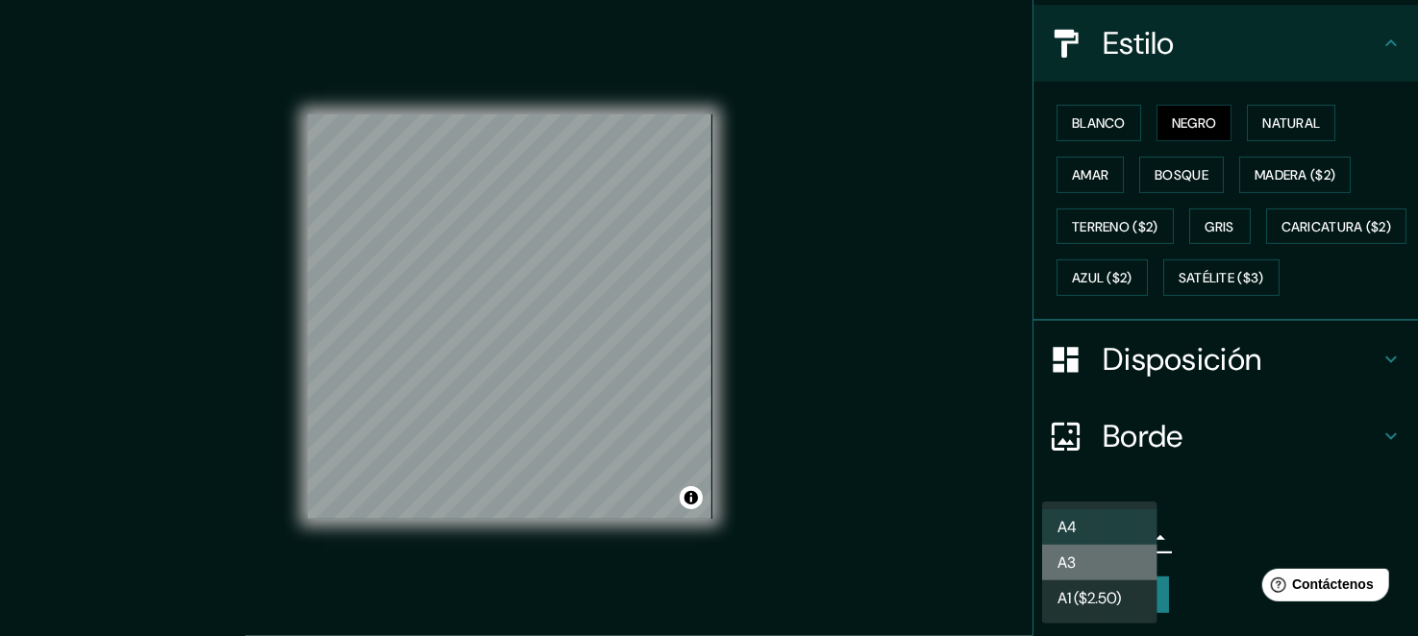
click at [1100, 565] on li "A3" at bounding box center [1099, 563] width 115 height 36
type input "a4"
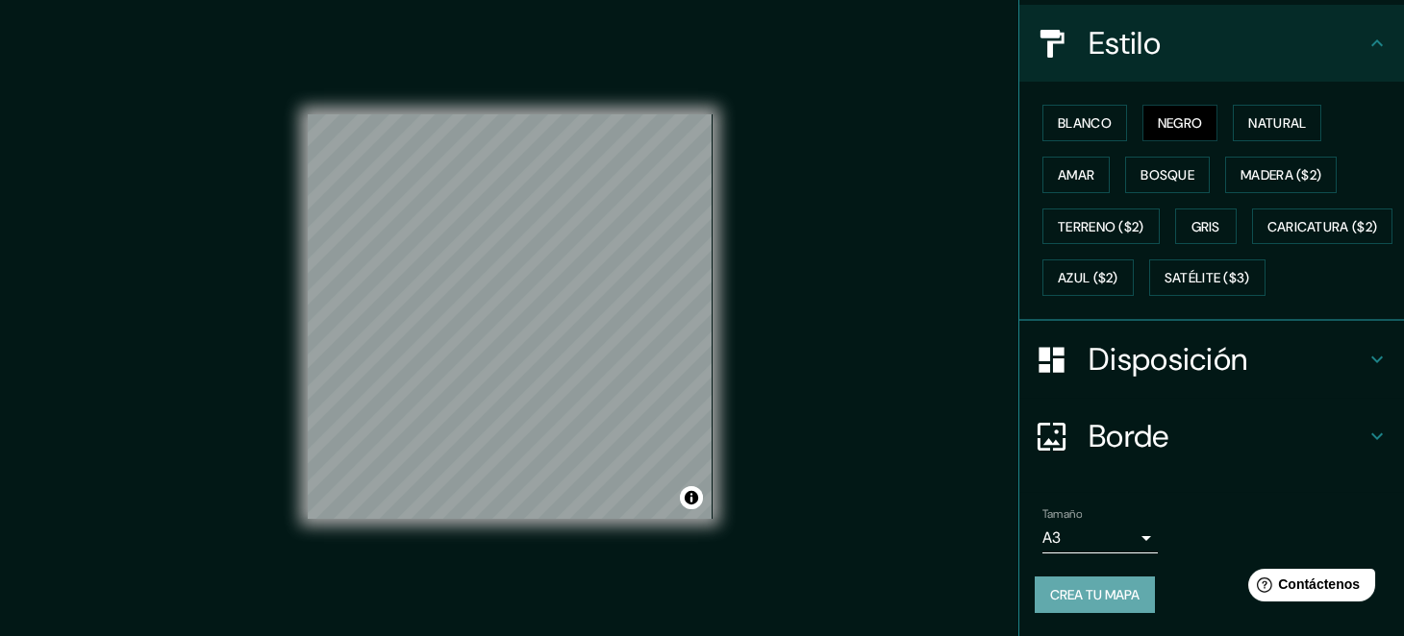
click at [1065, 597] on font "Crea tu mapa" at bounding box center [1094, 594] width 89 height 17
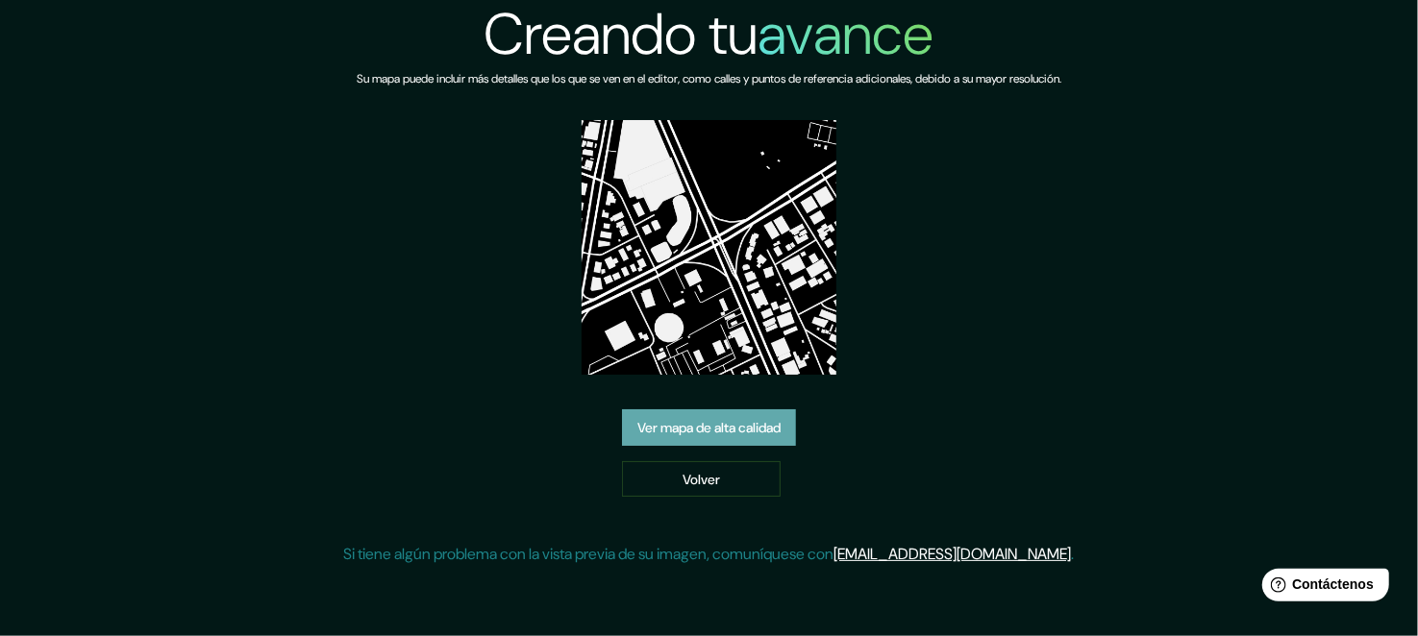
click at [758, 419] on font "Ver mapa de alta calidad" at bounding box center [708, 427] width 143 height 17
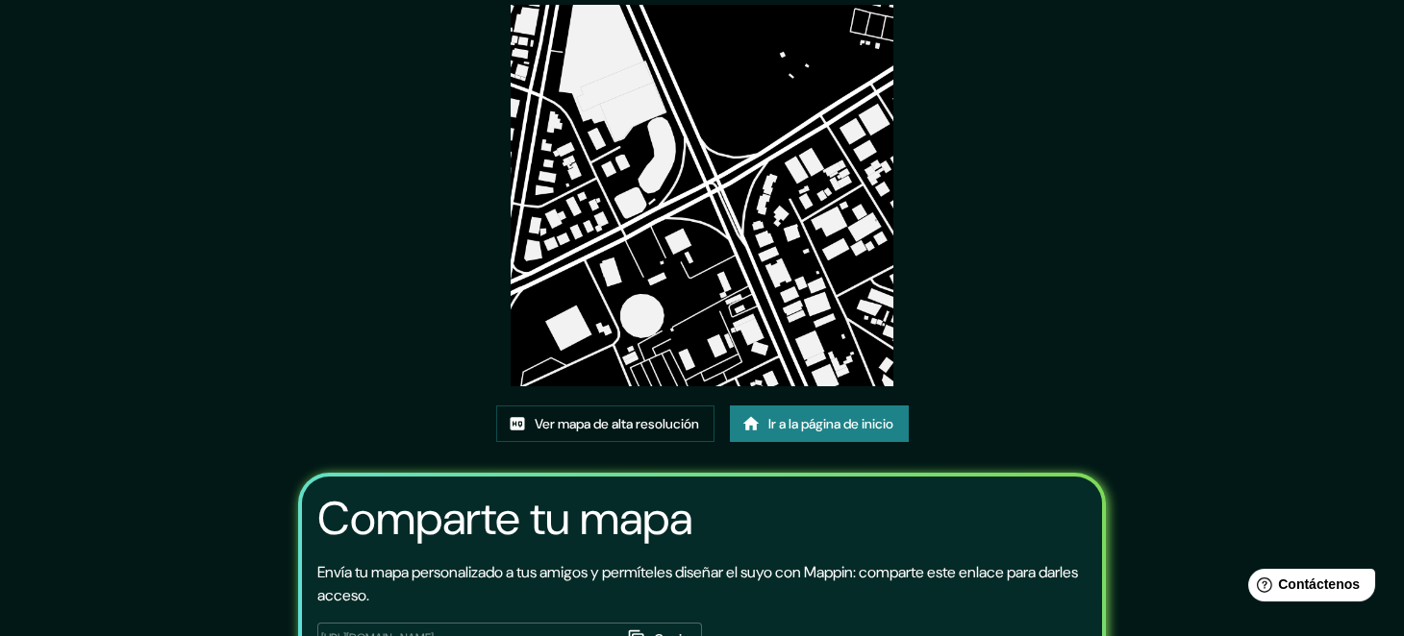
scroll to position [71, 0]
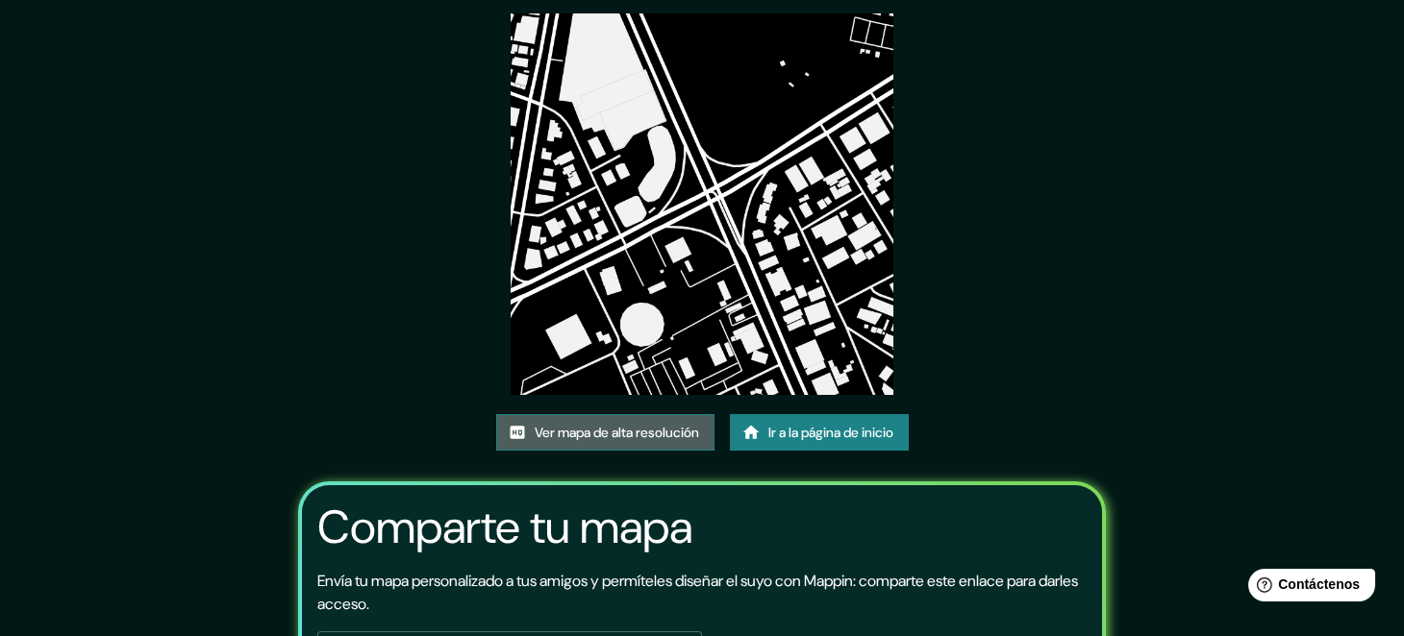
click at [562, 440] on font "Ver mapa de alta resolución" at bounding box center [617, 432] width 164 height 25
click at [808, 438] on font "Ir a la página de inicio" at bounding box center [830, 432] width 125 height 17
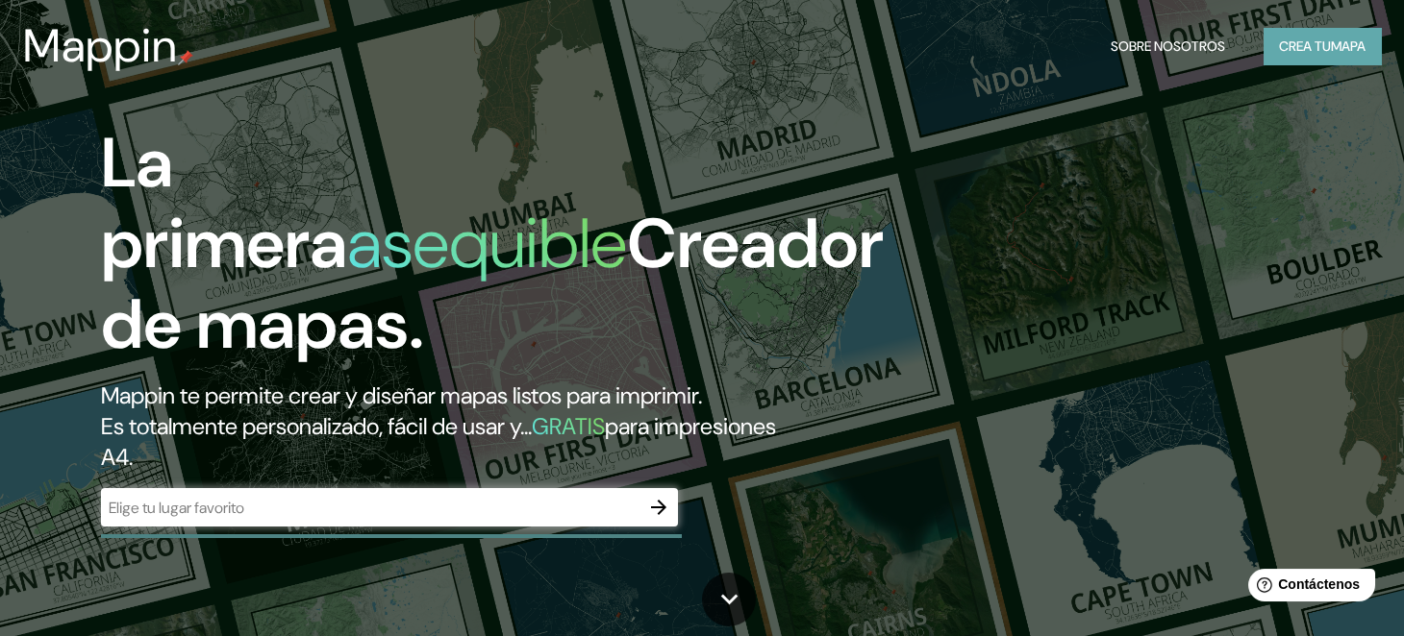
click at [1309, 42] on font "Crea tu" at bounding box center [1305, 45] width 52 height 17
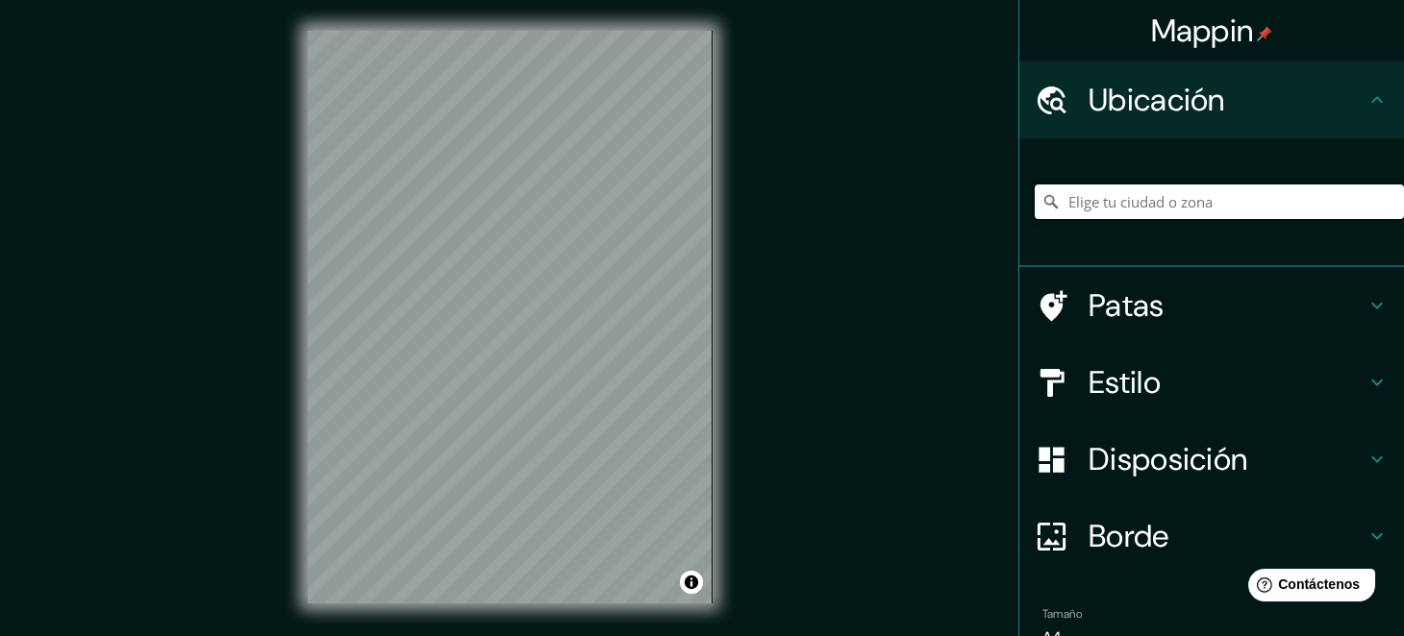
click at [1356, 213] on input "Elige tu ciudad o zona" at bounding box center [1219, 202] width 369 height 35
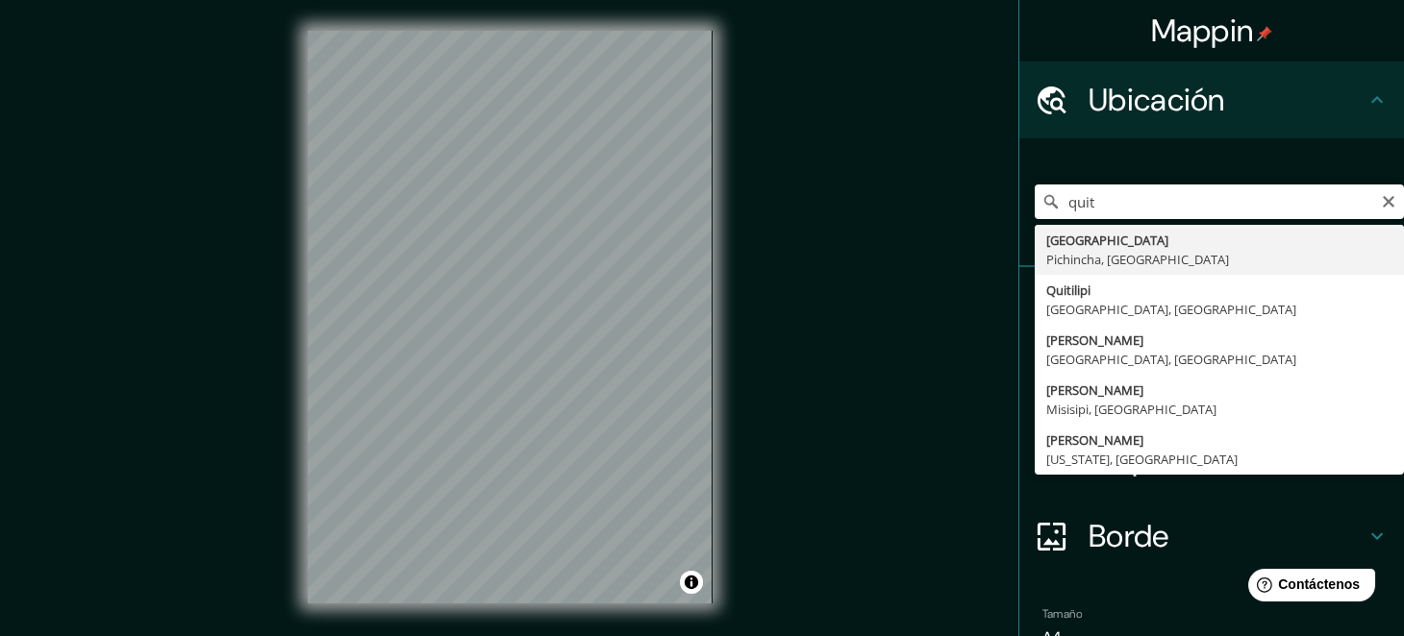
type input "Quito, Pichincha, Ecuador"
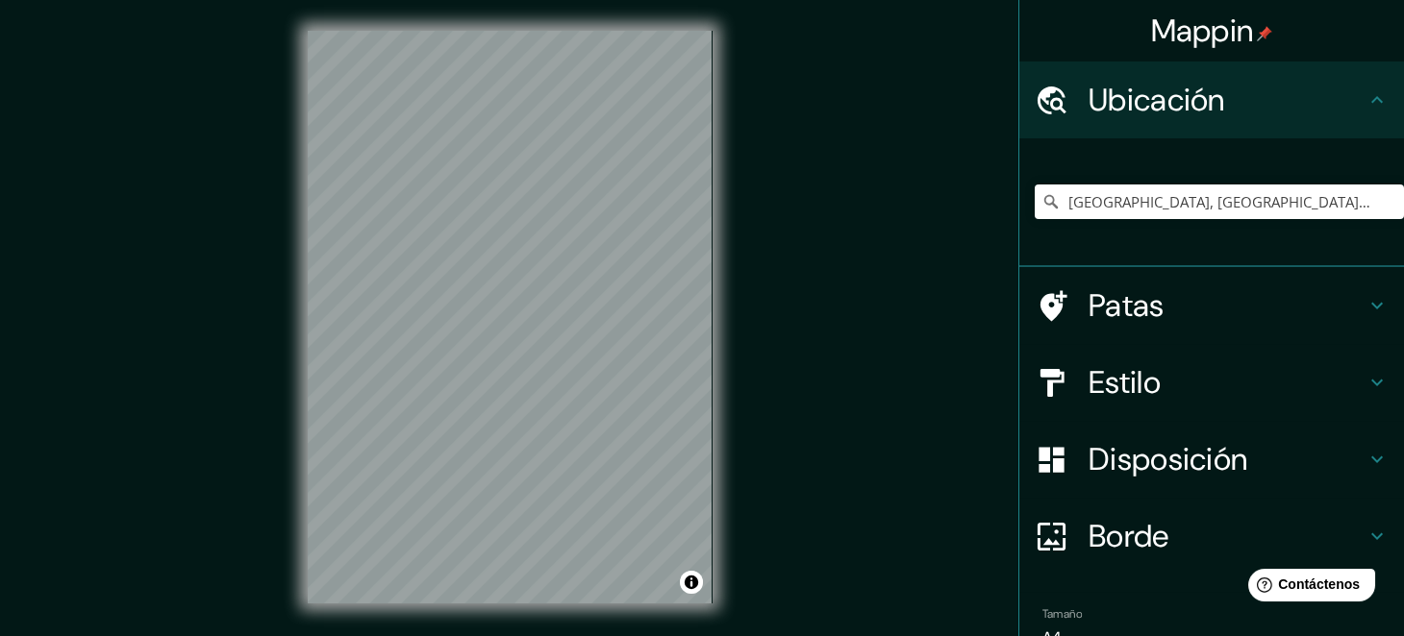
click at [1380, 341] on div "Patas" at bounding box center [1211, 305] width 385 height 77
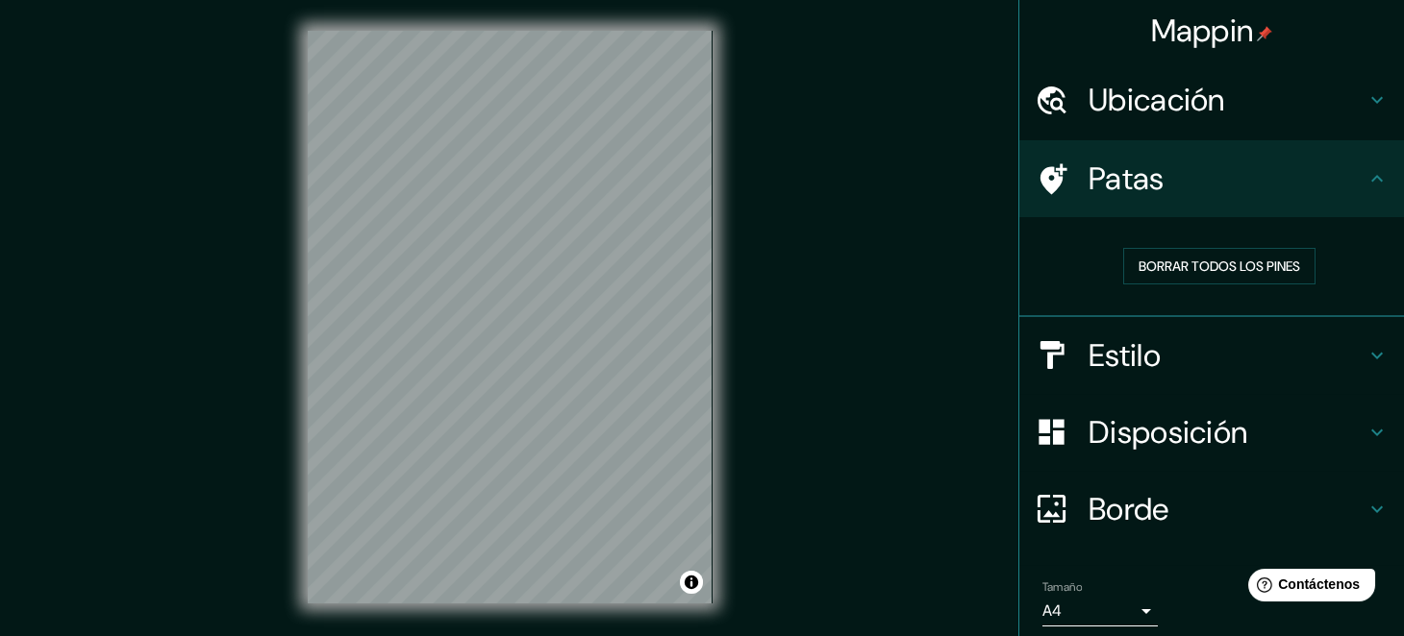
click at [1351, 367] on div "Estilo" at bounding box center [1211, 355] width 385 height 77
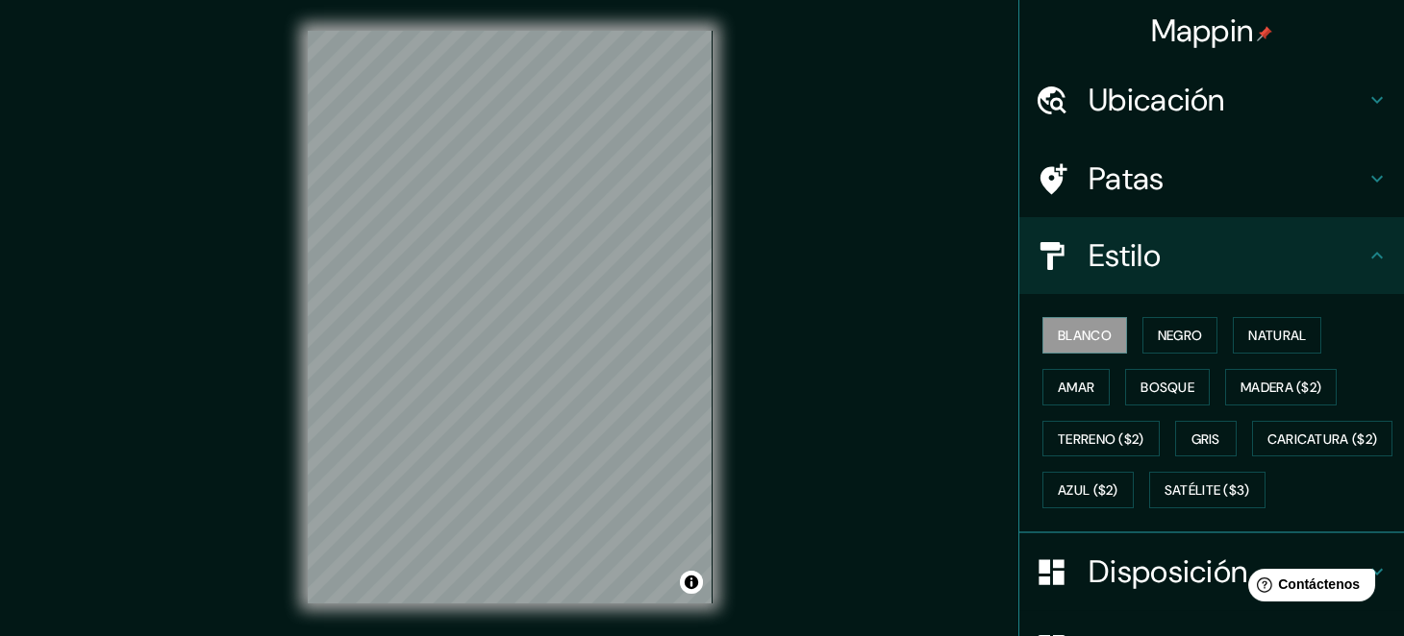
click at [834, 280] on div "Mappin Ubicación Quito, Pichincha, Ecuador Patas Estilo Blanco Negro Natural Am…" at bounding box center [702, 332] width 1404 height 665
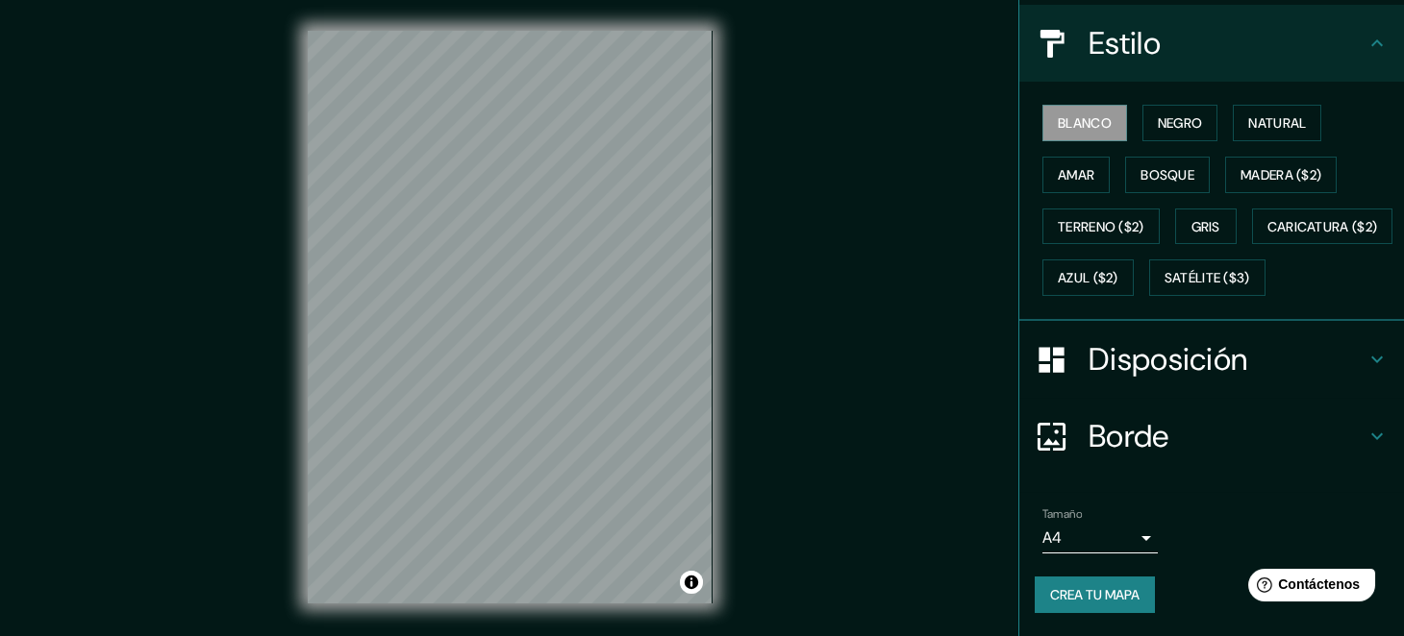
scroll to position [254, 0]
click at [1136, 534] on body "Mappin Ubicación Quito, Pichincha, Ecuador Patas Estilo Blanco Negro Natural Am…" at bounding box center [702, 318] width 1404 height 636
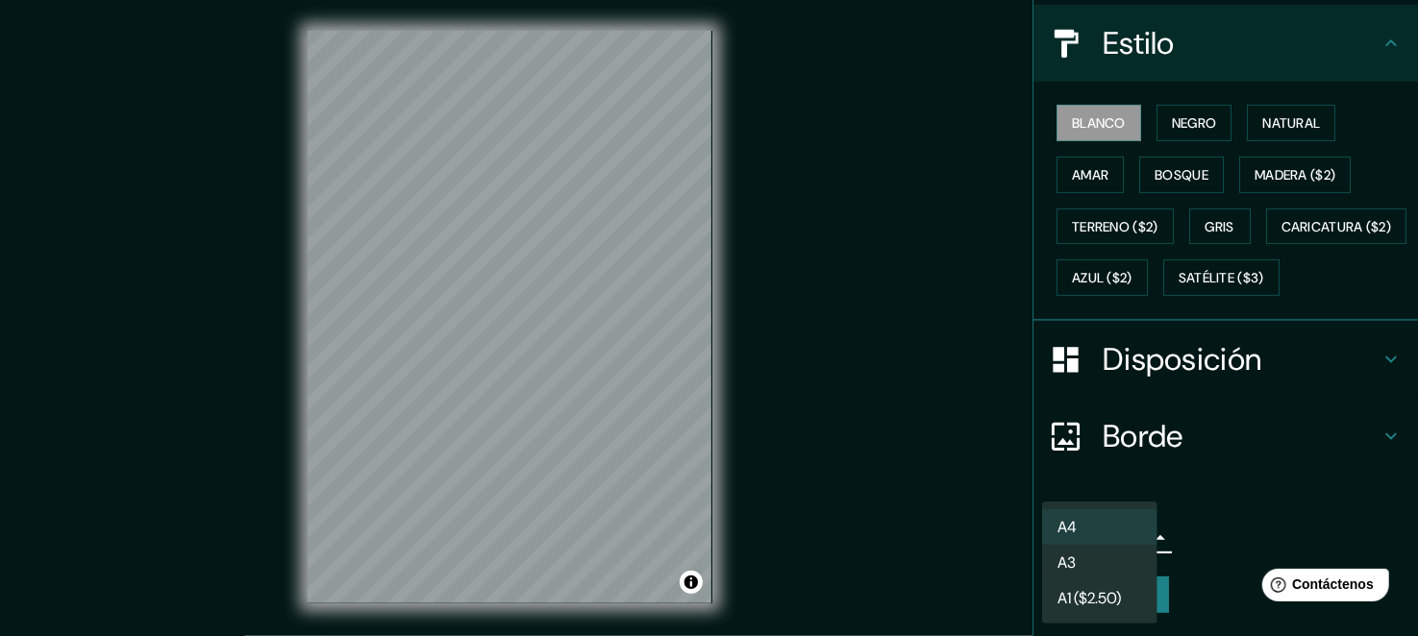
click at [1090, 558] on li "A3" at bounding box center [1099, 563] width 115 height 36
type input "a4"
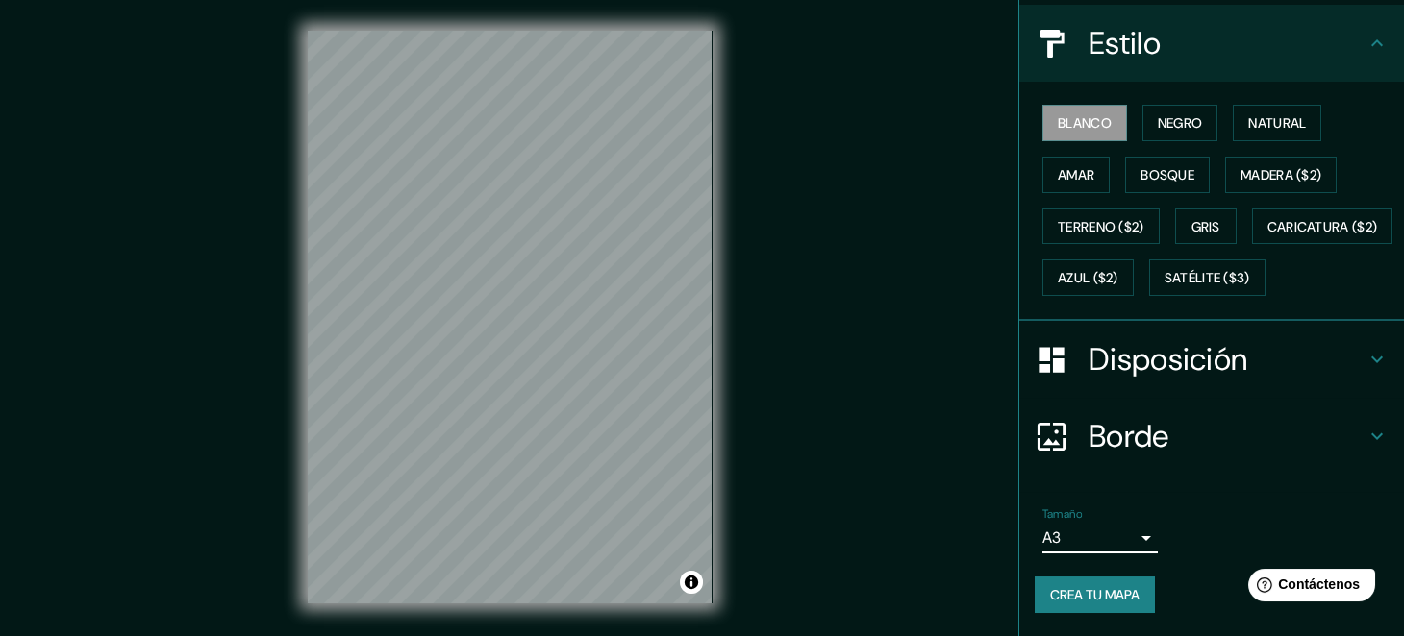
click at [1276, 347] on h4 "Disposición" at bounding box center [1226, 359] width 277 height 38
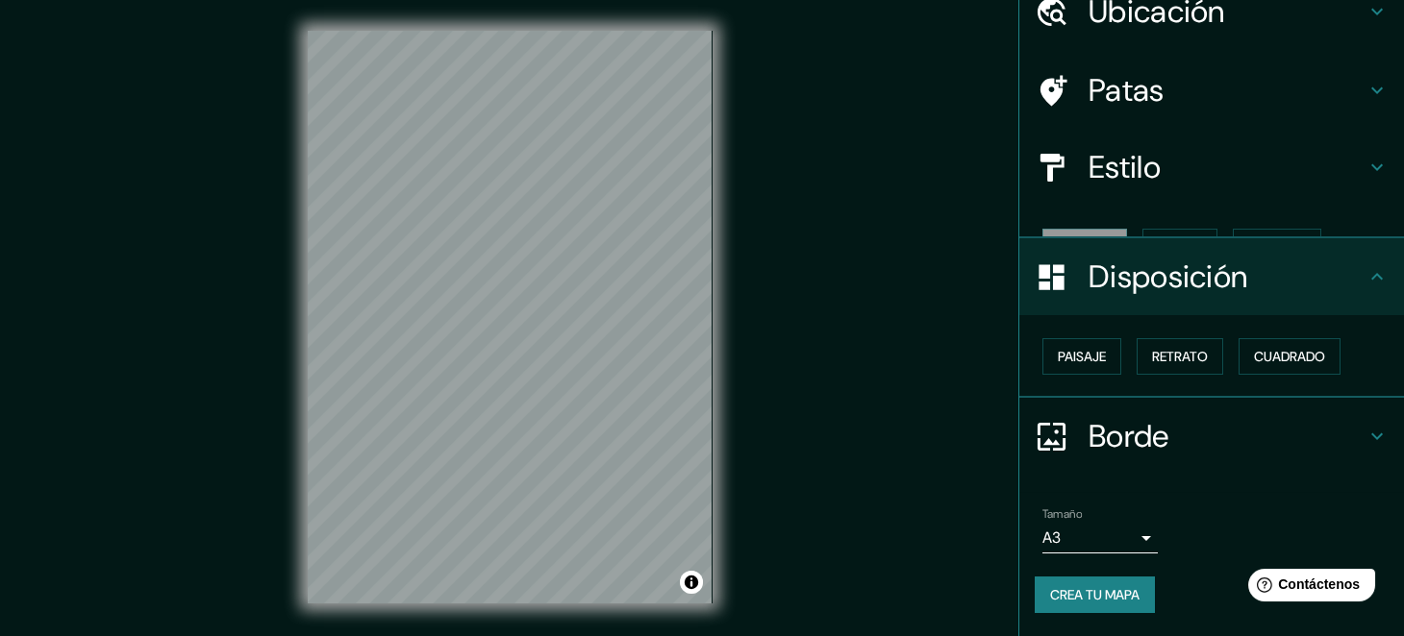
scroll to position [53, 0]
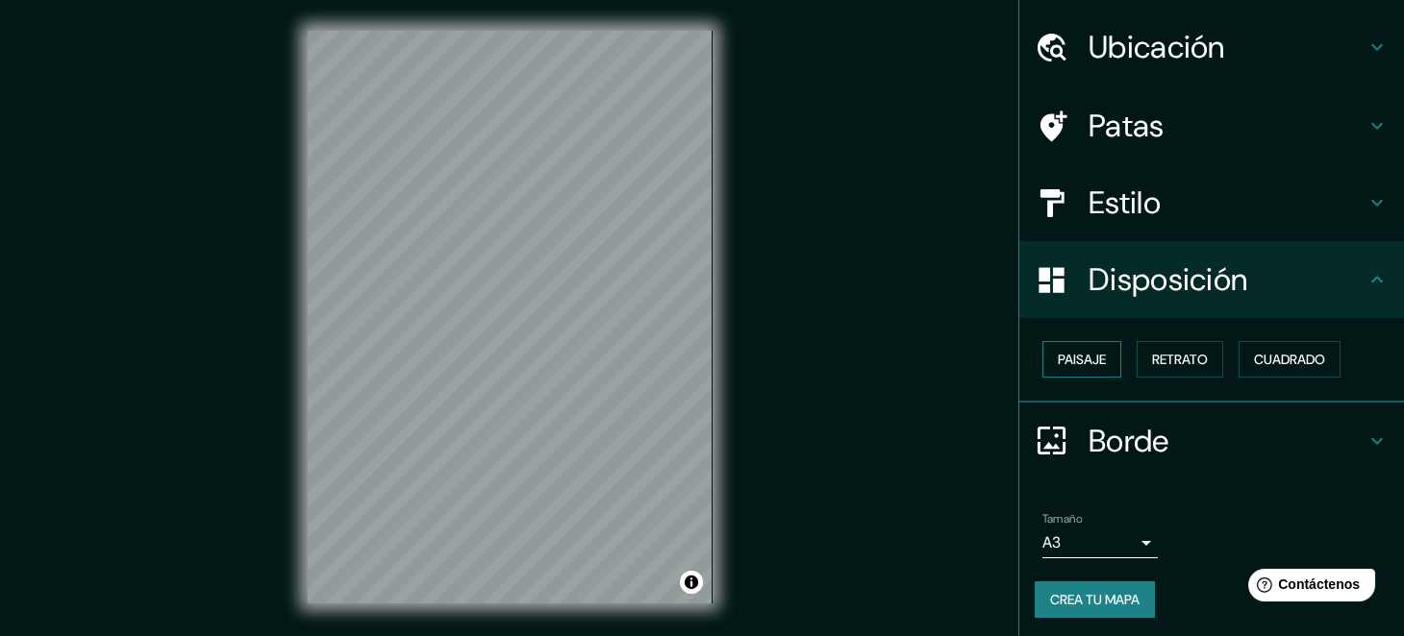
click at [1058, 359] on font "Paisaje" at bounding box center [1082, 359] width 48 height 17
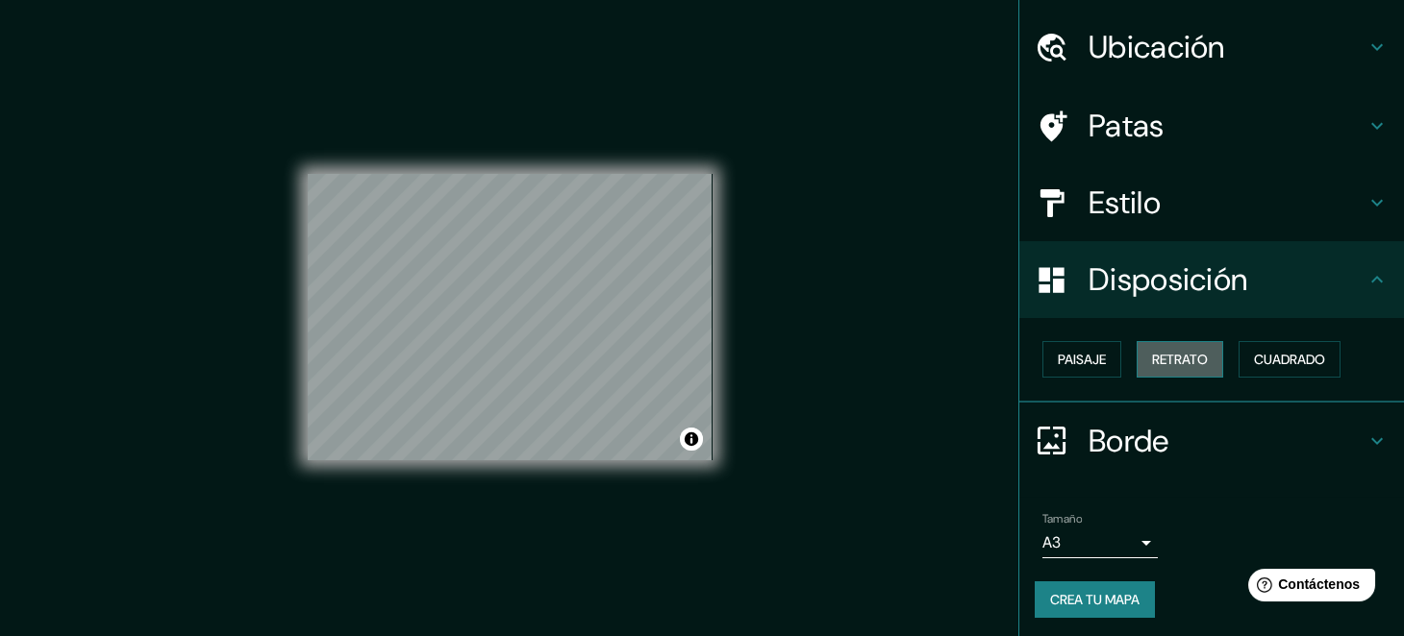
click at [1152, 347] on font "Retrato" at bounding box center [1180, 359] width 56 height 25
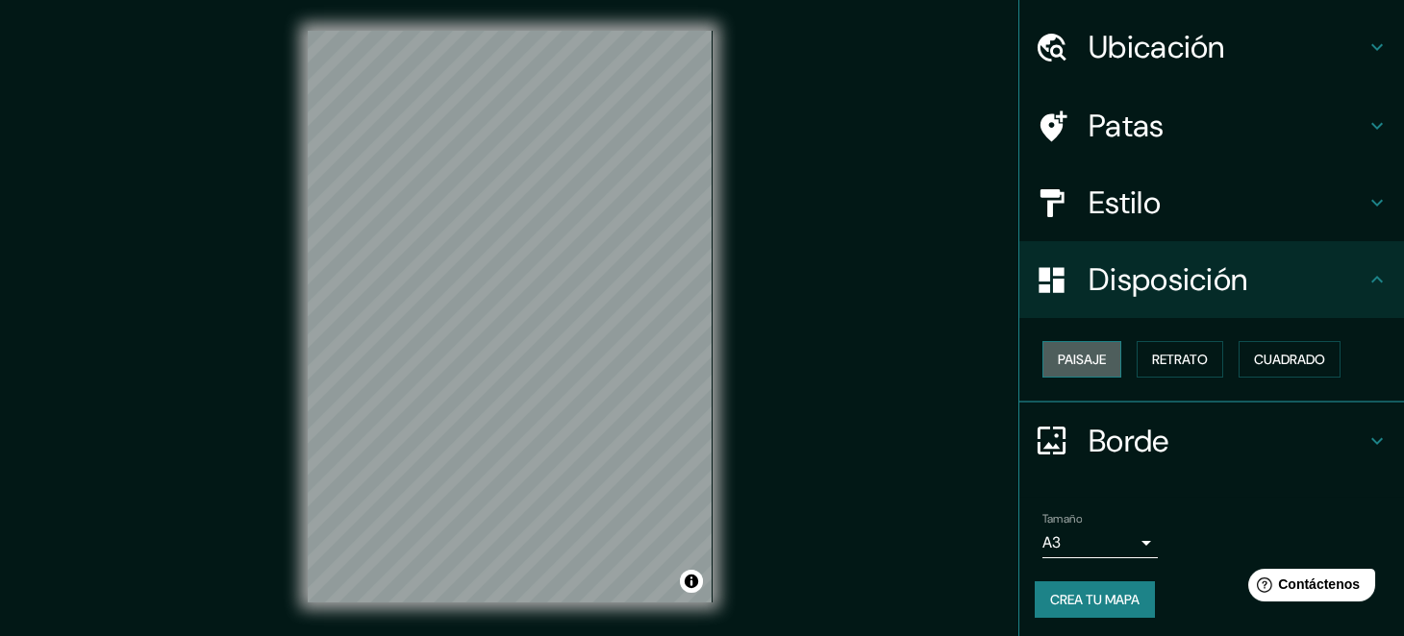
click at [1058, 351] on font "Paisaje" at bounding box center [1082, 359] width 48 height 17
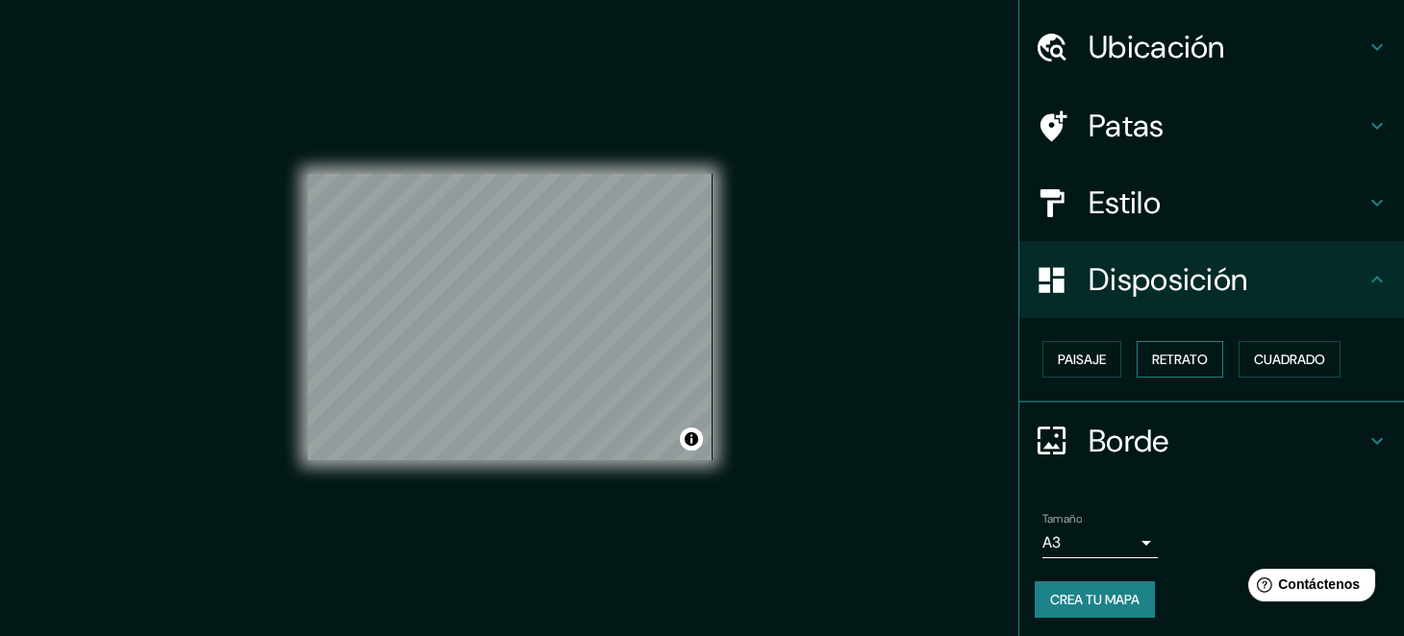
click at [1164, 358] on font "Retrato" at bounding box center [1180, 359] width 56 height 17
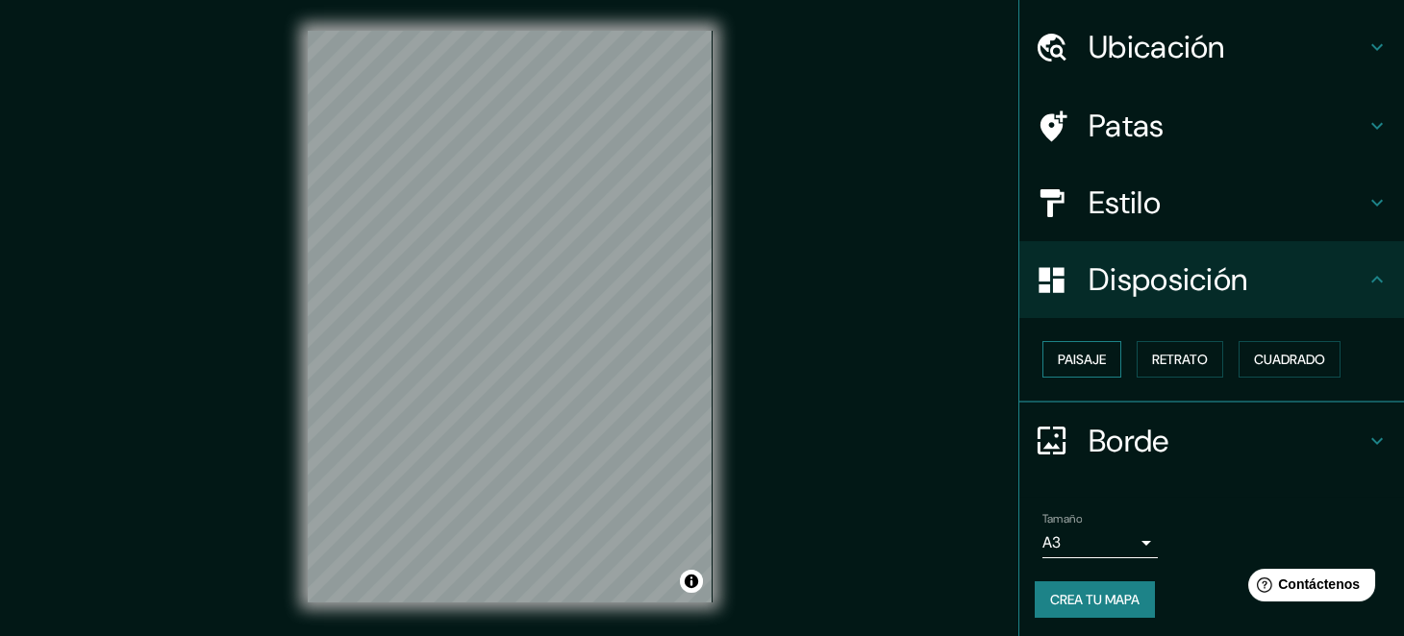
click at [1058, 354] on font "Paisaje" at bounding box center [1082, 359] width 48 height 17
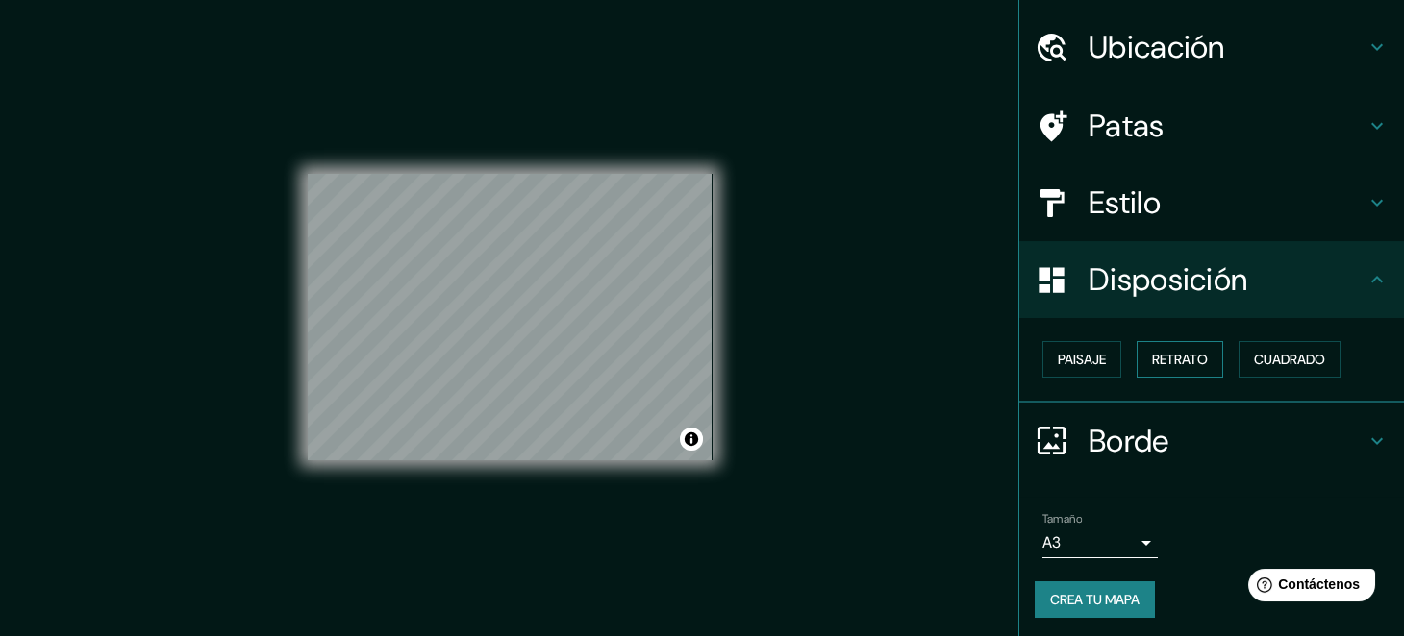
click at [1152, 358] on font "Retrato" at bounding box center [1180, 359] width 56 height 17
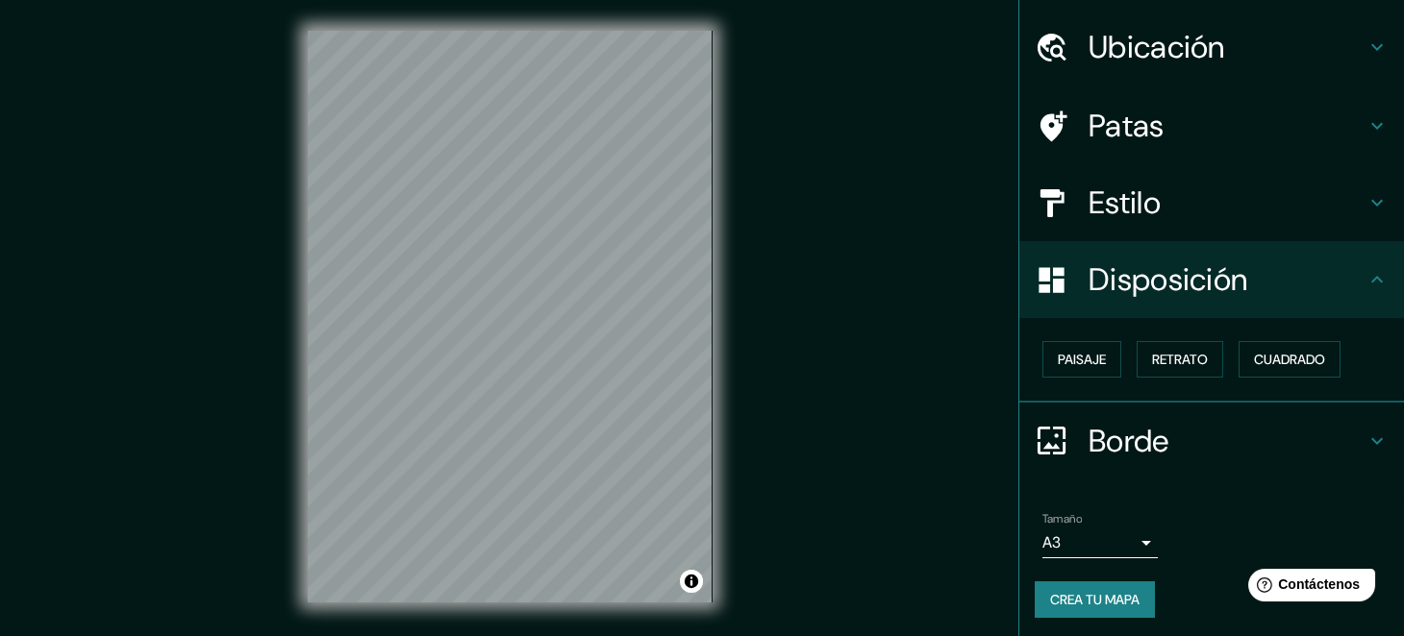
scroll to position [28, 0]
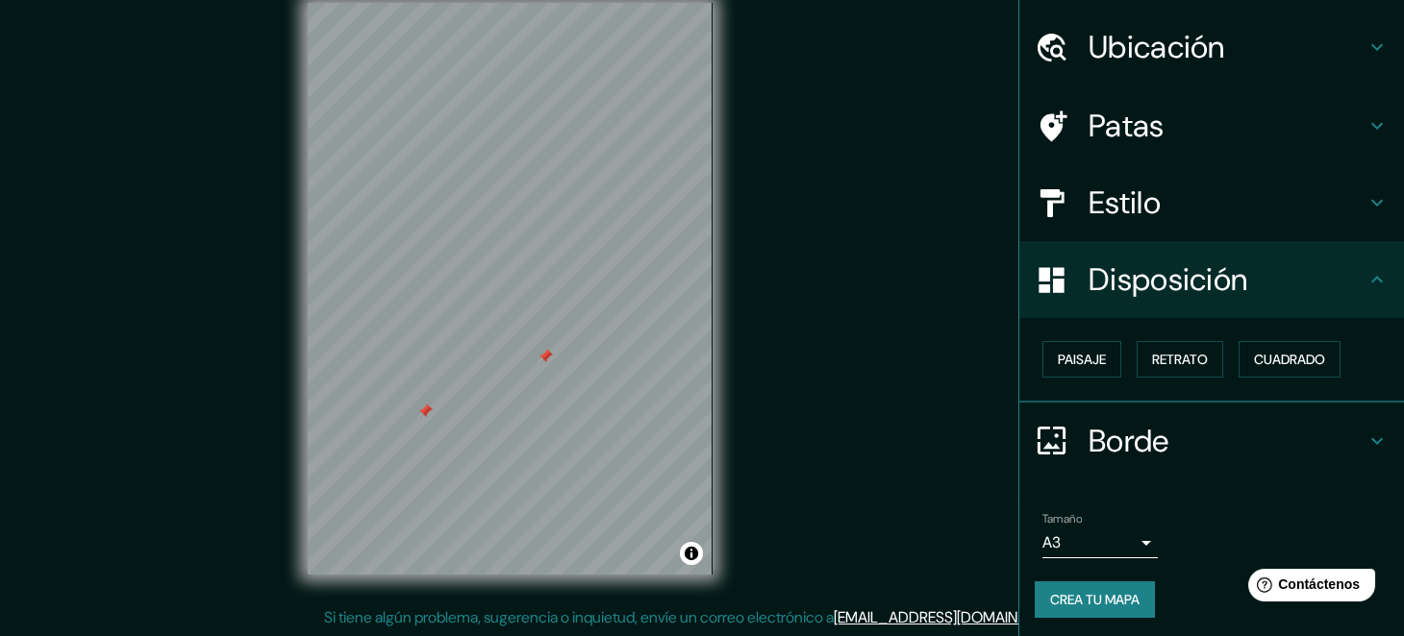
click at [1060, 260] on div "Disposición" at bounding box center [1211, 279] width 385 height 77
click at [1075, 354] on font "Paisaje" at bounding box center [1082, 359] width 48 height 17
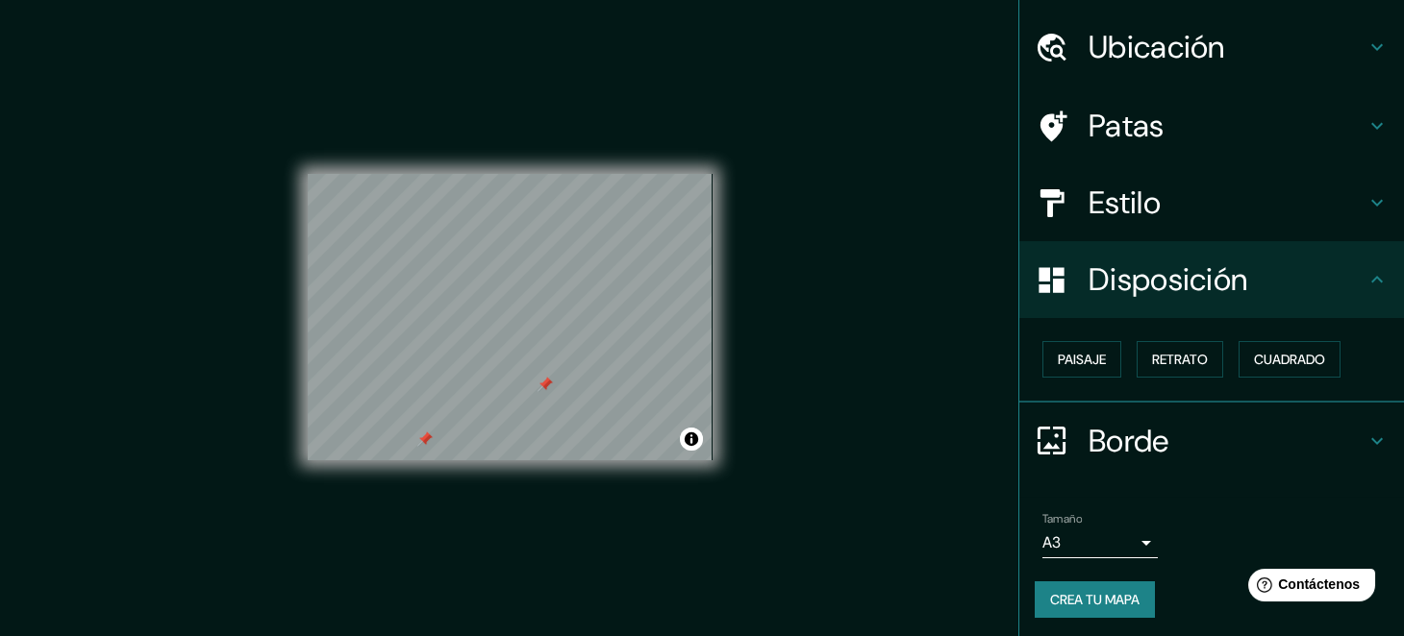
scroll to position [0, 0]
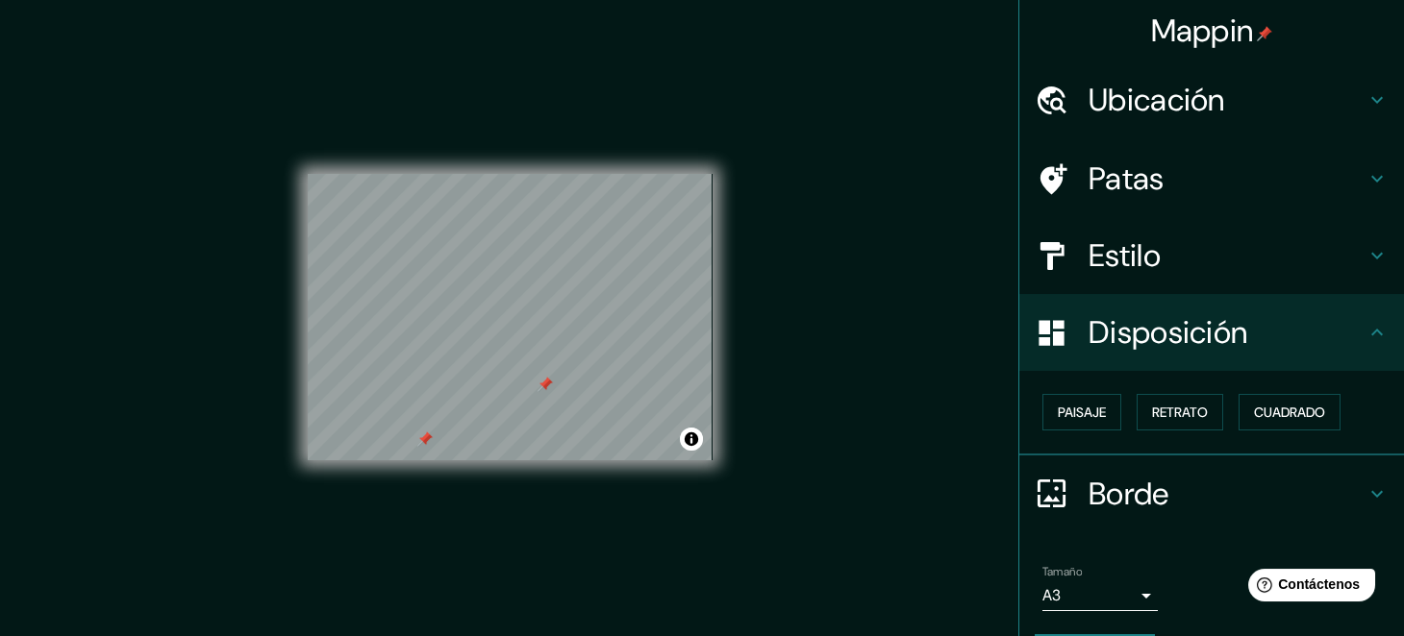
click at [1358, 85] on div "Ubicación" at bounding box center [1211, 100] width 385 height 77
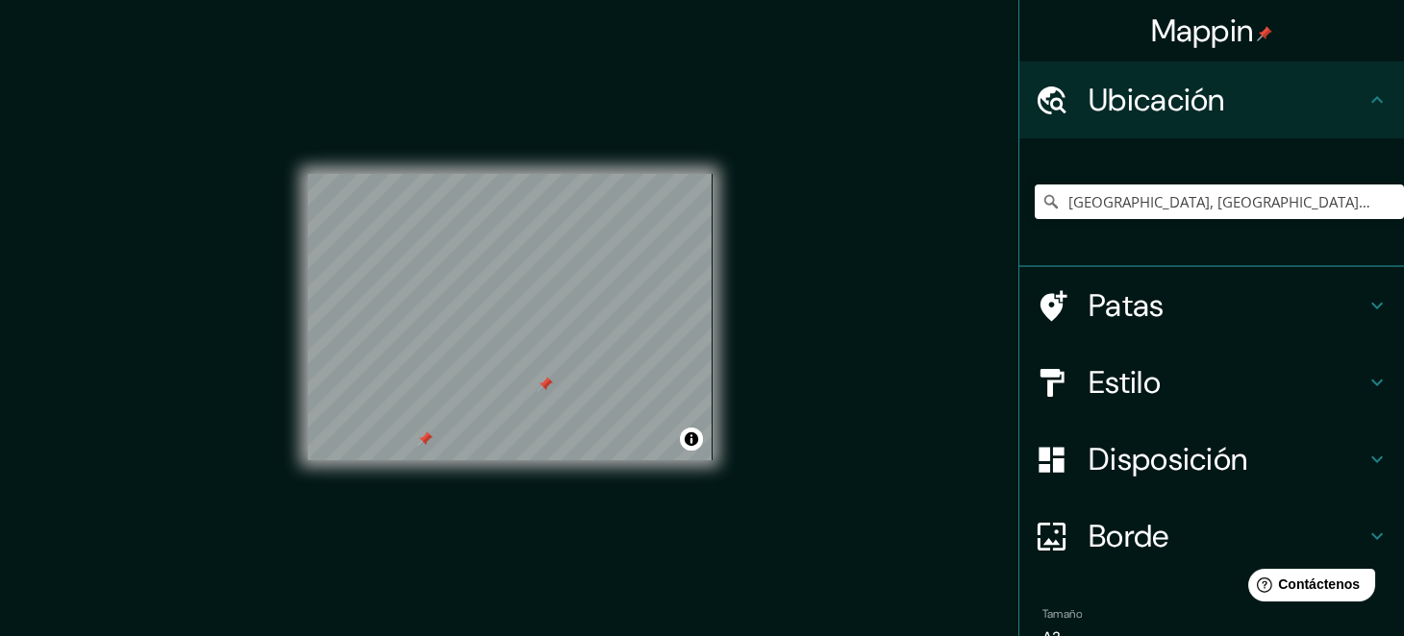
click at [1358, 85] on div "Ubicación" at bounding box center [1211, 100] width 385 height 77
click at [1365, 298] on icon at bounding box center [1376, 305] width 23 height 23
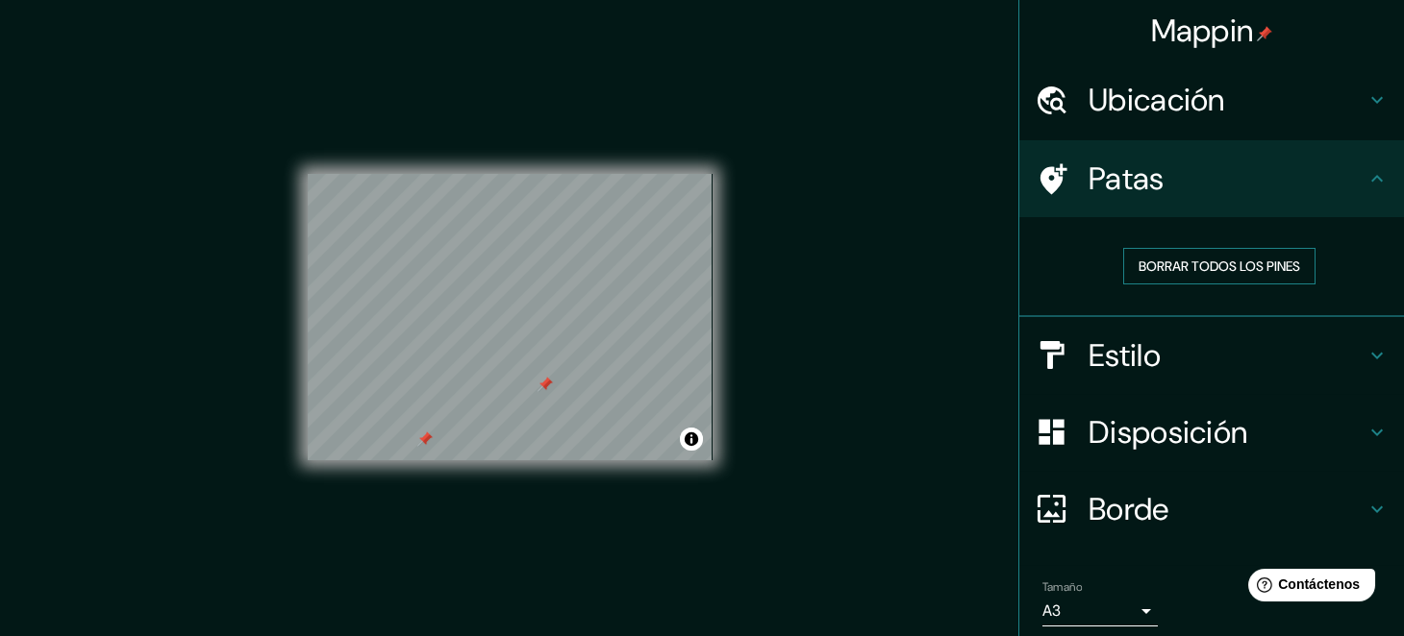
click at [1215, 259] on font "Borrar todos los pines" at bounding box center [1219, 266] width 162 height 17
click at [1369, 182] on icon at bounding box center [1376, 178] width 23 height 23
click at [1369, 348] on icon at bounding box center [1376, 355] width 23 height 23
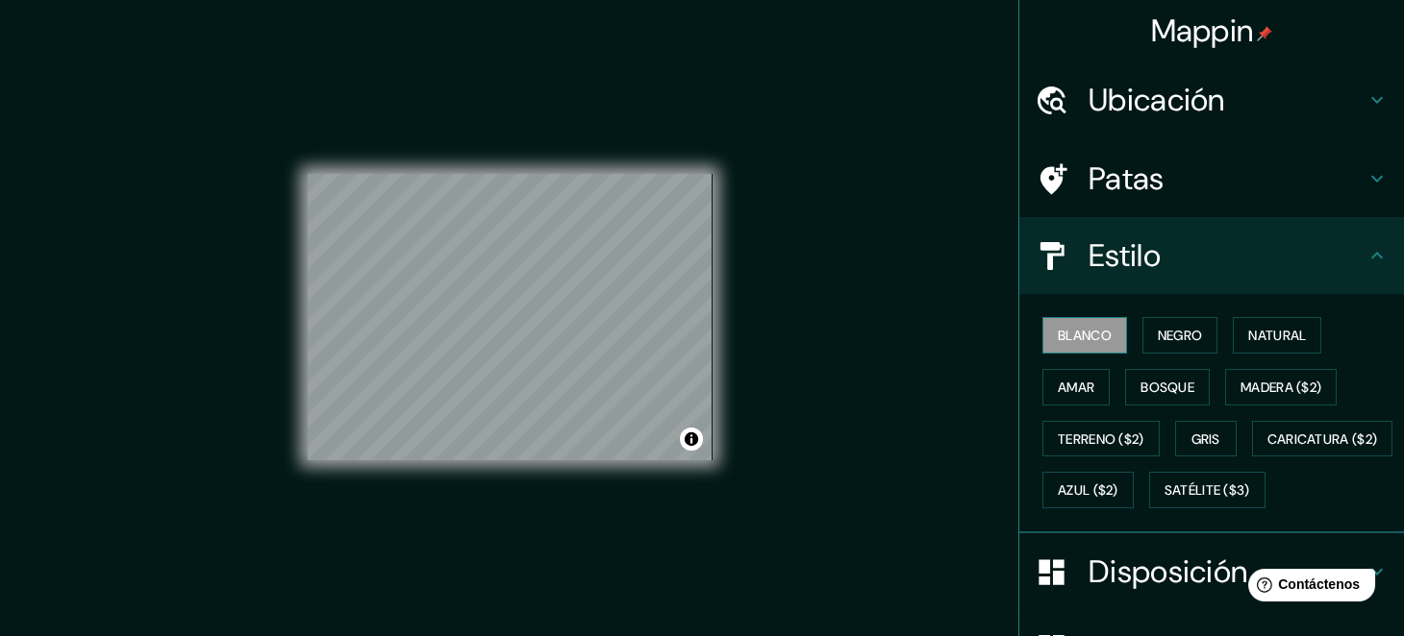
click at [1058, 337] on font "Blanco" at bounding box center [1085, 335] width 54 height 17
click at [1158, 335] on font "Negro" at bounding box center [1180, 335] width 45 height 17
click at [1352, 164] on div "Patas" at bounding box center [1211, 178] width 385 height 77
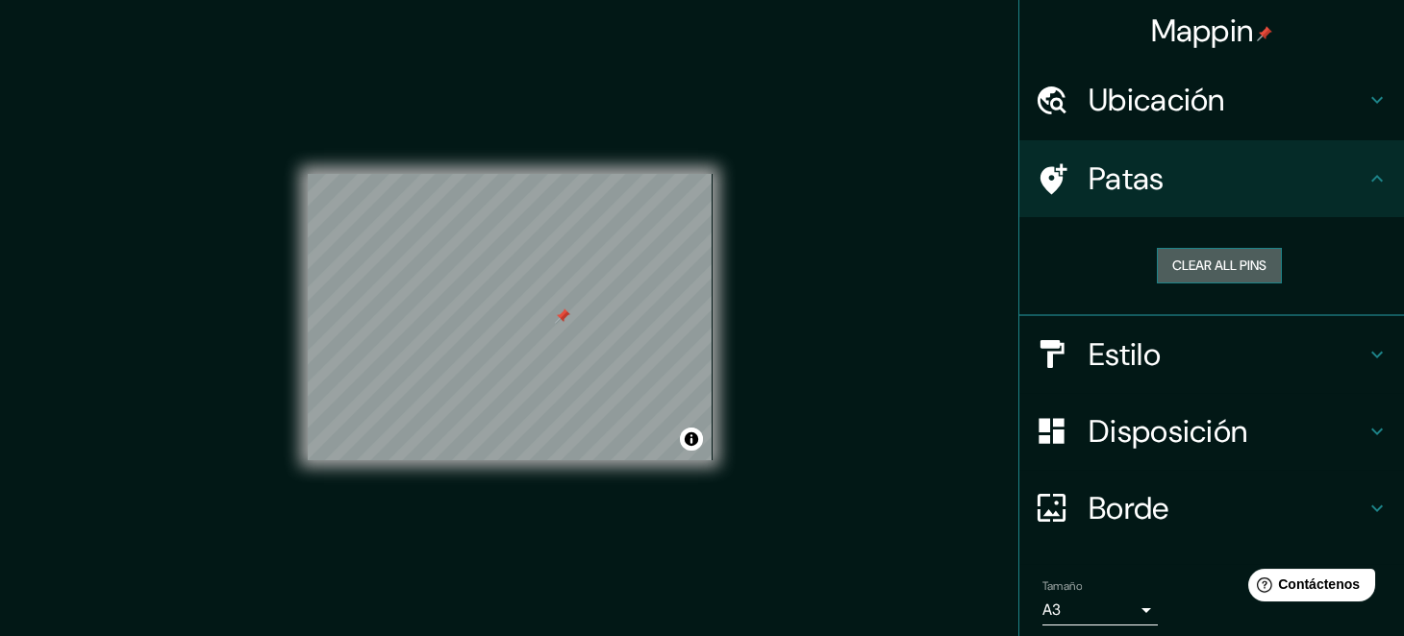
click at [1220, 257] on button "Clear all pins" at bounding box center [1219, 266] width 125 height 36
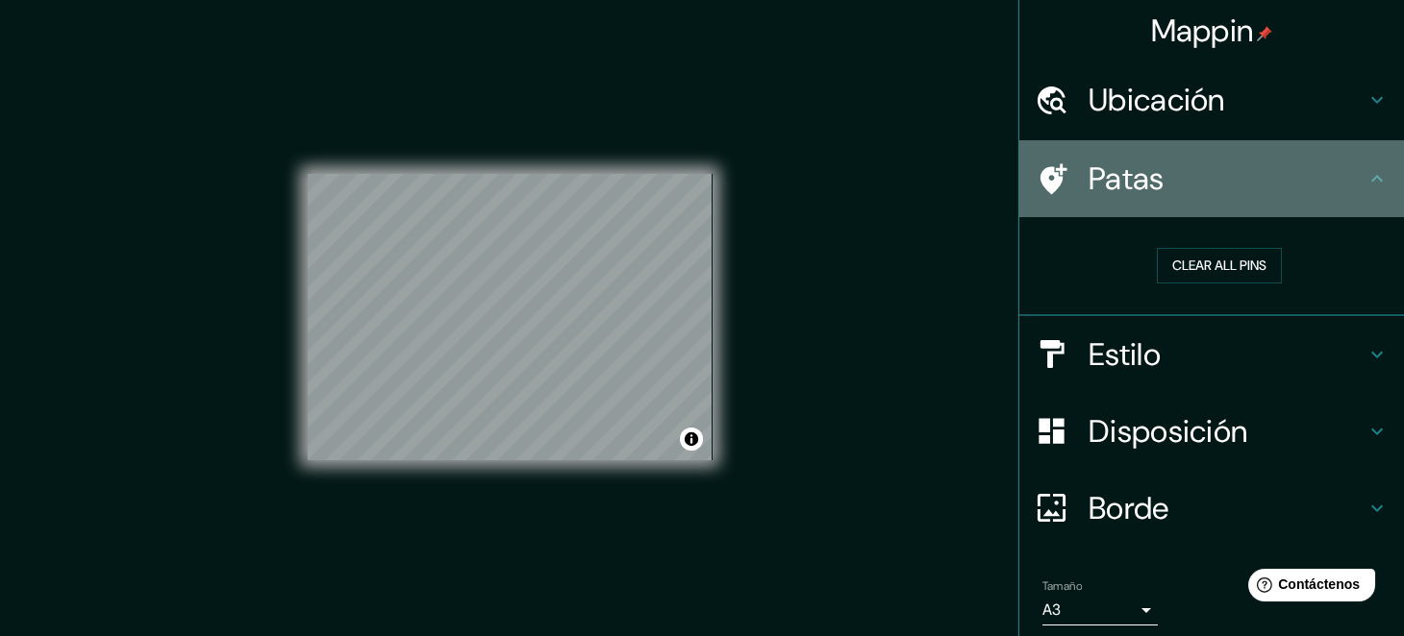
click at [1365, 176] on icon at bounding box center [1376, 178] width 23 height 23
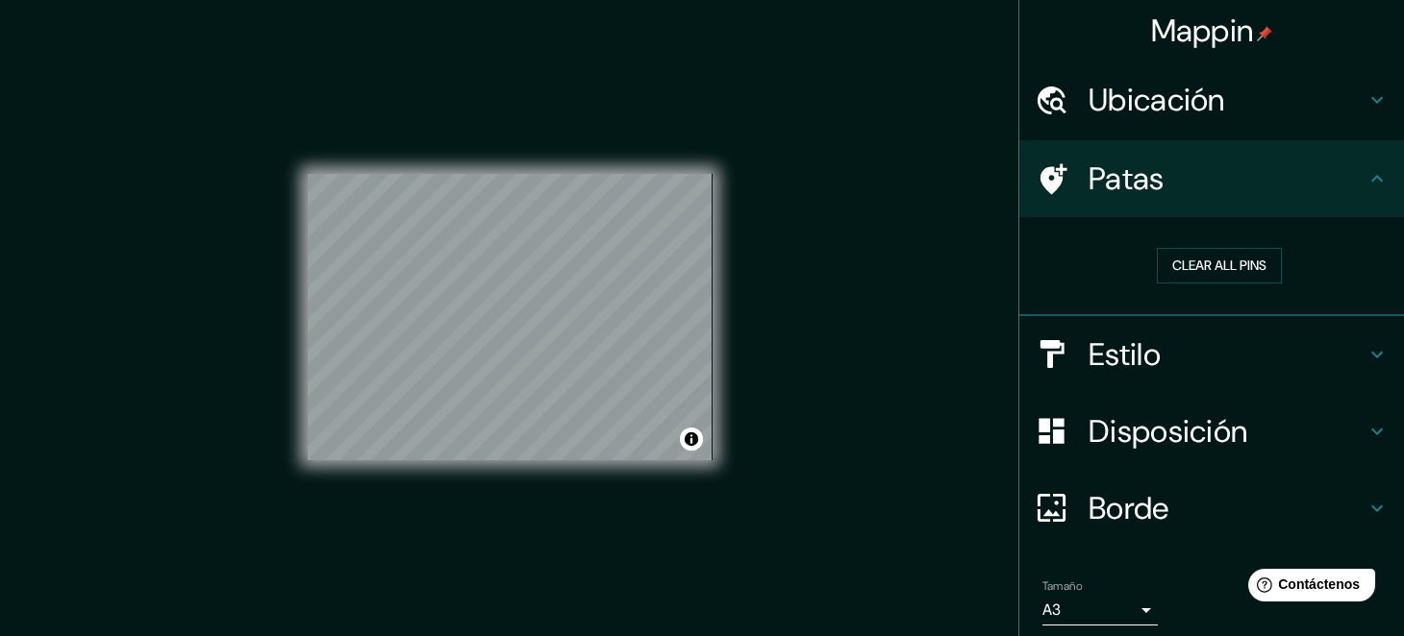
scroll to position [68, 0]
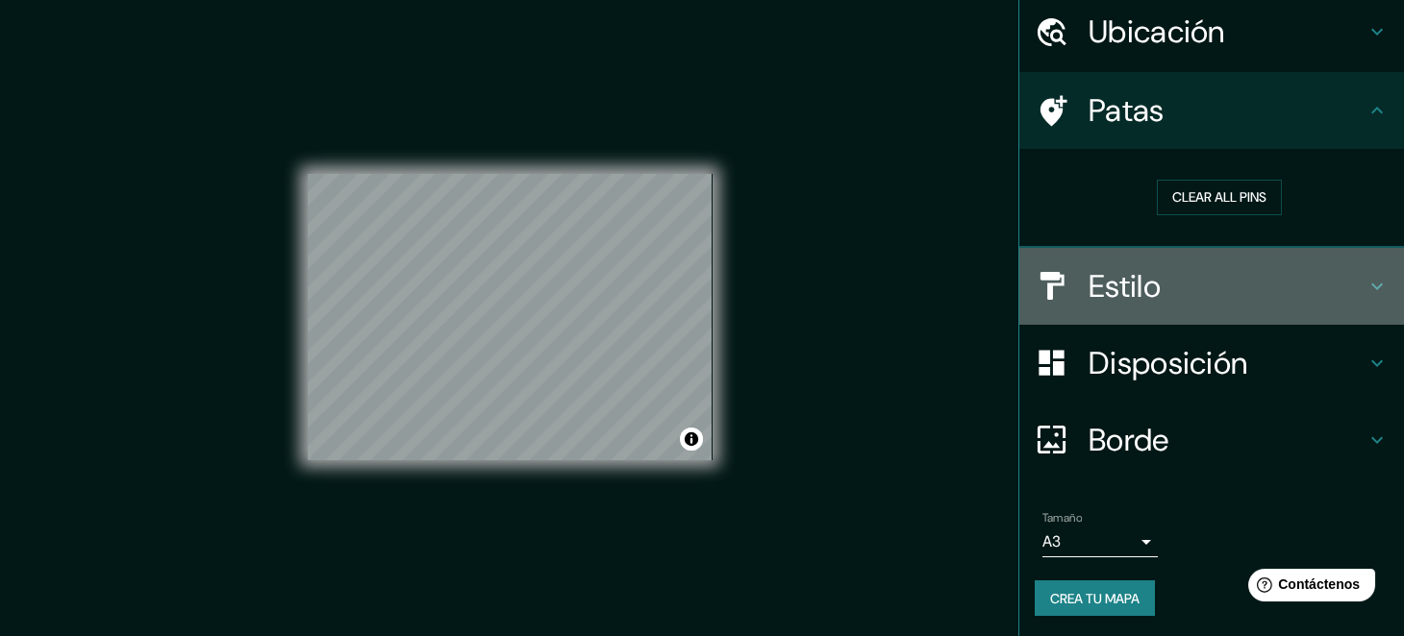
click at [1270, 284] on h4 "Estilo" at bounding box center [1226, 286] width 277 height 38
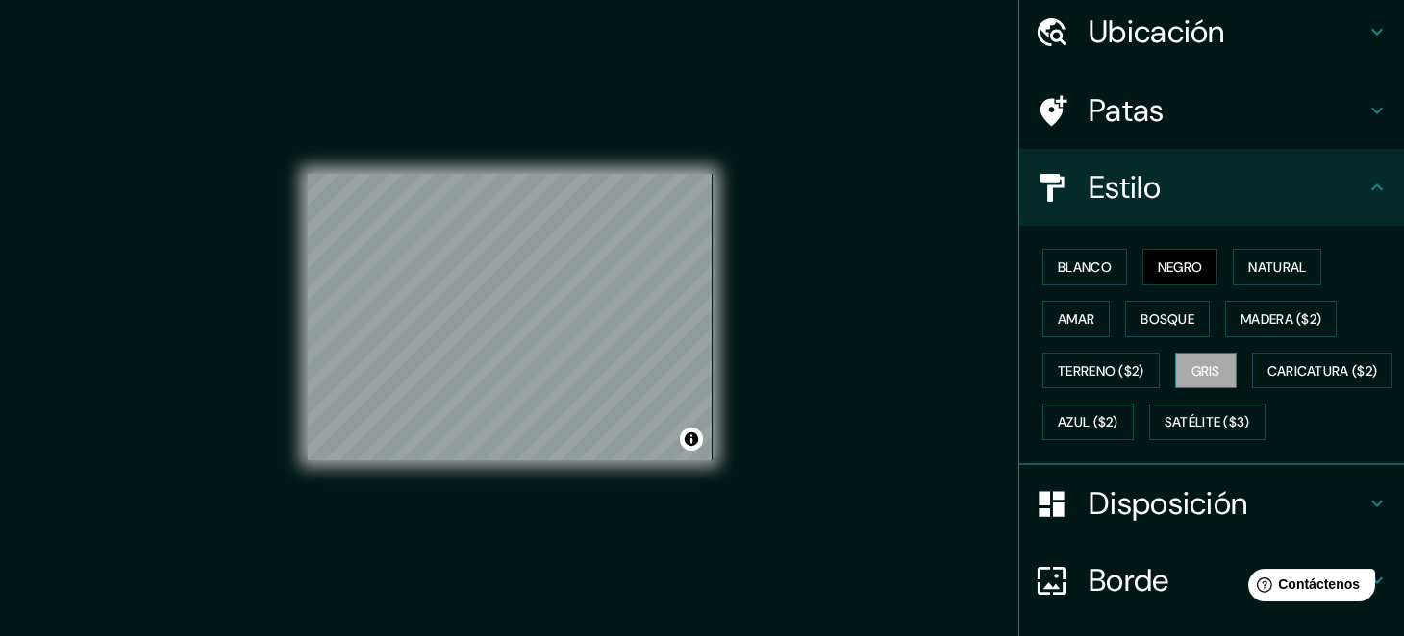
click at [1206, 377] on font "Gris" at bounding box center [1205, 371] width 29 height 25
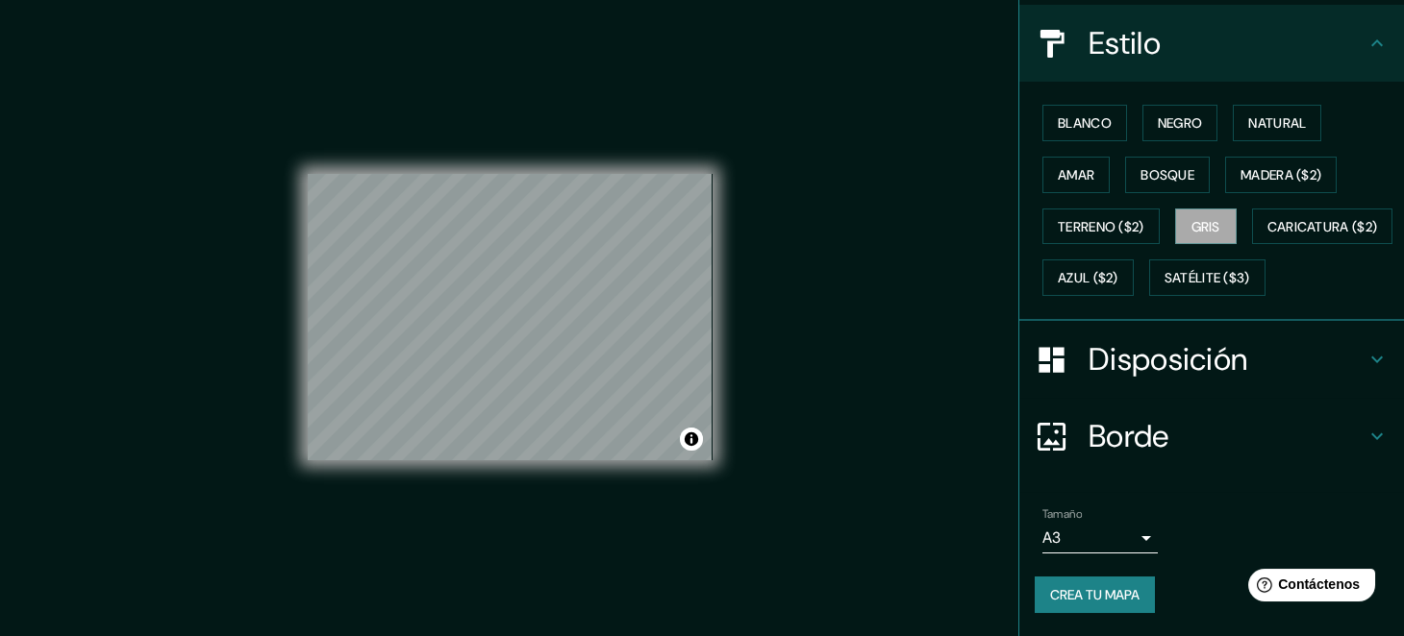
scroll to position [254, 0]
click at [1099, 583] on button "Crea tu mapa" at bounding box center [1095, 595] width 120 height 37
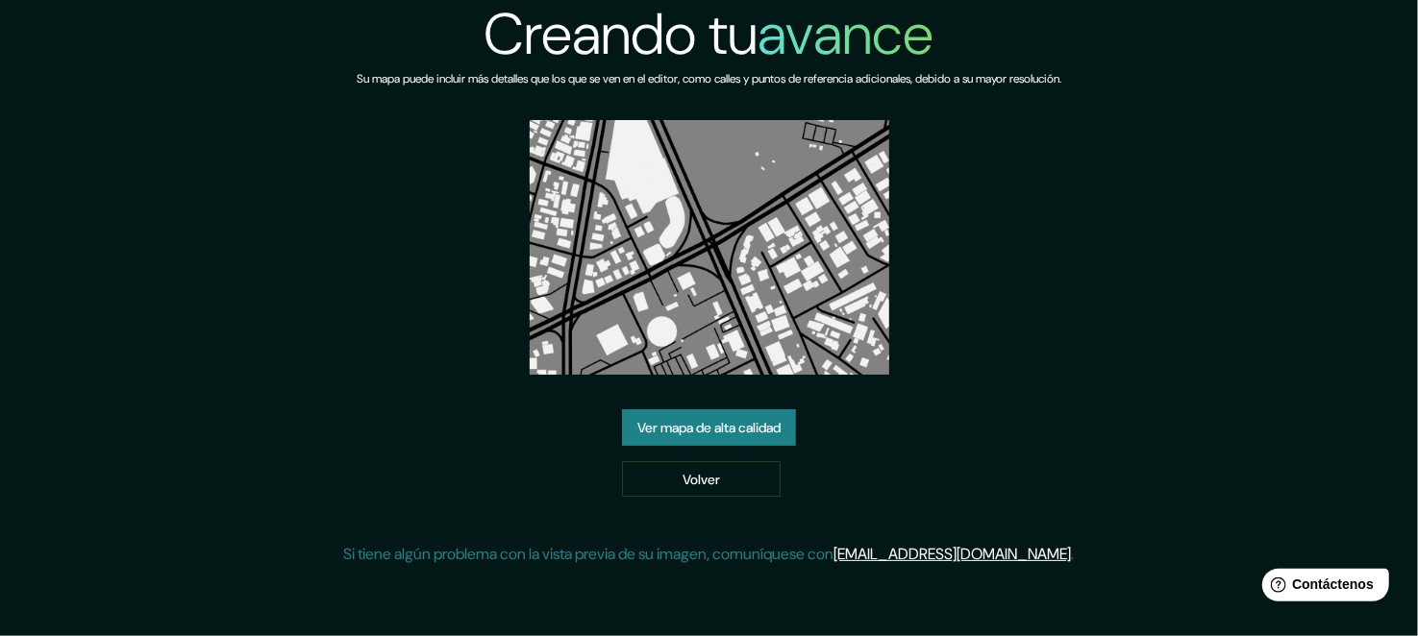
click at [715, 428] on font "Ver mapa de alta calidad" at bounding box center [708, 427] width 143 height 17
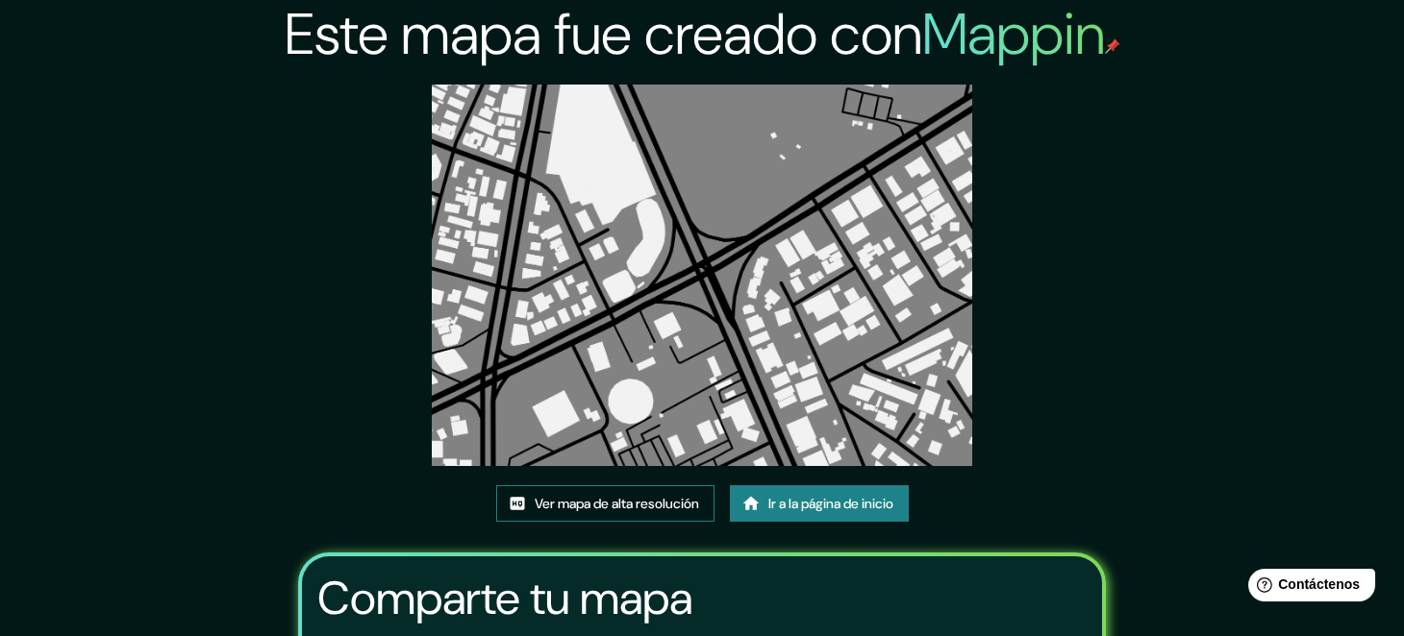
click at [617, 512] on font "Ver mapa de alta resolución" at bounding box center [617, 503] width 164 height 25
